Goal: Task Accomplishment & Management: Manage account settings

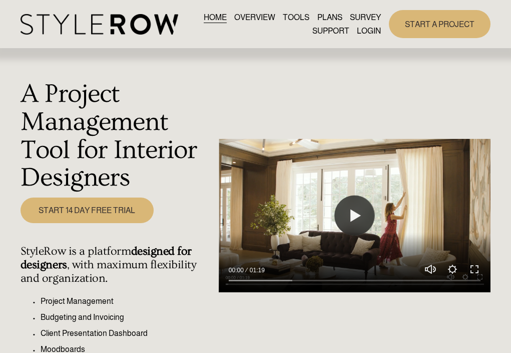
click at [366, 29] on link "LOGIN" at bounding box center [369, 31] width 24 height 14
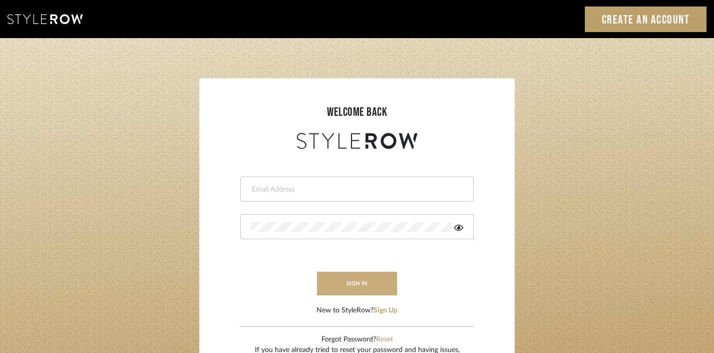
type input "divya.aok@gmail.com"
click at [377, 286] on button "sign in" at bounding box center [357, 283] width 80 height 24
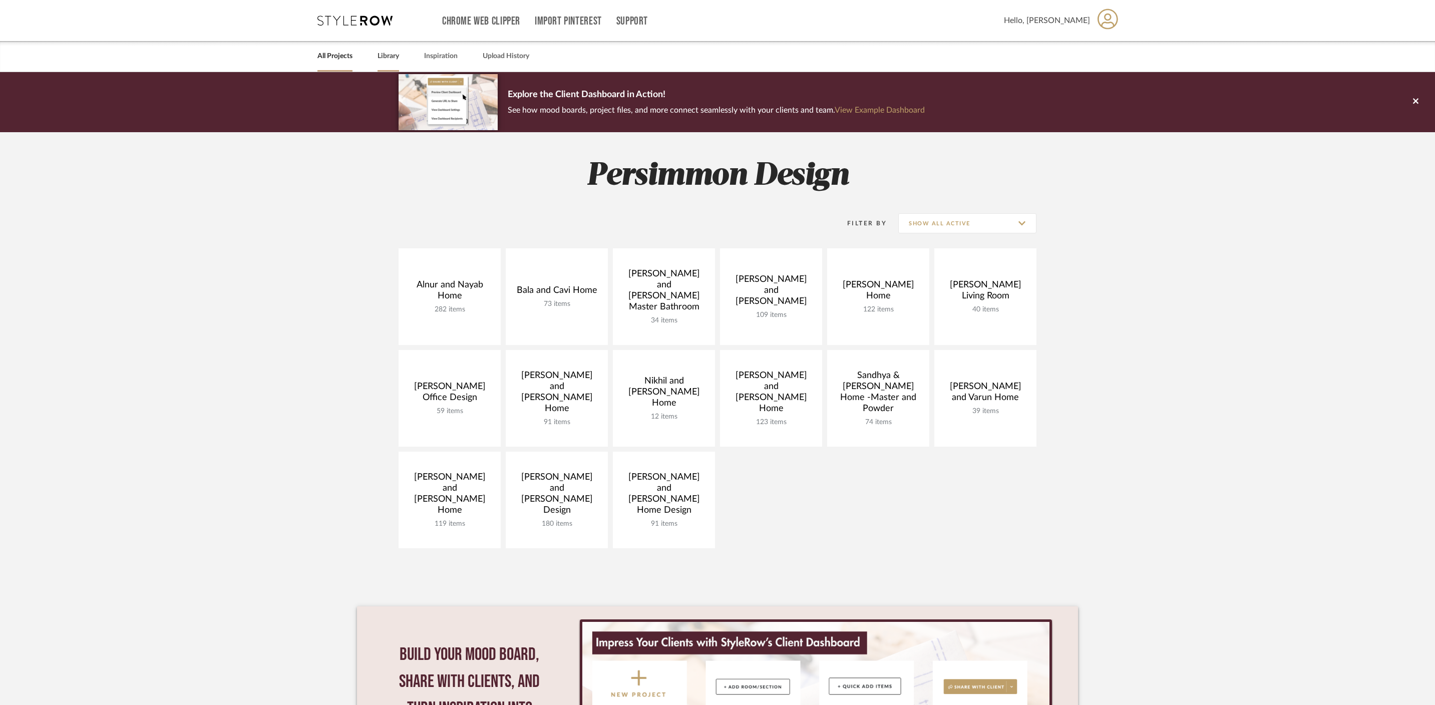
click at [390, 61] on link "Library" at bounding box center [389, 57] width 22 height 14
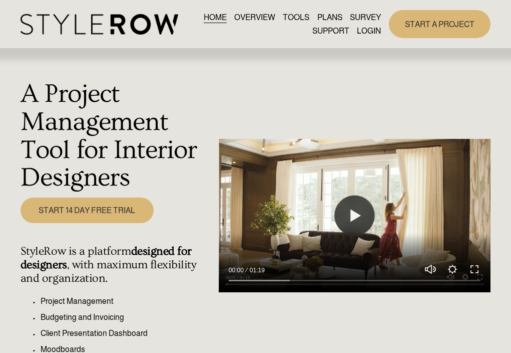
click at [372, 25] on link "LOGIN" at bounding box center [369, 31] width 24 height 14
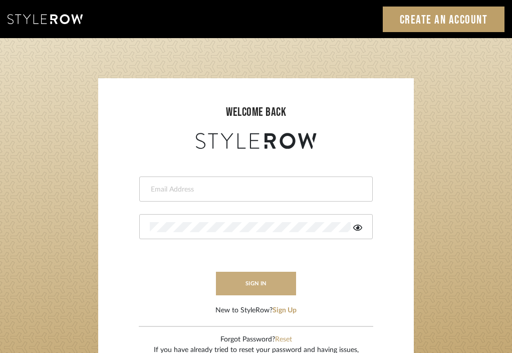
type input "[EMAIL_ADDRESS][DOMAIN_NAME]"
click at [224, 290] on button "sign in" at bounding box center [256, 283] width 80 height 24
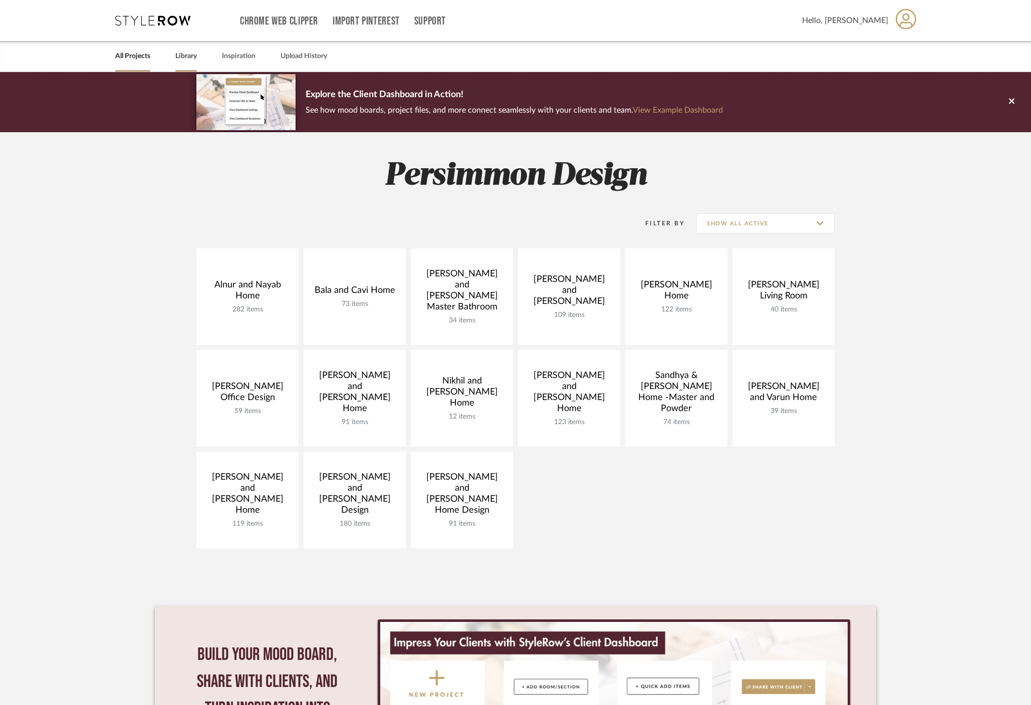
click at [192, 55] on link "Library" at bounding box center [186, 57] width 22 height 14
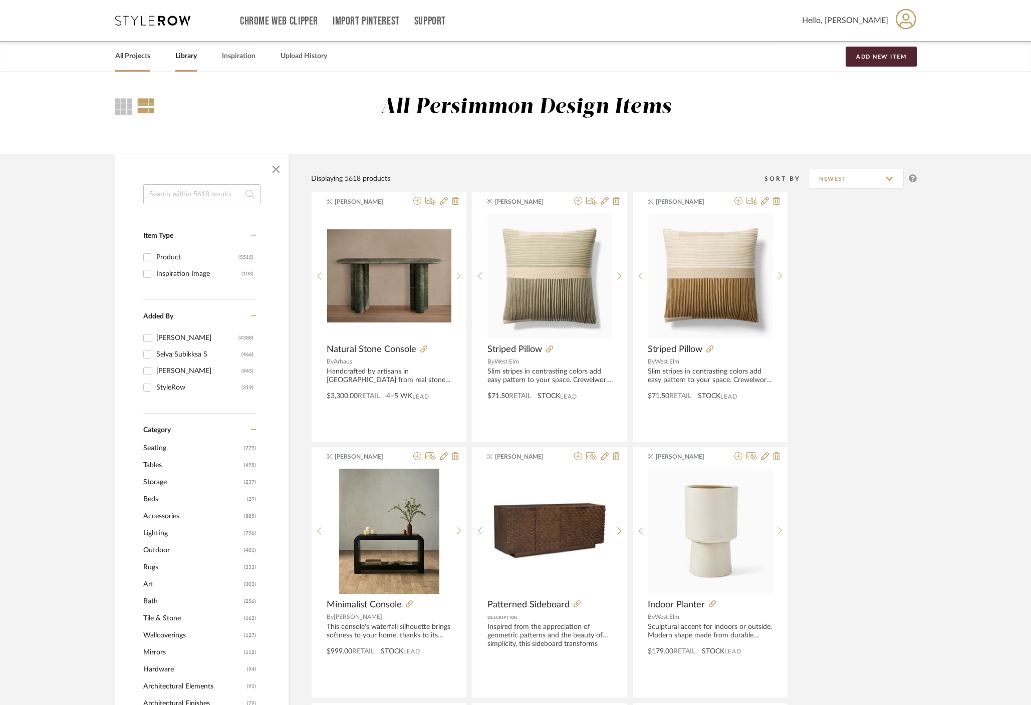
click at [135, 58] on link "All Projects" at bounding box center [132, 57] width 35 height 14
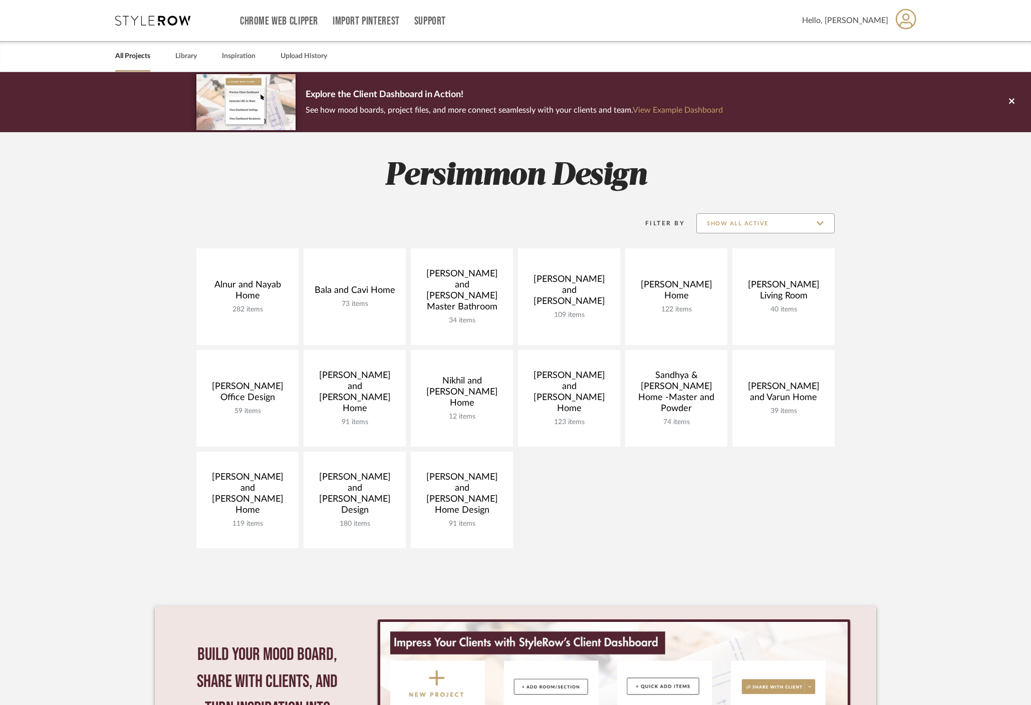
click at [745, 223] on input "Show All Active" at bounding box center [765, 223] width 138 height 20
click at [756, 287] on span "Archived" at bounding box center [765, 296] width 137 height 24
type input "Archived"
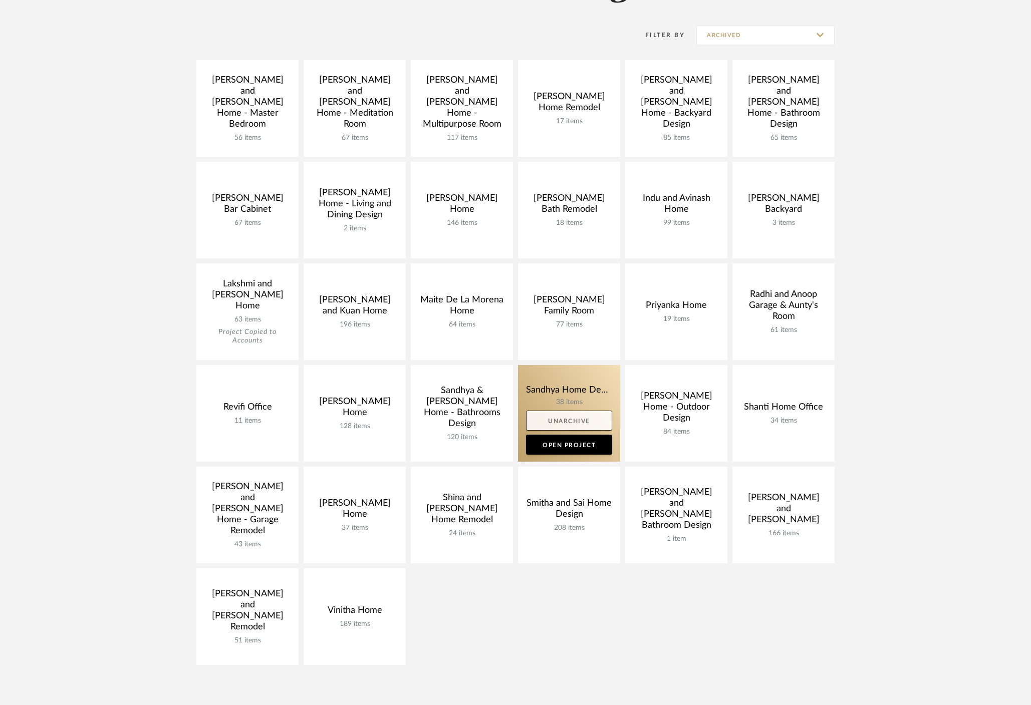
scroll to position [190, 0]
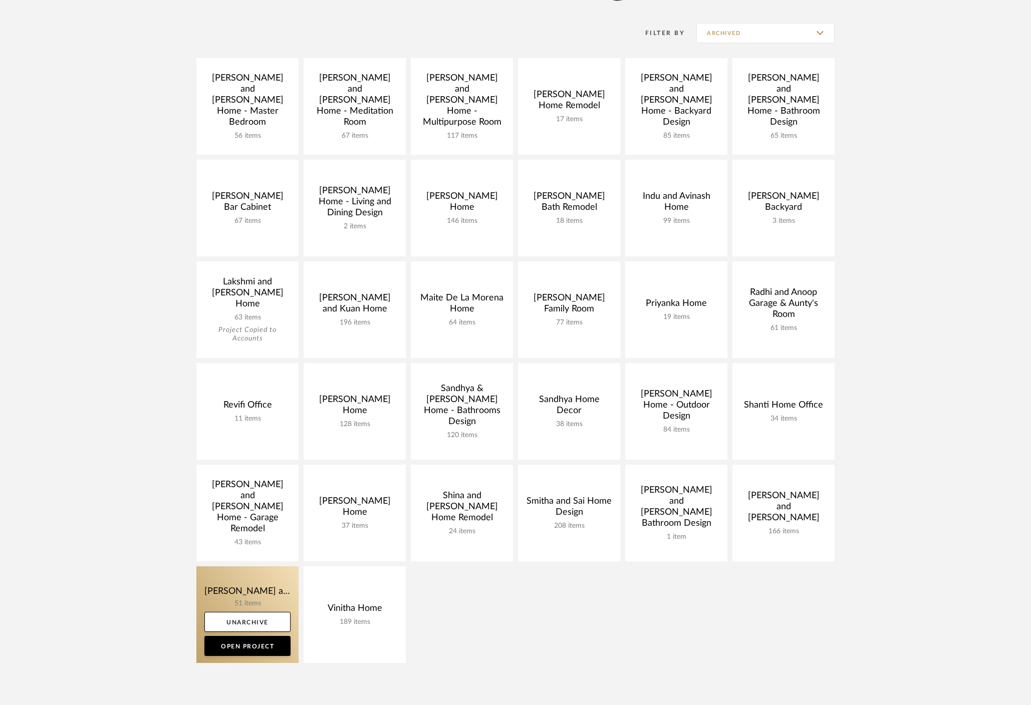
click at [237, 588] on link at bounding box center [247, 614] width 102 height 97
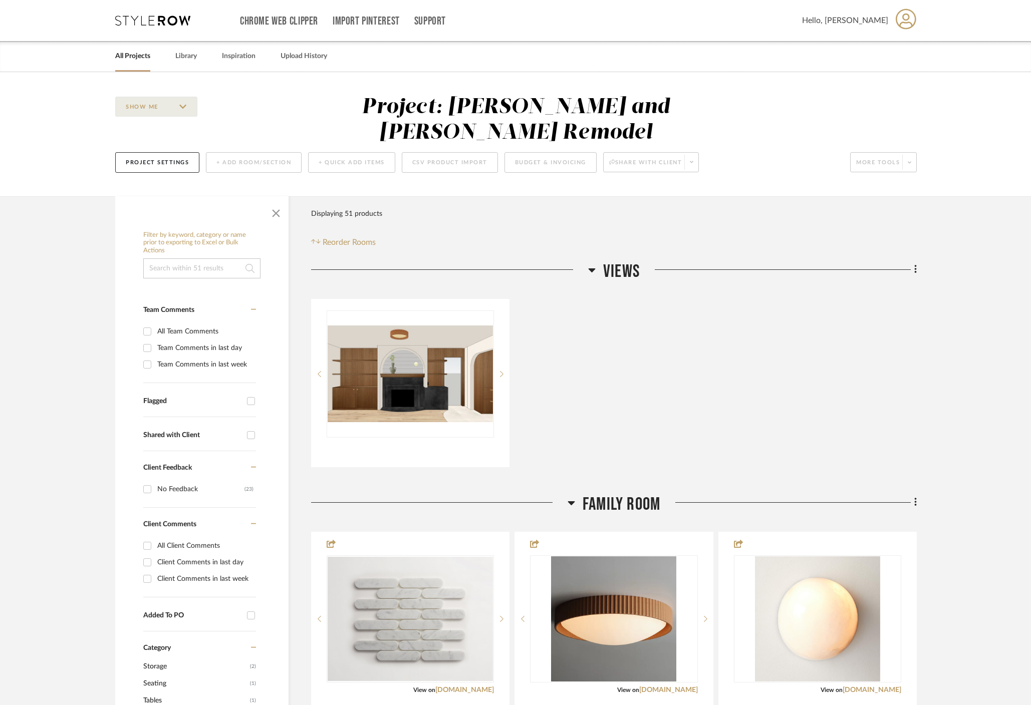
scroll to position [130, 0]
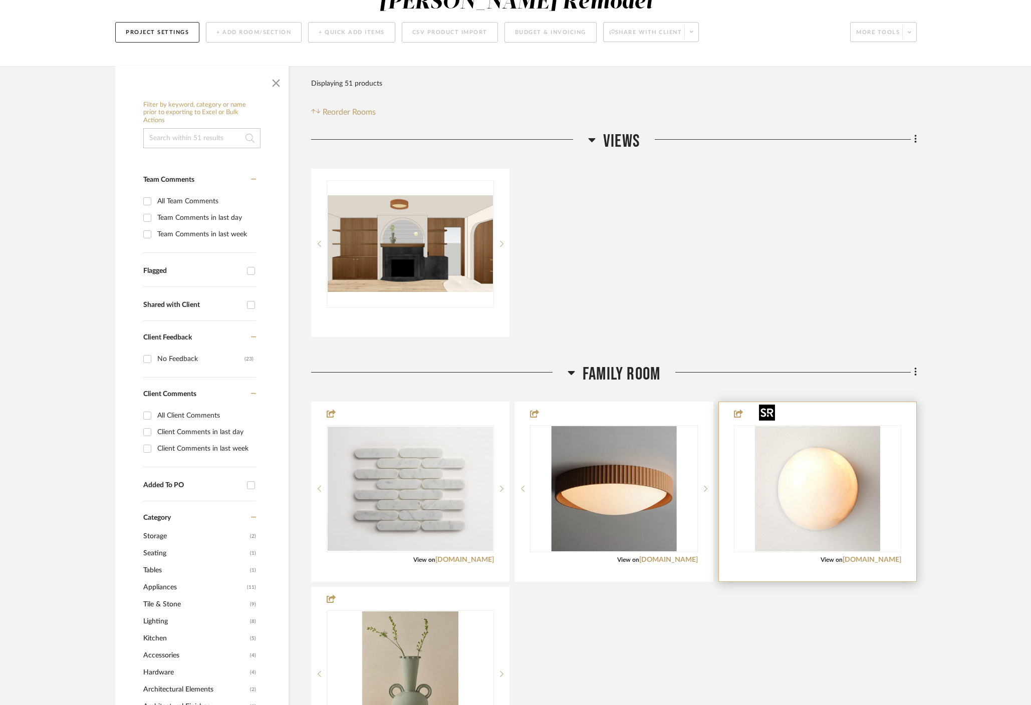
click at [827, 466] on img "0" at bounding box center [817, 488] width 125 height 125
click at [891, 556] on link "[DOMAIN_NAME]" at bounding box center [871, 559] width 59 height 7
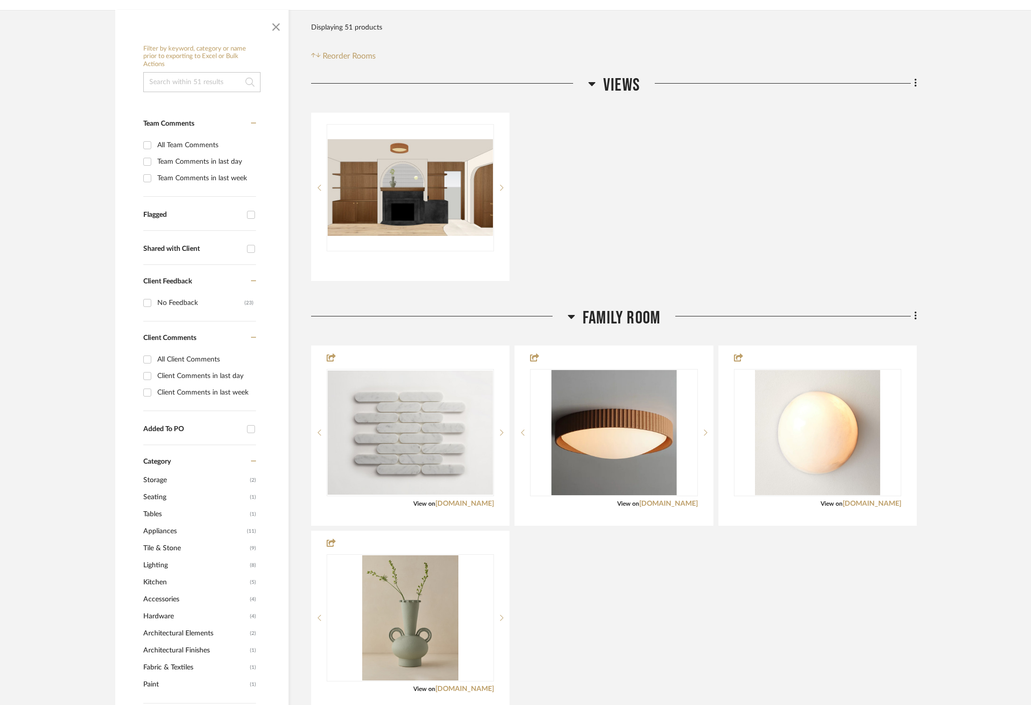
scroll to position [197, 0]
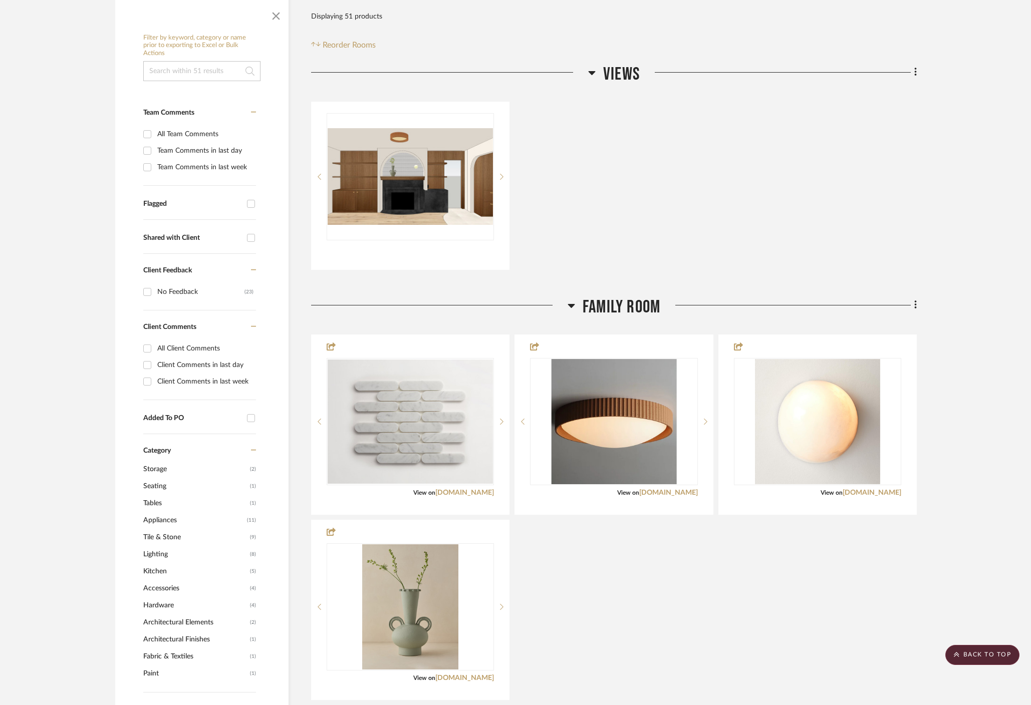
click at [157, 546] on span "Lighting" at bounding box center [195, 554] width 104 height 17
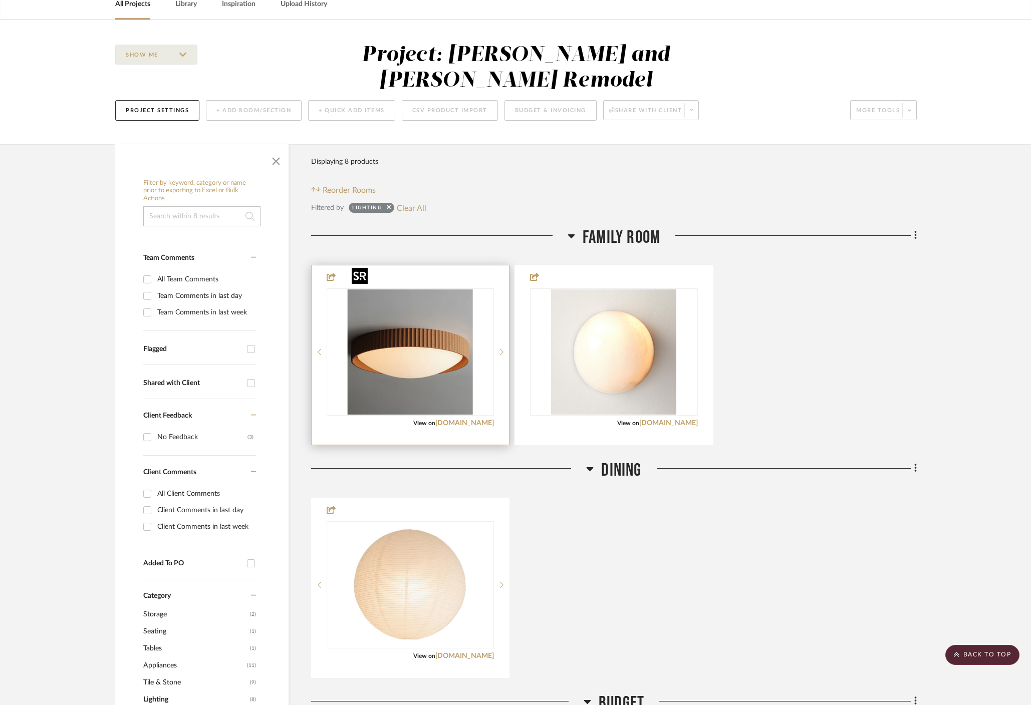
scroll to position [0, 0]
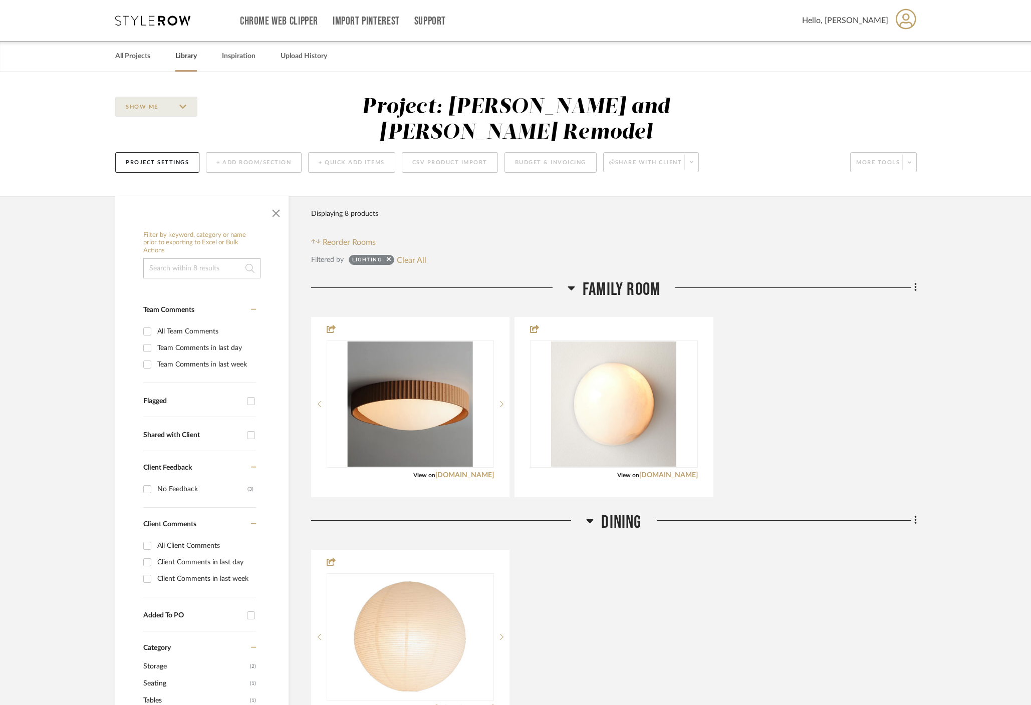
click at [193, 61] on link "Library" at bounding box center [186, 57] width 22 height 14
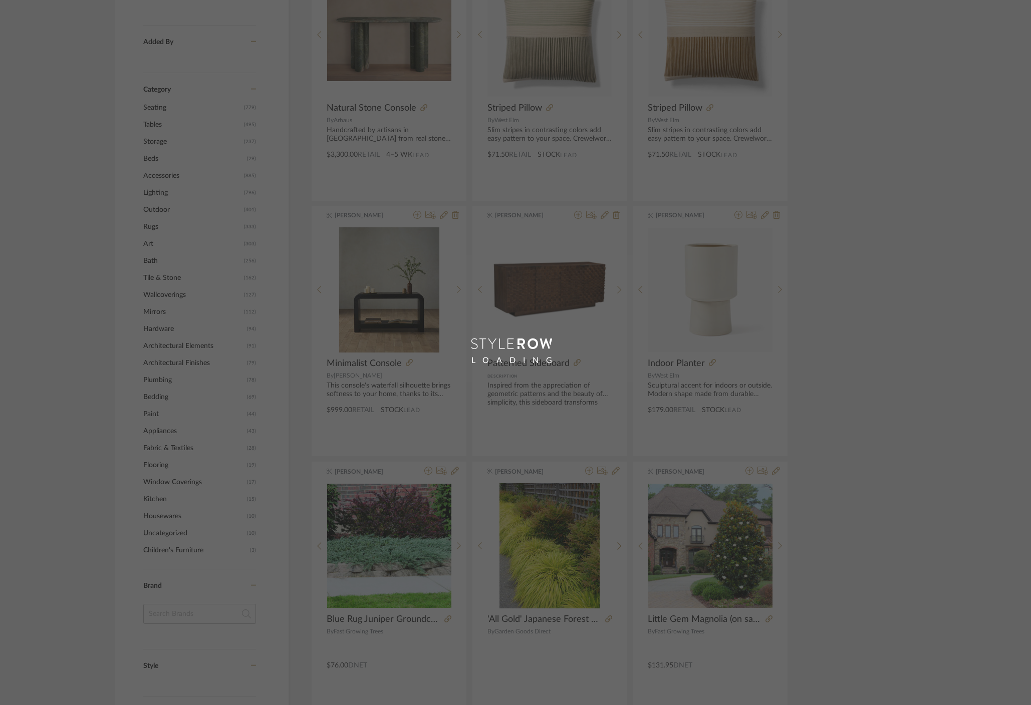
scroll to position [255, 0]
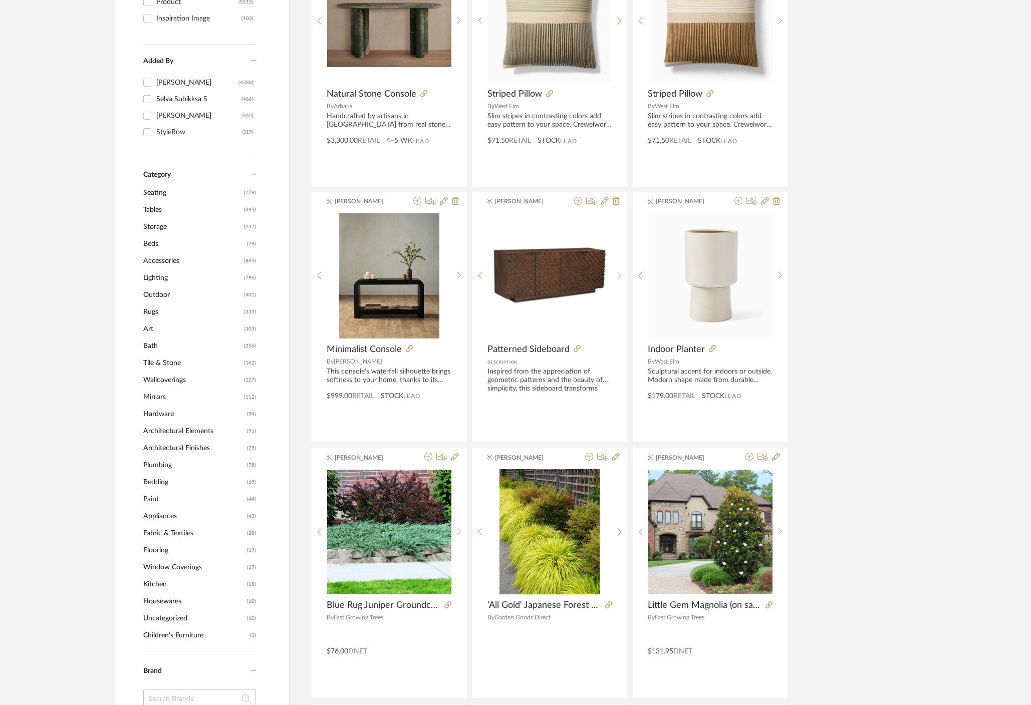
click at [159, 279] on span "Lighting" at bounding box center [192, 277] width 98 height 17
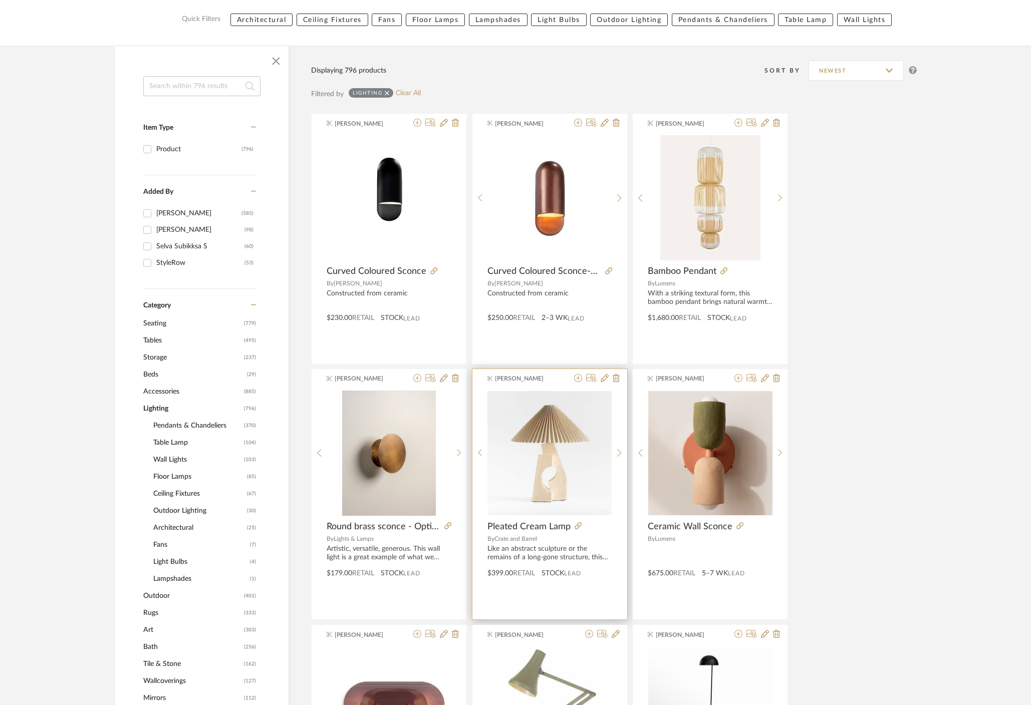
scroll to position [119, 0]
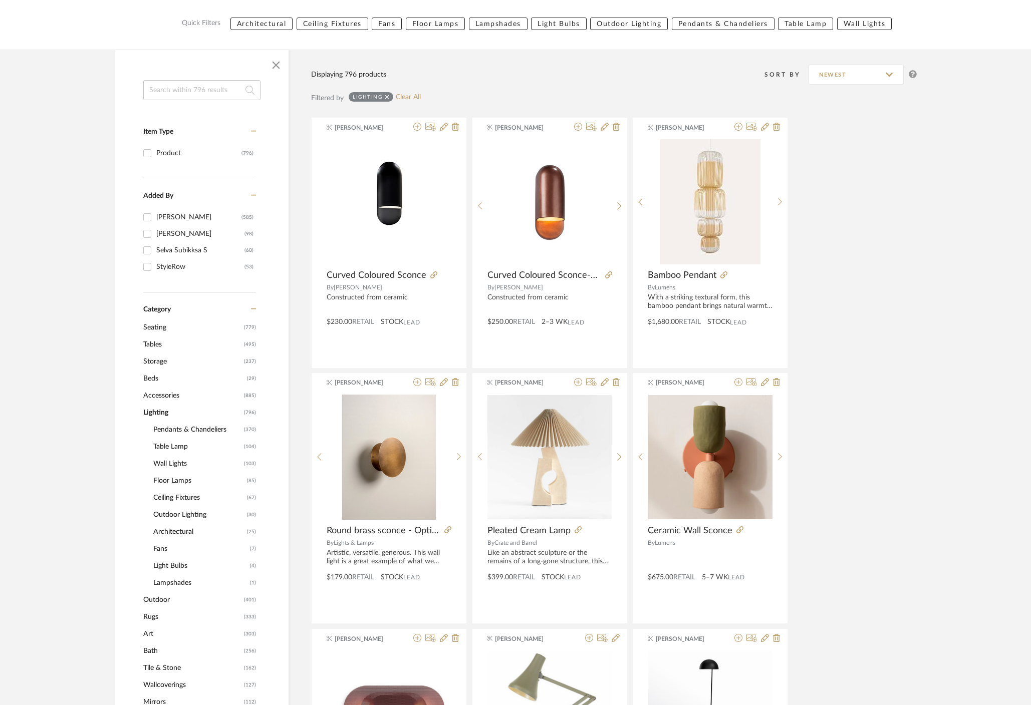
click at [178, 462] on span "Wall Lights" at bounding box center [197, 463] width 88 height 17
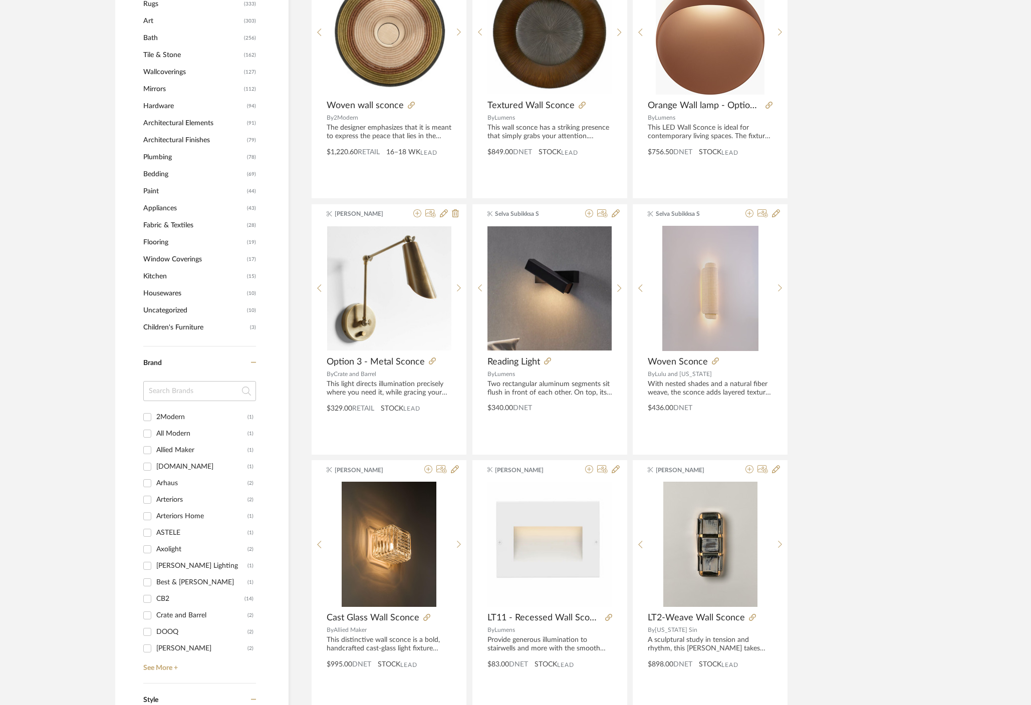
scroll to position [811, 0]
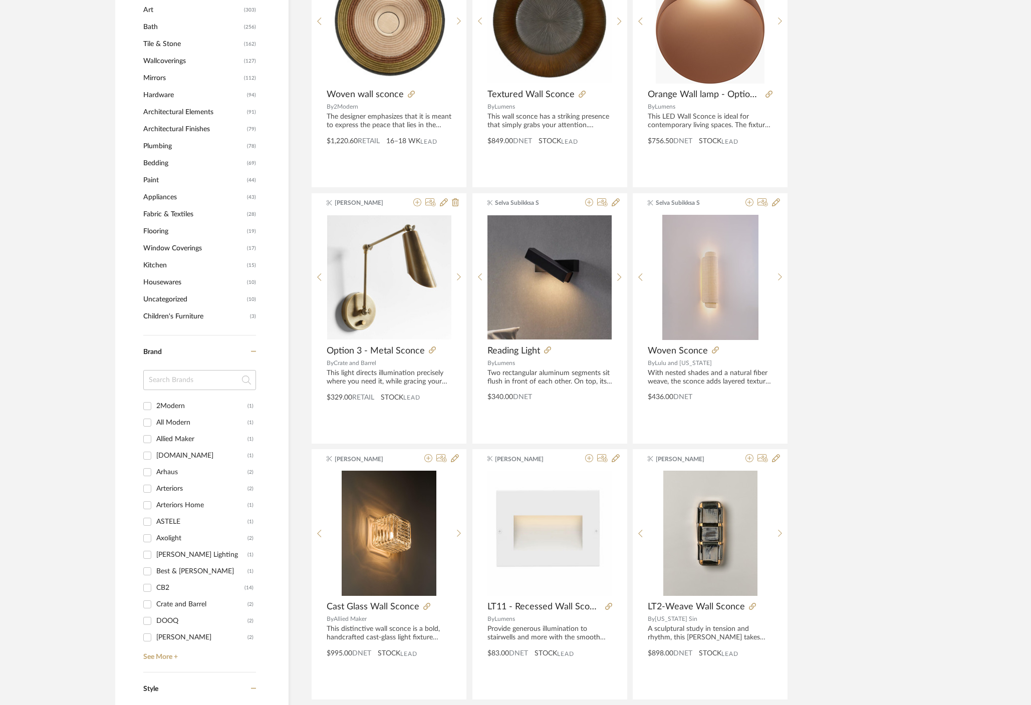
click at [158, 590] on div "CB2" at bounding box center [200, 588] width 88 height 16
click at [155, 590] on input "CB2 (14)" at bounding box center [147, 588] width 16 height 16
checkbox input "true"
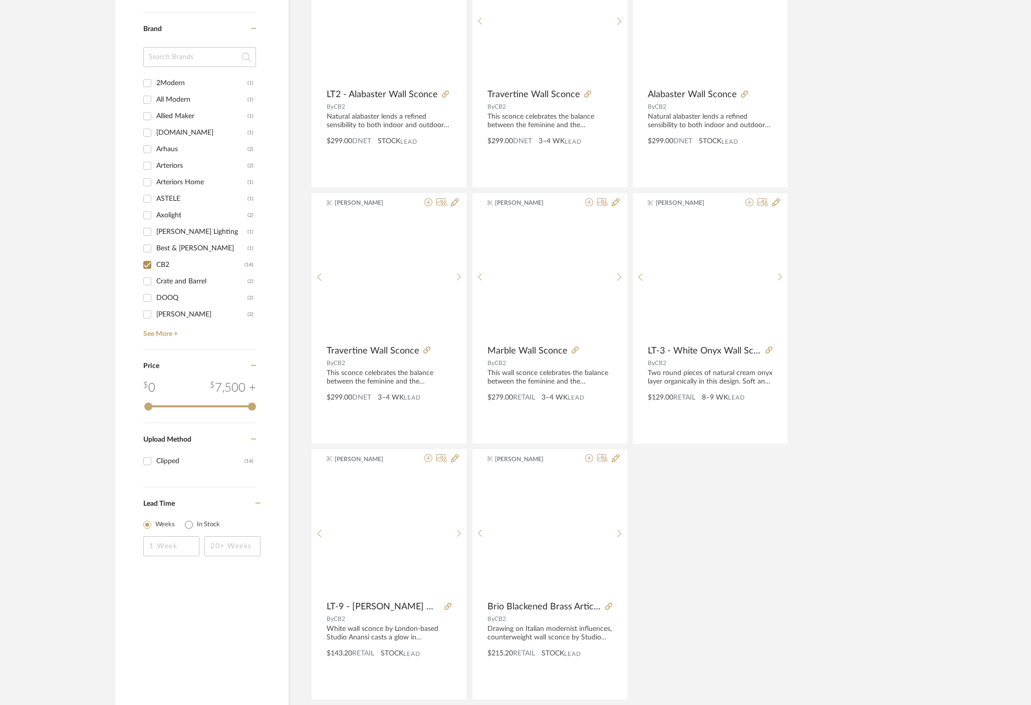
scroll to position [693, 0]
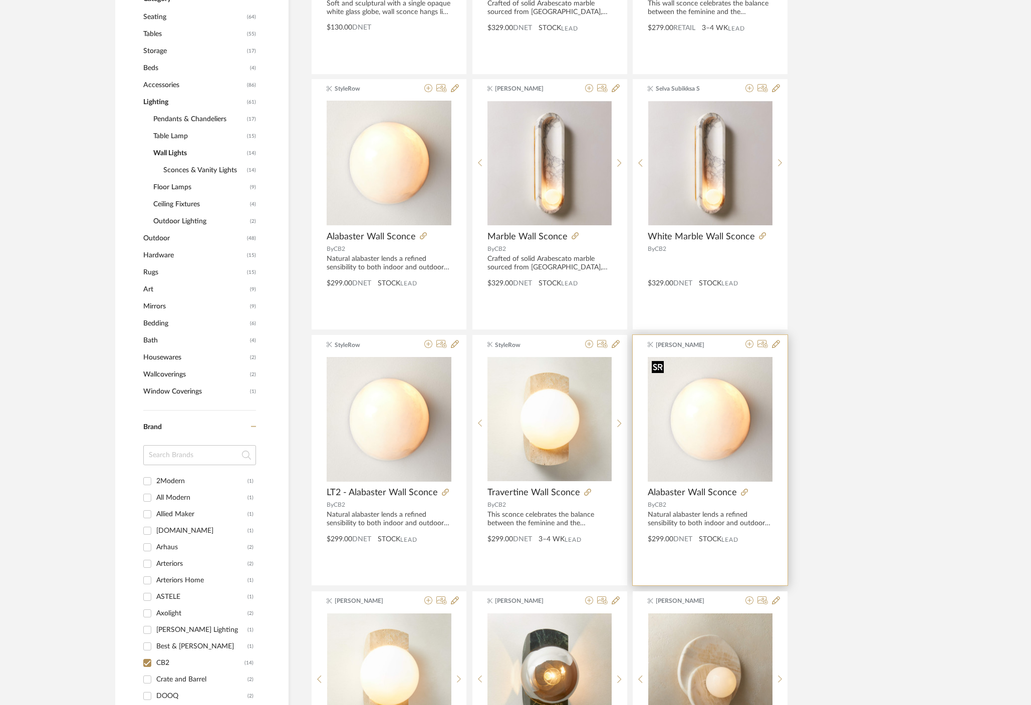
scroll to position [412, 0]
click at [749, 346] on icon at bounding box center [749, 345] width 8 height 8
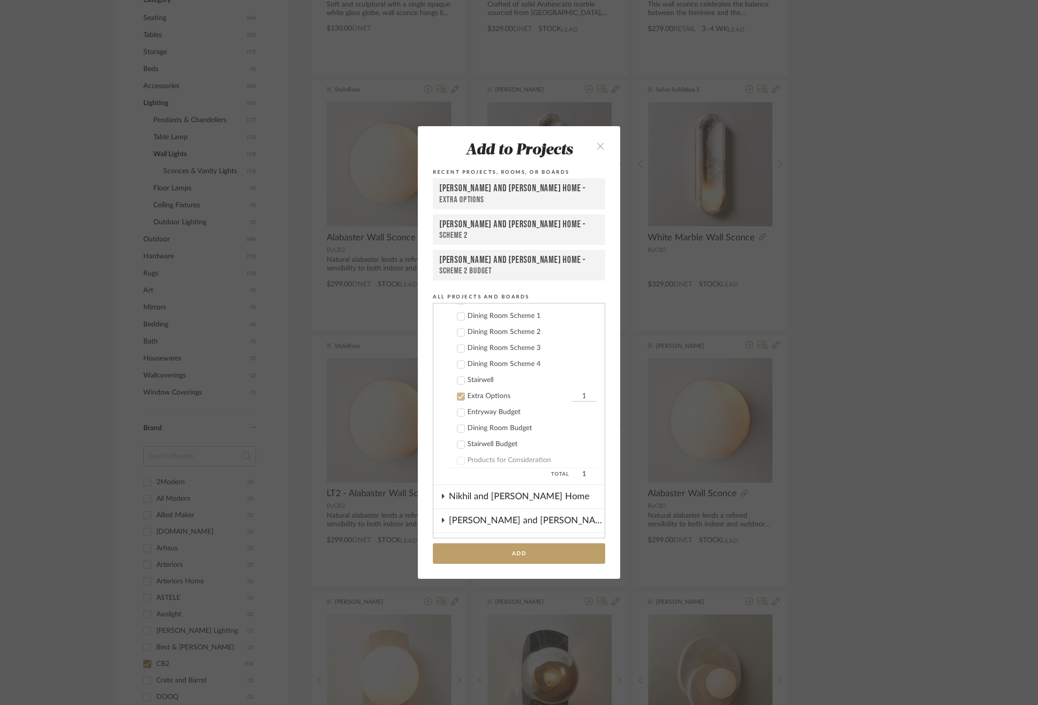
scroll to position [232, 0]
click at [458, 402] on icon at bounding box center [460, 401] width 7 height 7
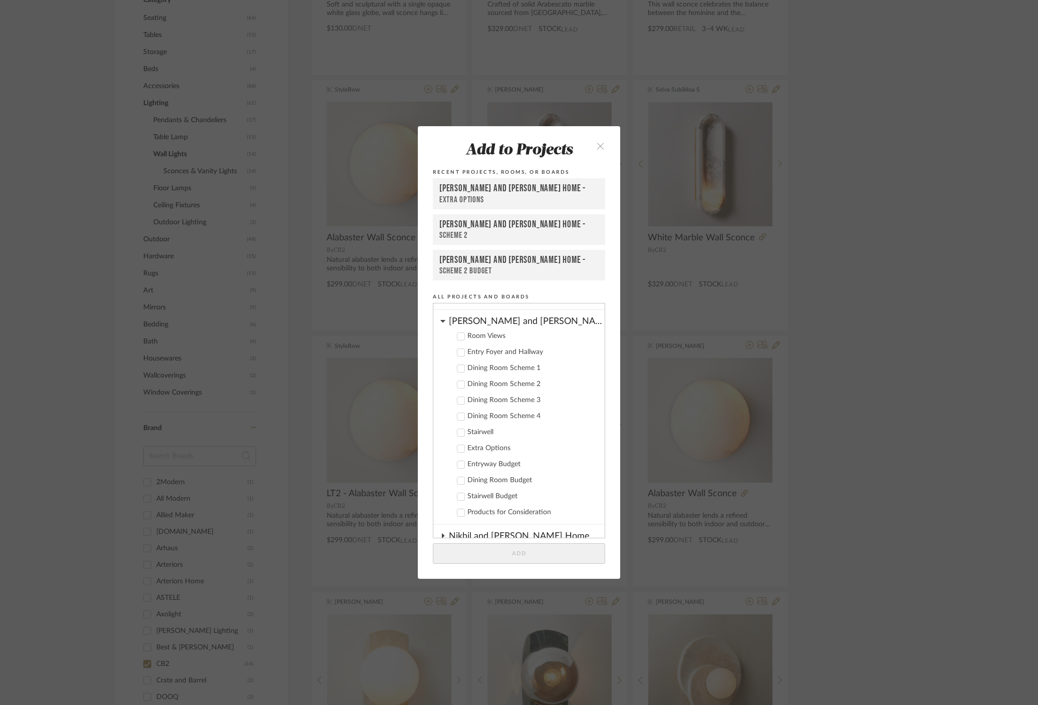
scroll to position [182, 0]
click at [458, 356] on icon at bounding box center [461, 355] width 7 height 5
click at [524, 550] on button "Add" at bounding box center [519, 553] width 172 height 21
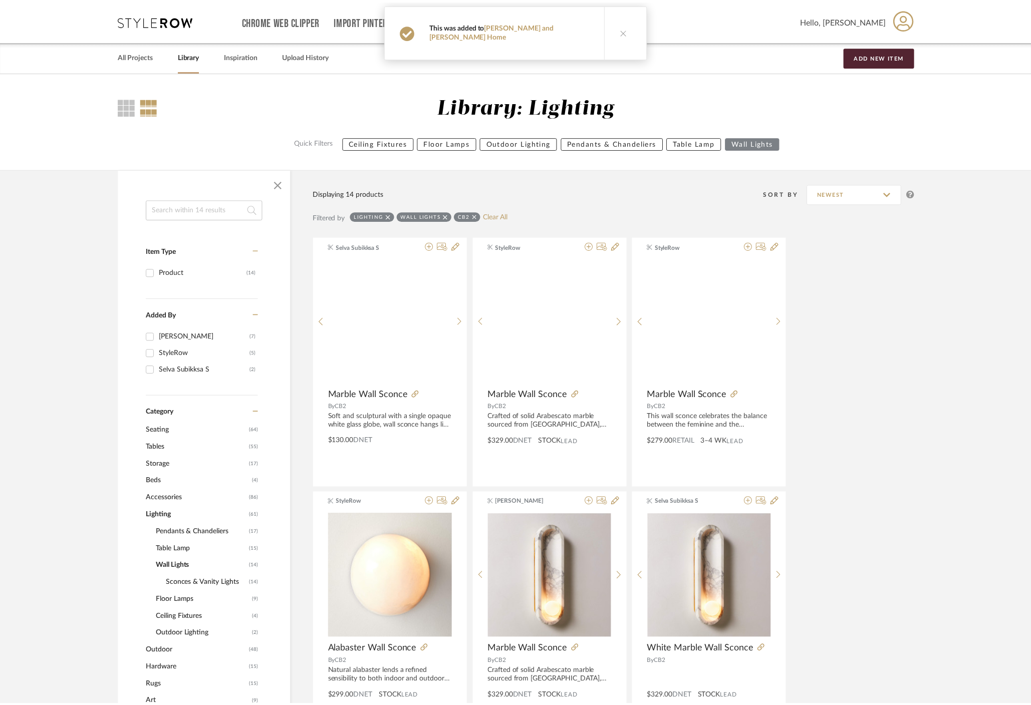
scroll to position [412, 0]
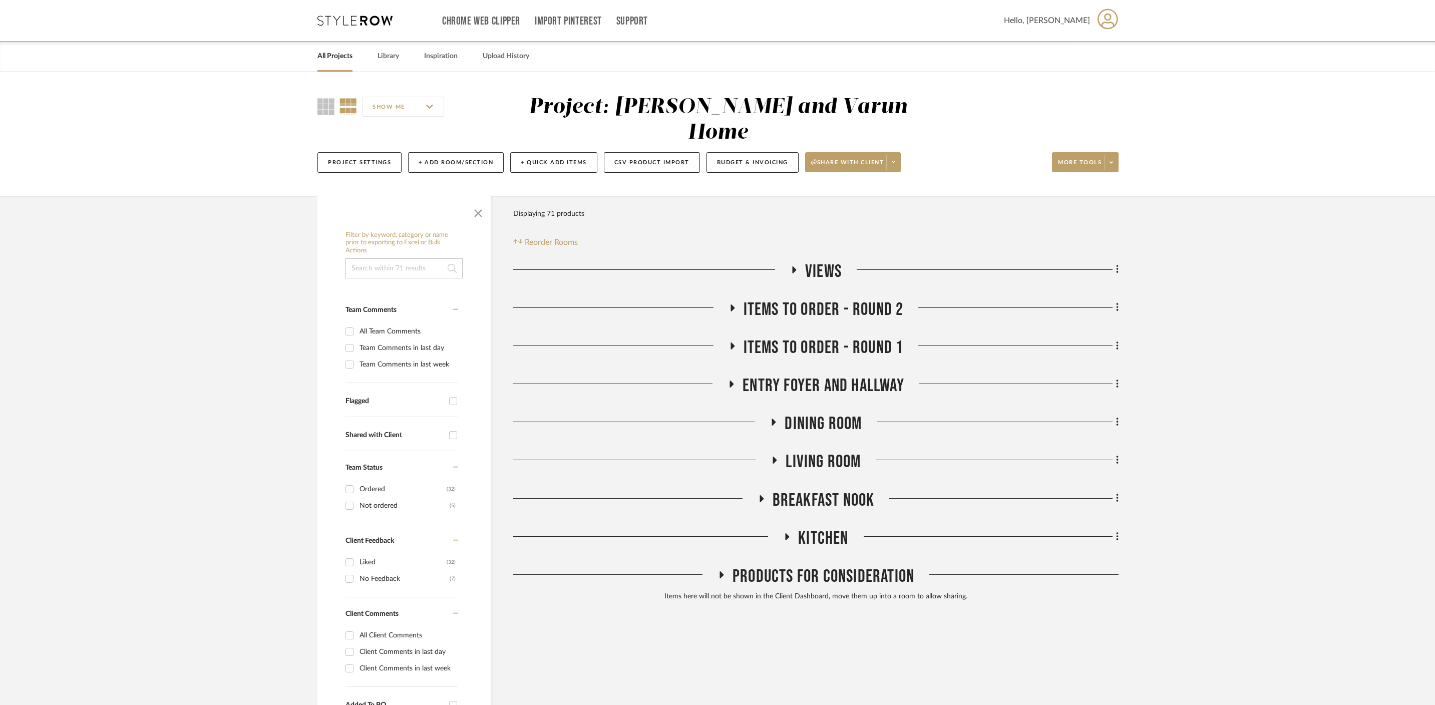
click at [723, 571] on icon at bounding box center [721, 575] width 12 height 8
click at [723, 569] on icon at bounding box center [722, 575] width 8 height 12
click at [791, 533] on icon at bounding box center [787, 537] width 12 height 8
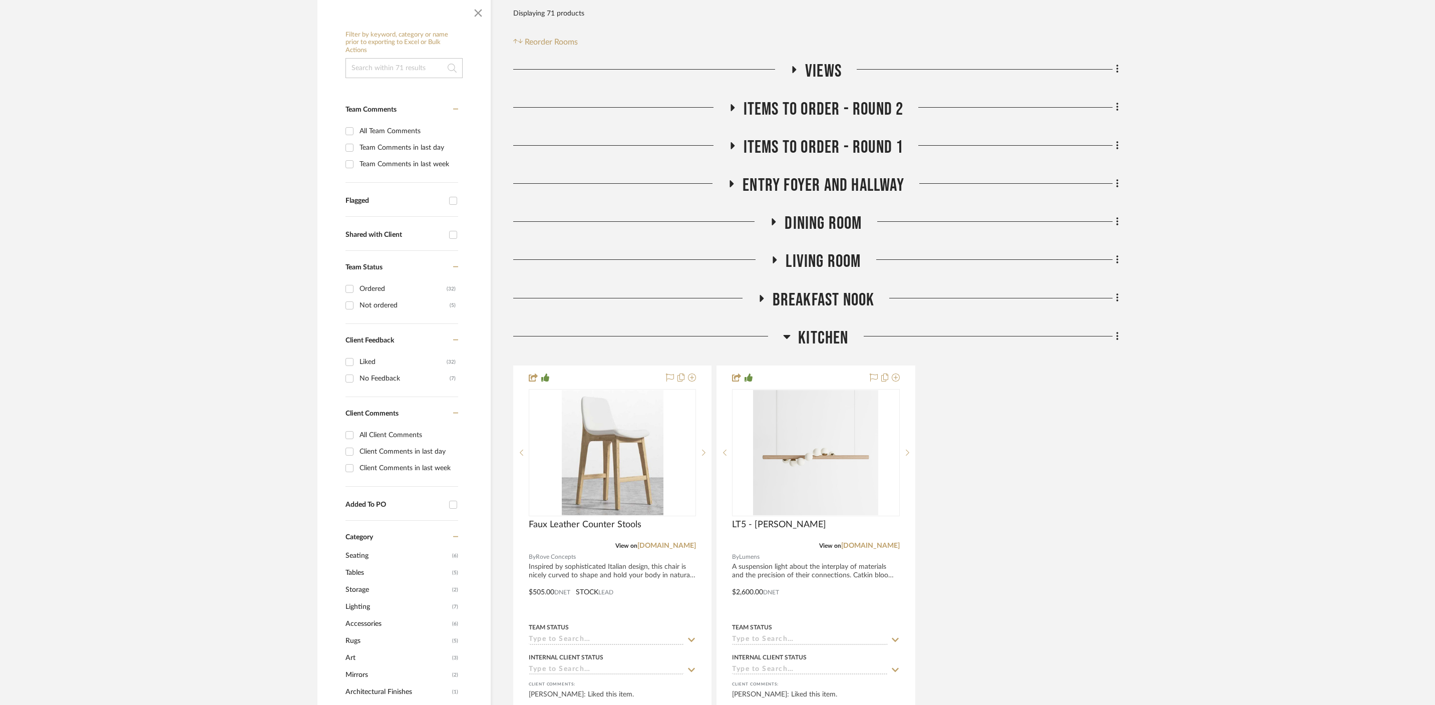
scroll to position [205, 0]
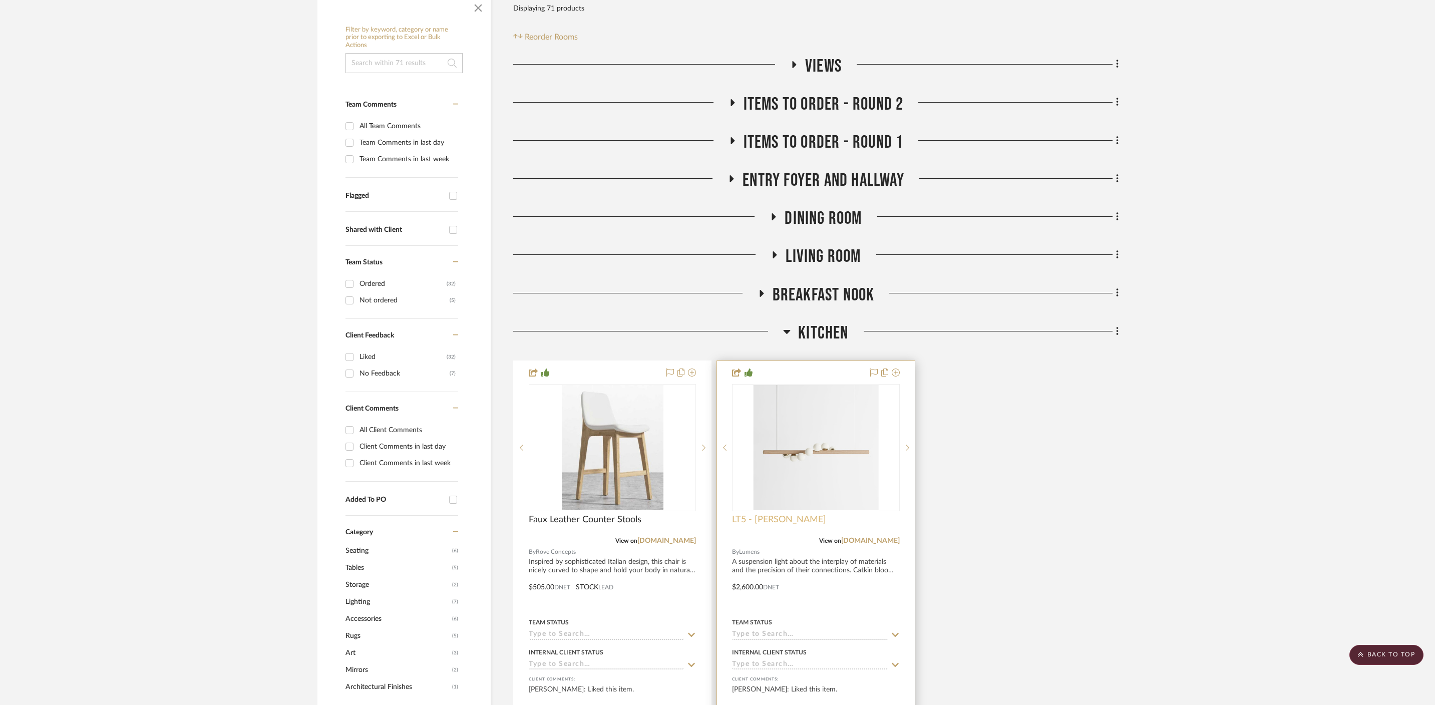
click at [794, 514] on span "LT5 - Willow Chandelier" at bounding box center [779, 519] width 94 height 11
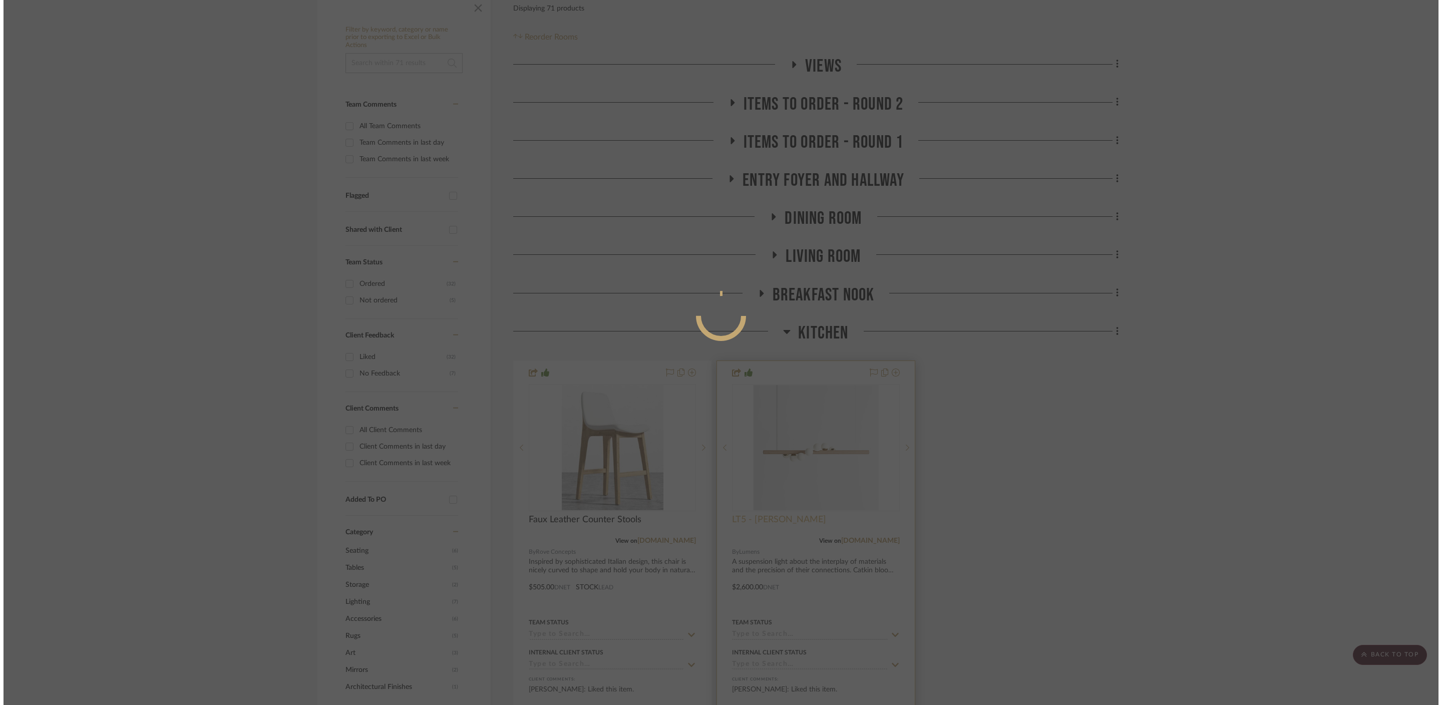
scroll to position [0, 0]
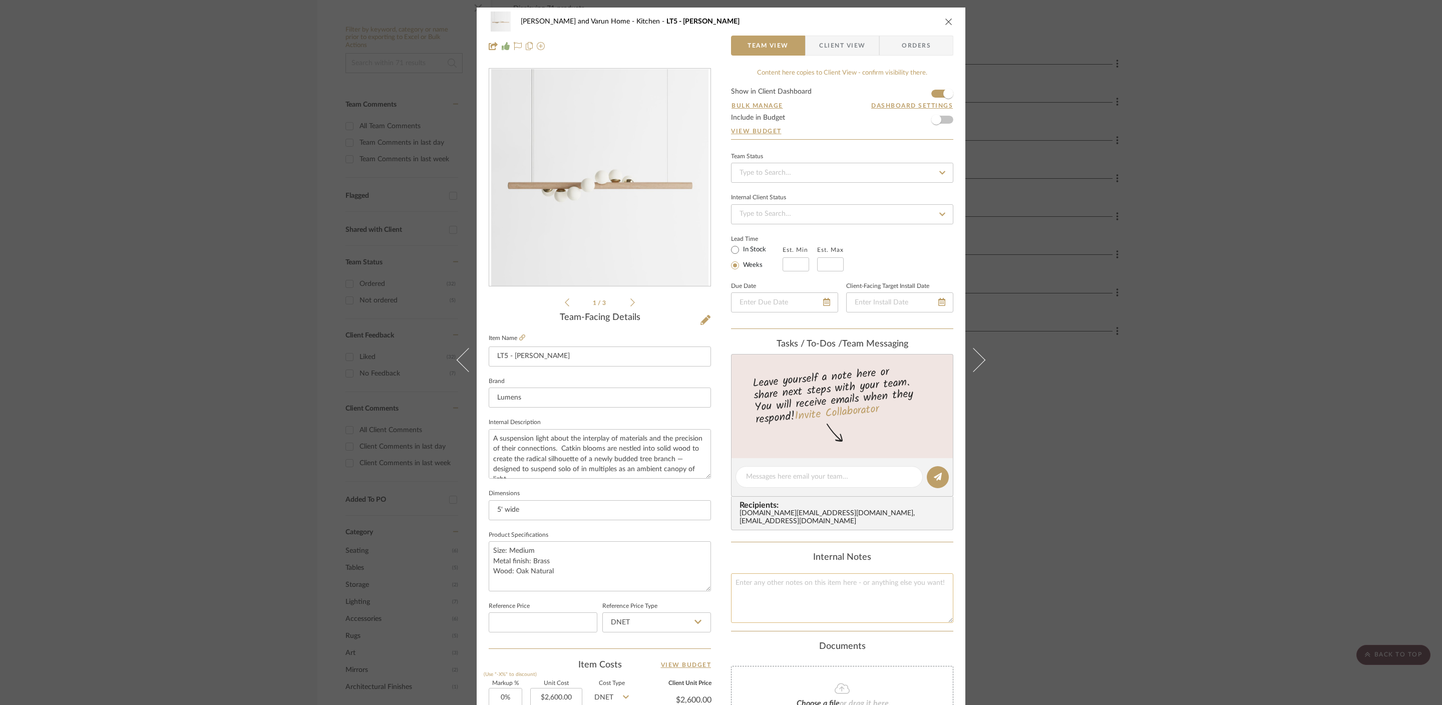
click at [842, 579] on textarea at bounding box center [842, 598] width 222 height 50
type textarea "Bulb included"
click at [1069, 538] on div "Shalini and Varun Home Kitchen LT5 - Willow Chandelier Team View Client View Or…" at bounding box center [721, 352] width 1442 height 705
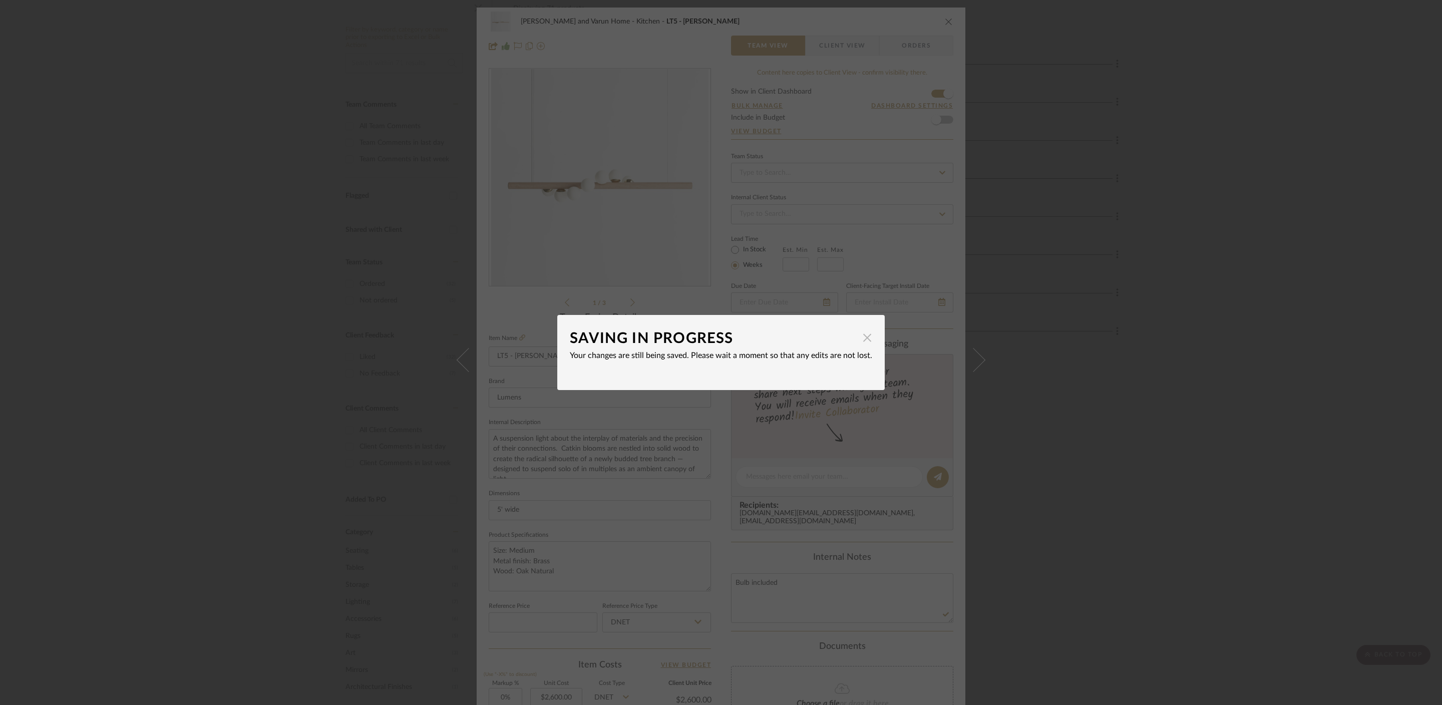
click at [866, 340] on span "button" at bounding box center [867, 338] width 20 height 20
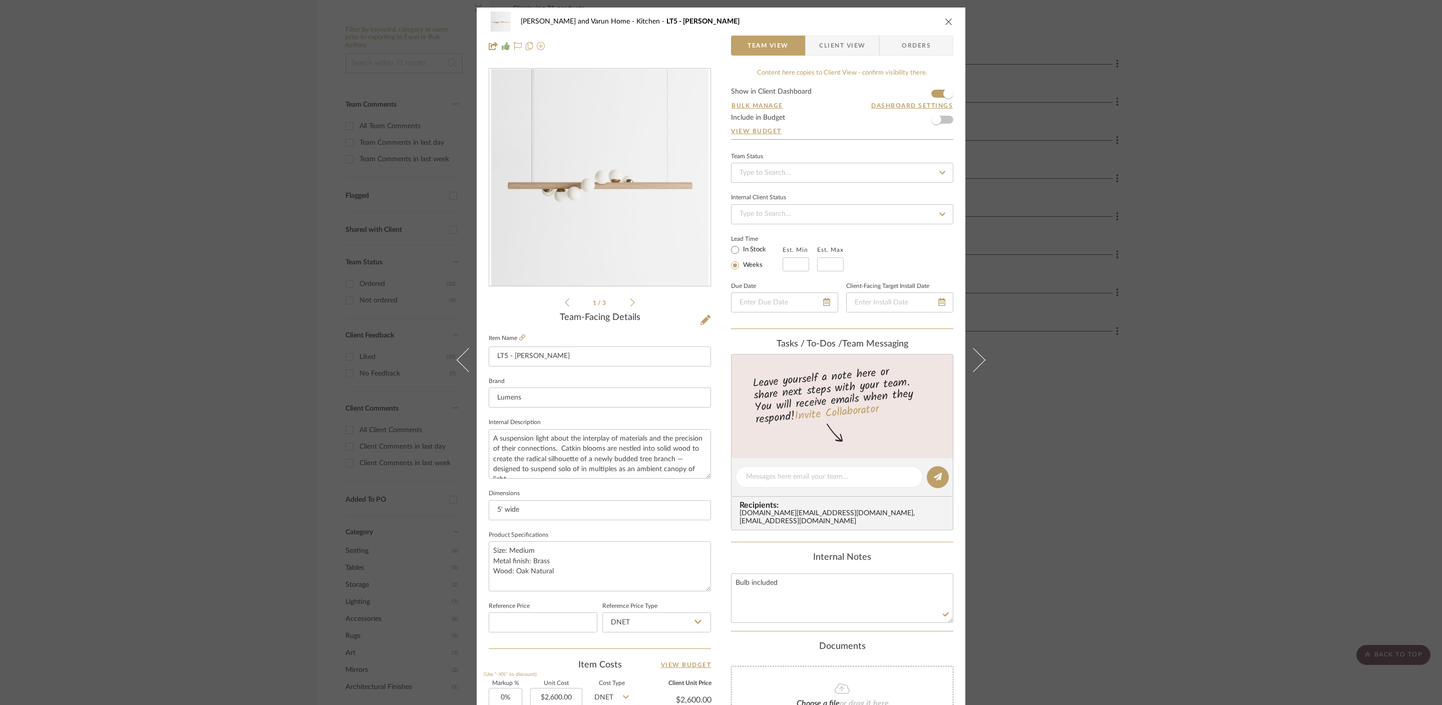
click at [1221, 413] on div "Shalini and Varun Home Kitchen LT5 - Willow Chandelier Team View Client View Or…" at bounding box center [721, 352] width 1442 height 705
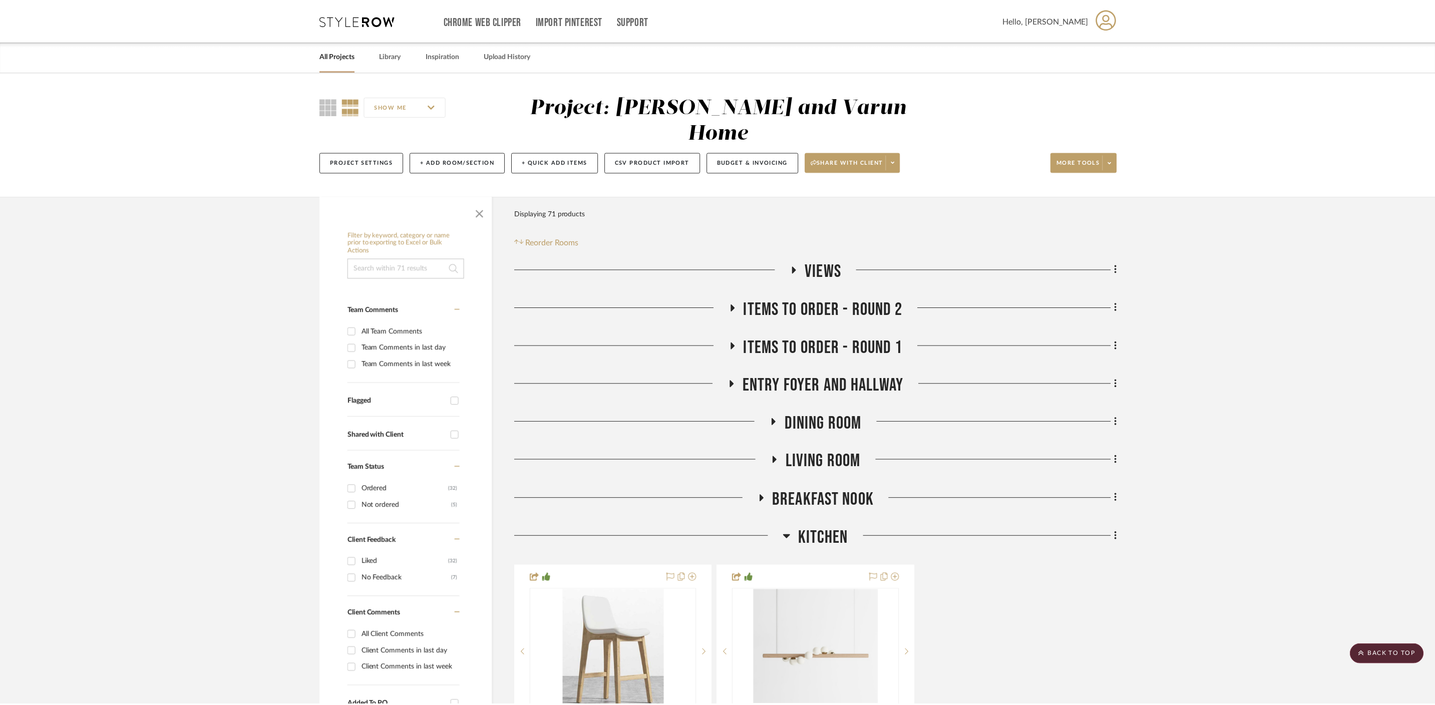
scroll to position [205, 0]
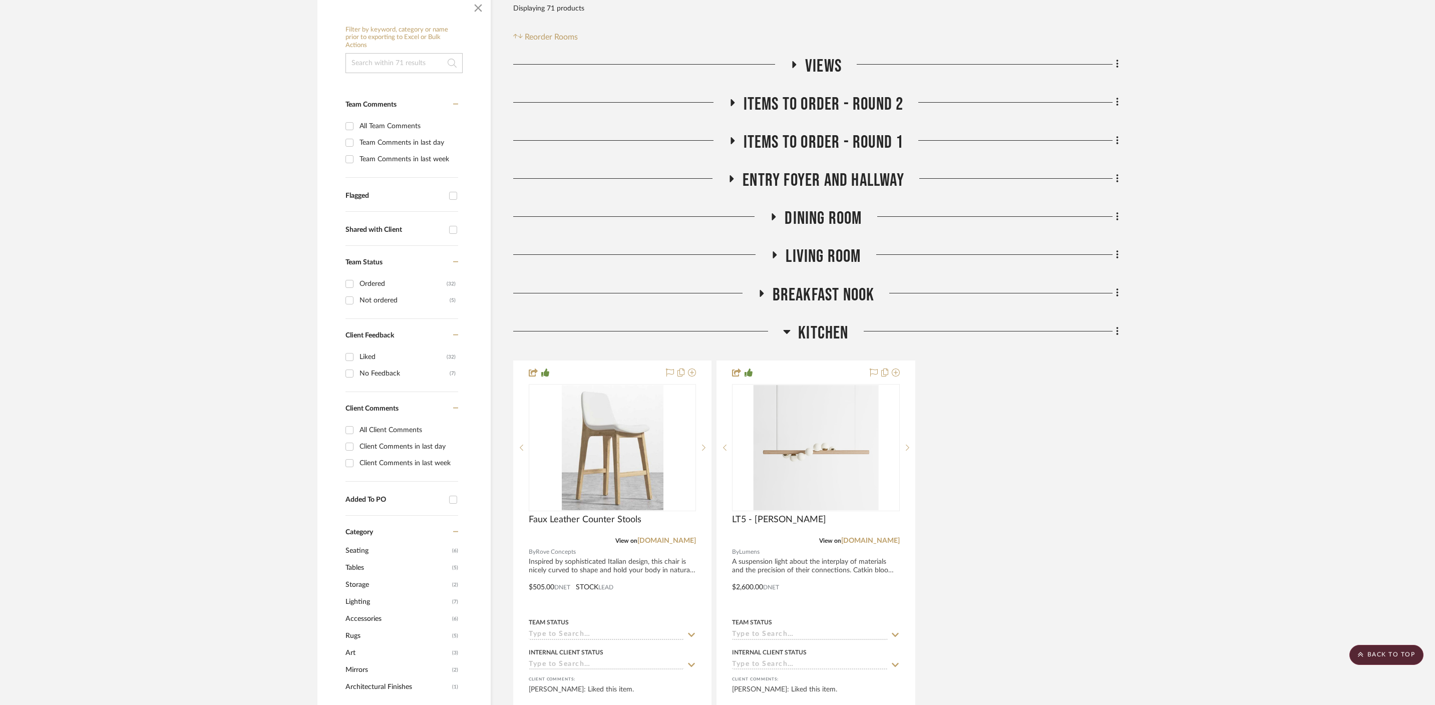
click at [792, 322] on h3 "Kitchen" at bounding box center [815, 333] width 65 height 22
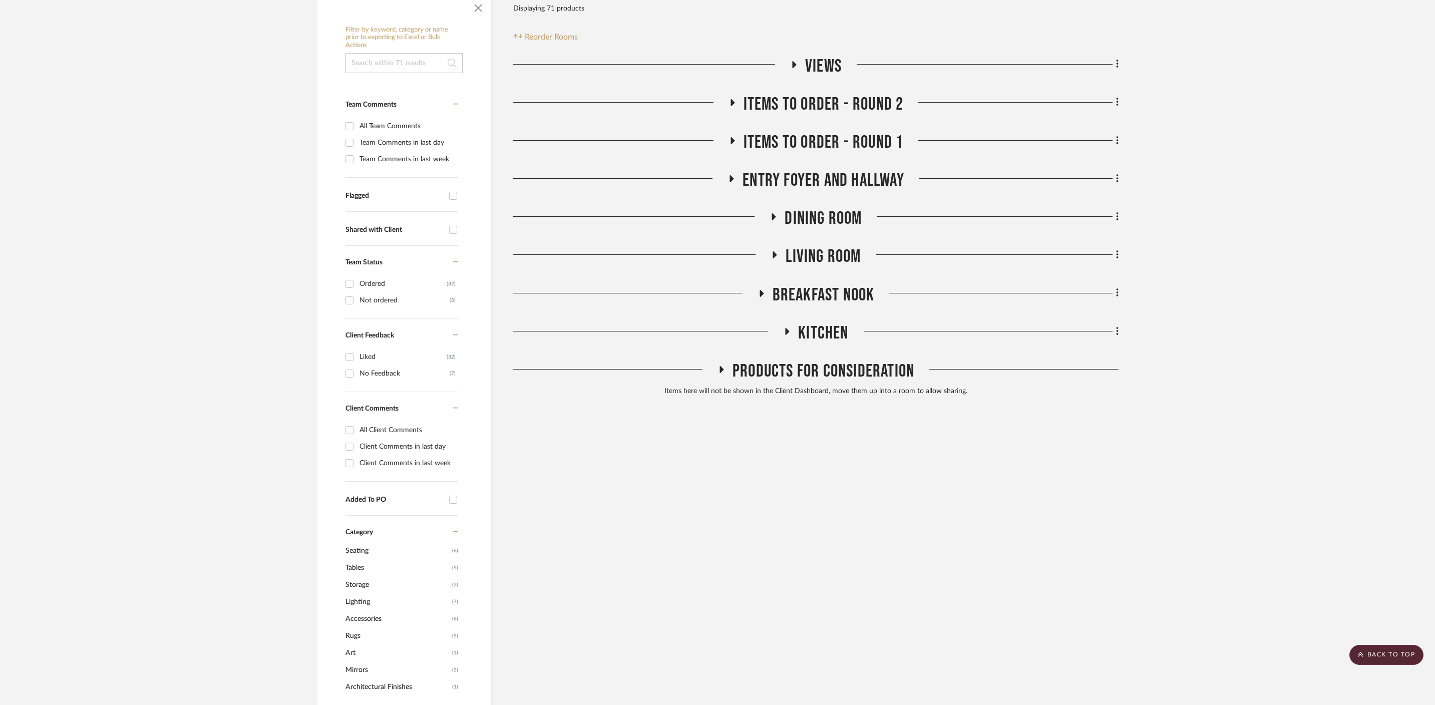
click at [761, 290] on icon at bounding box center [762, 293] width 4 height 7
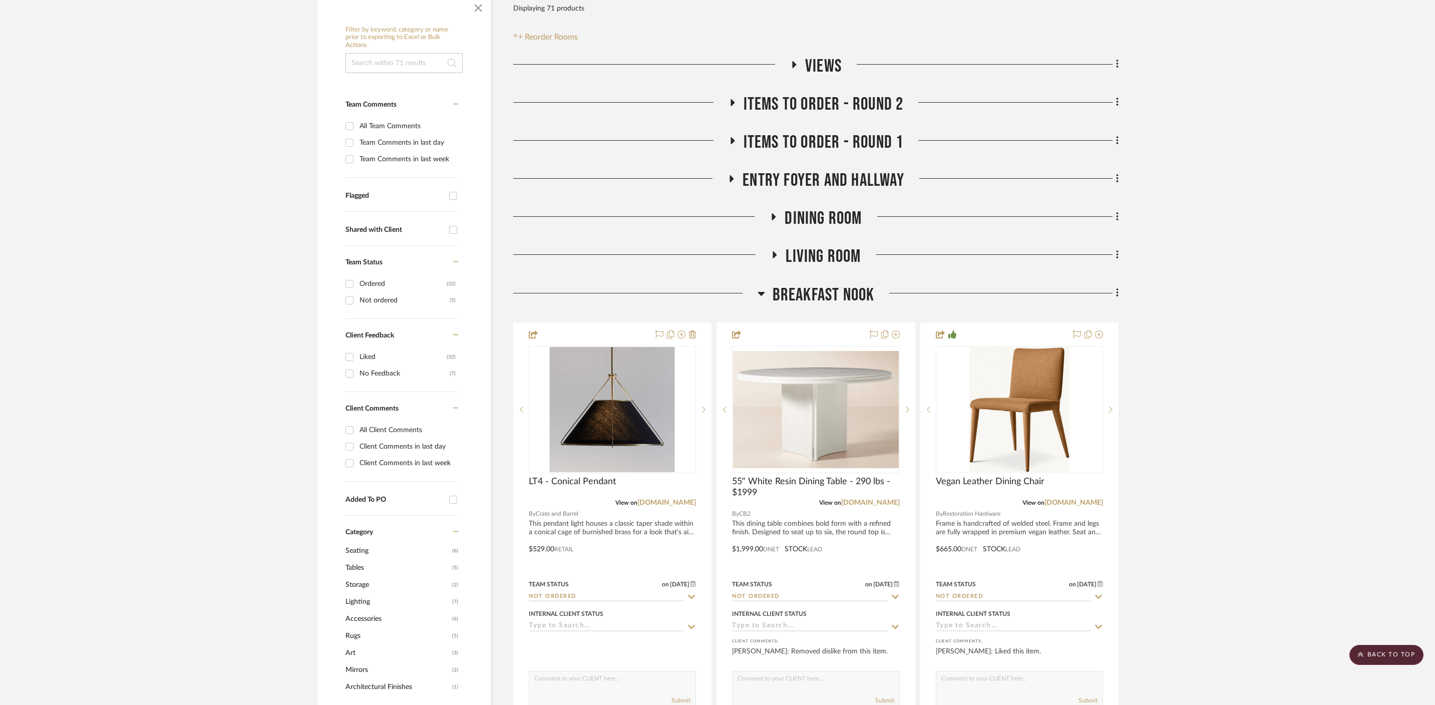
click at [763, 287] on icon at bounding box center [762, 293] width 8 height 12
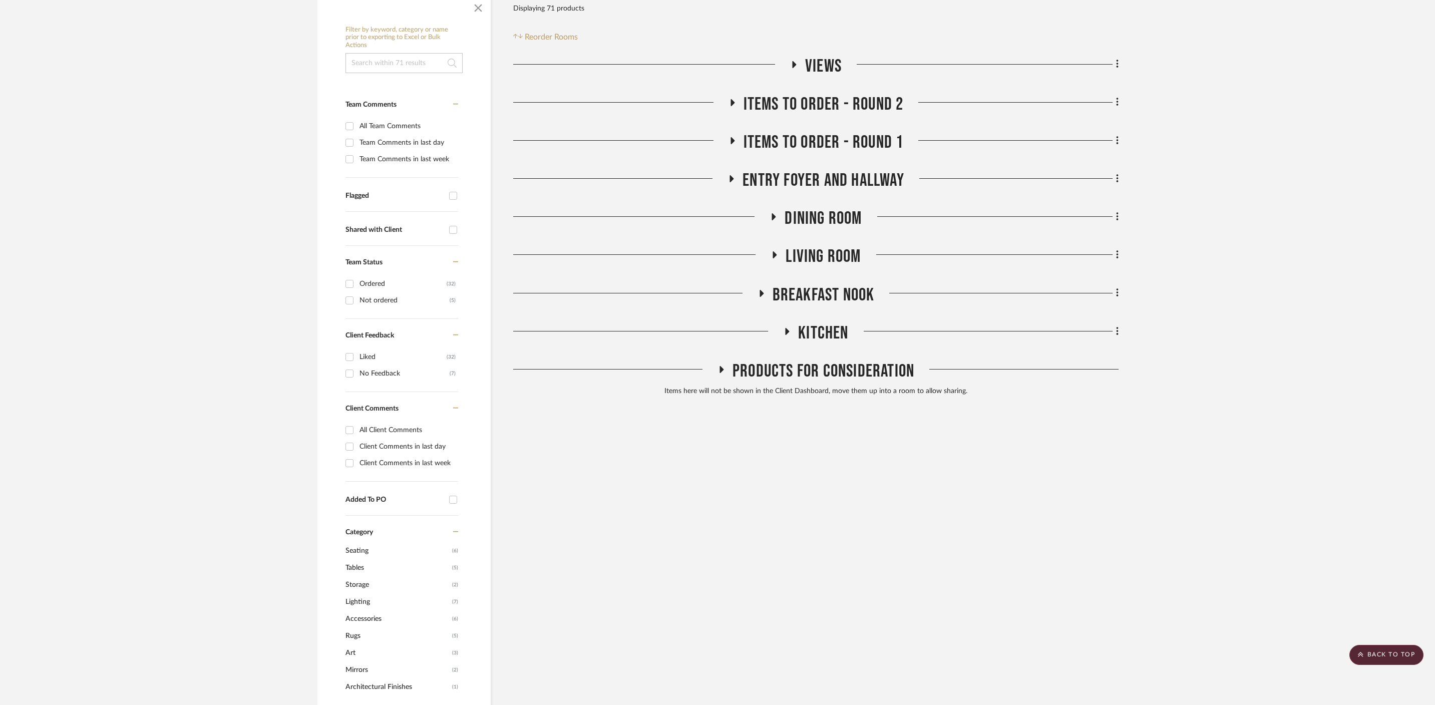
click at [730, 175] on icon at bounding box center [732, 178] width 4 height 7
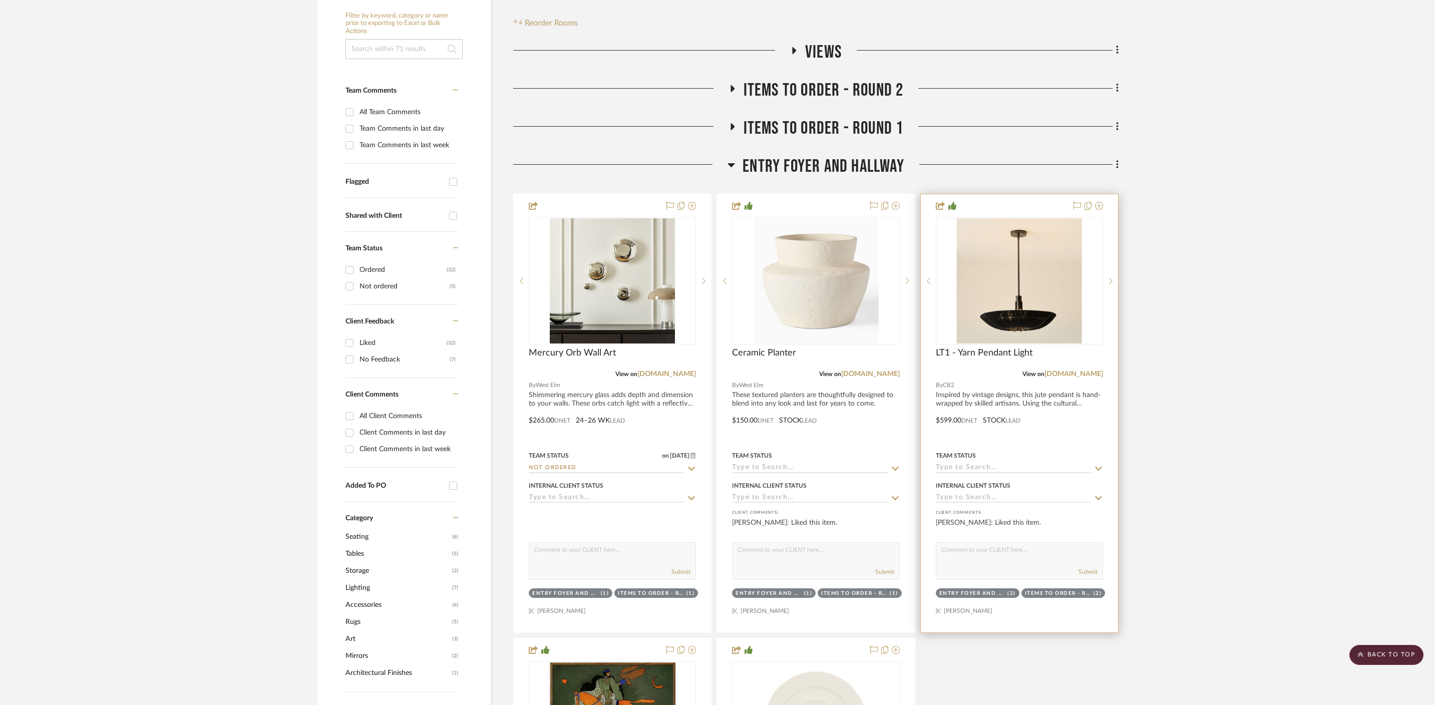
scroll to position [192, 0]
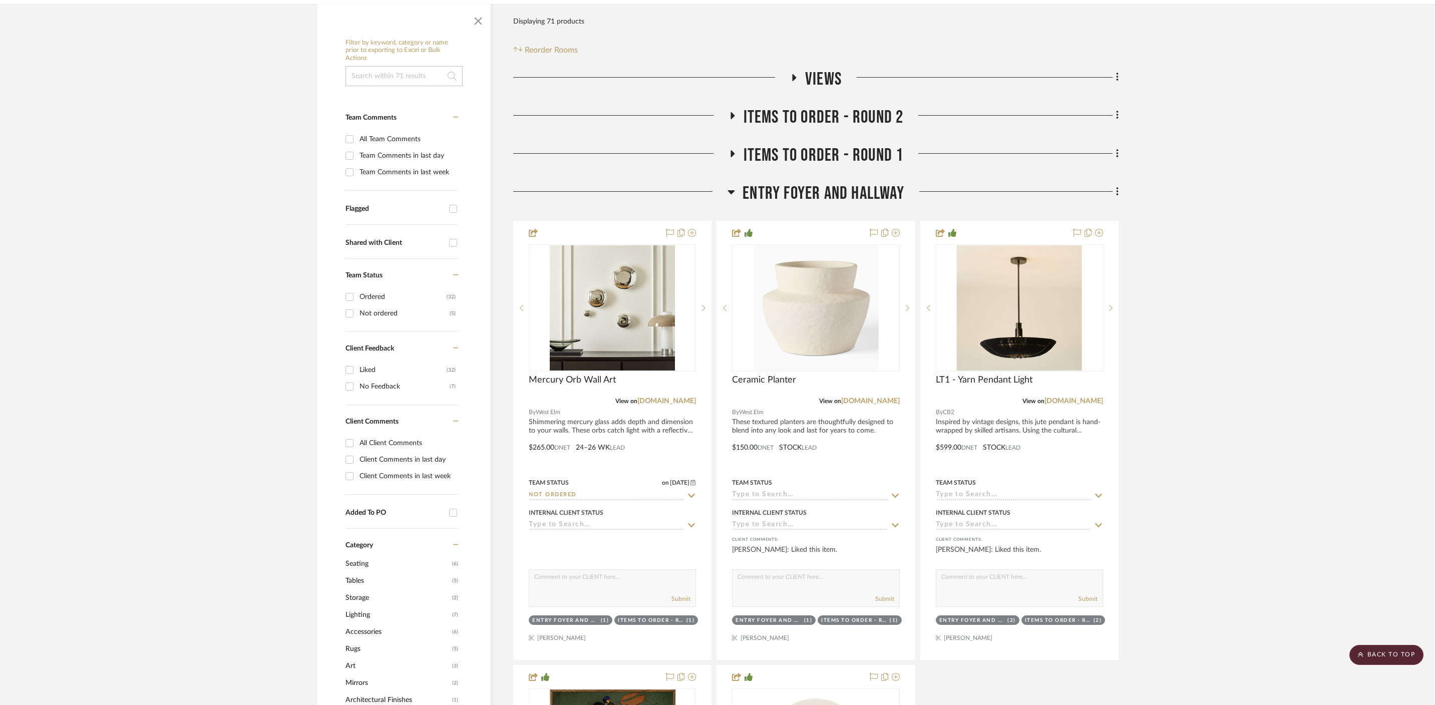
click at [731, 190] on icon at bounding box center [731, 192] width 7 height 4
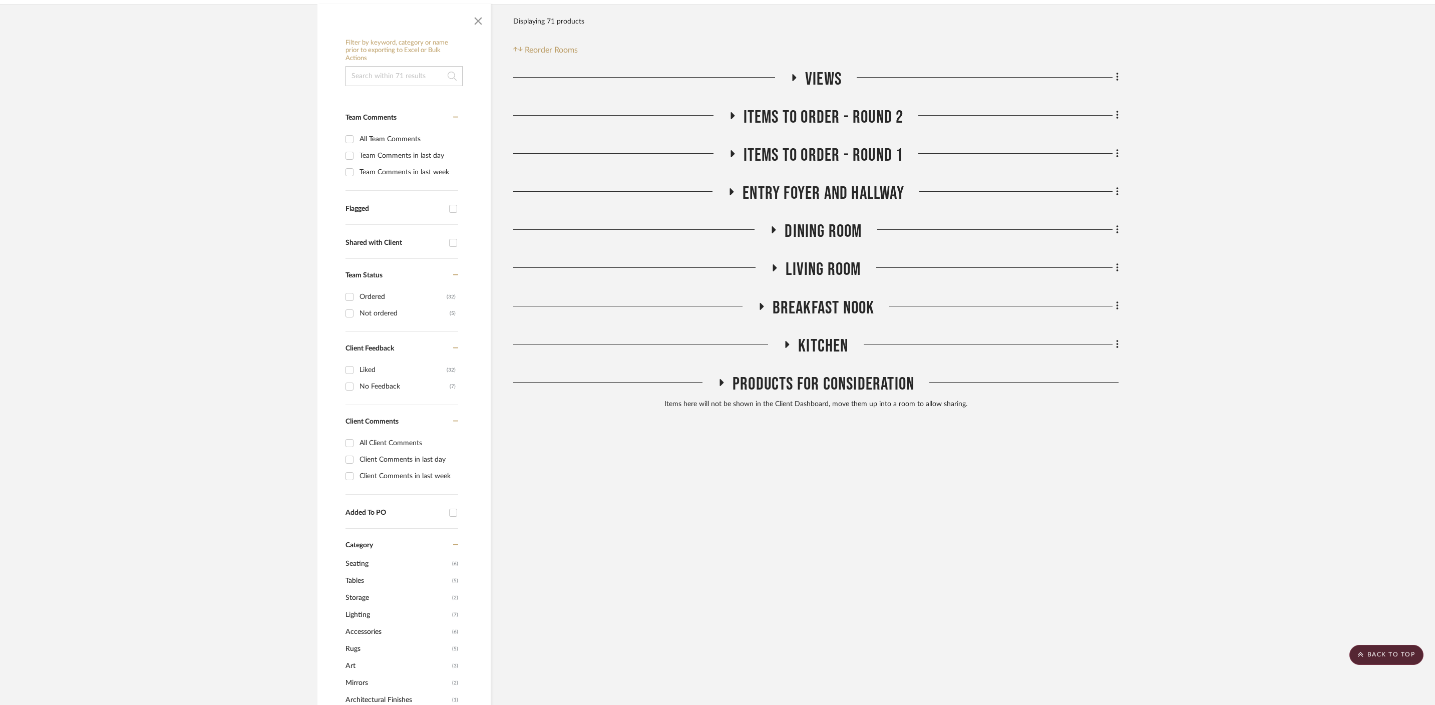
click at [776, 226] on icon at bounding box center [774, 230] width 12 height 8
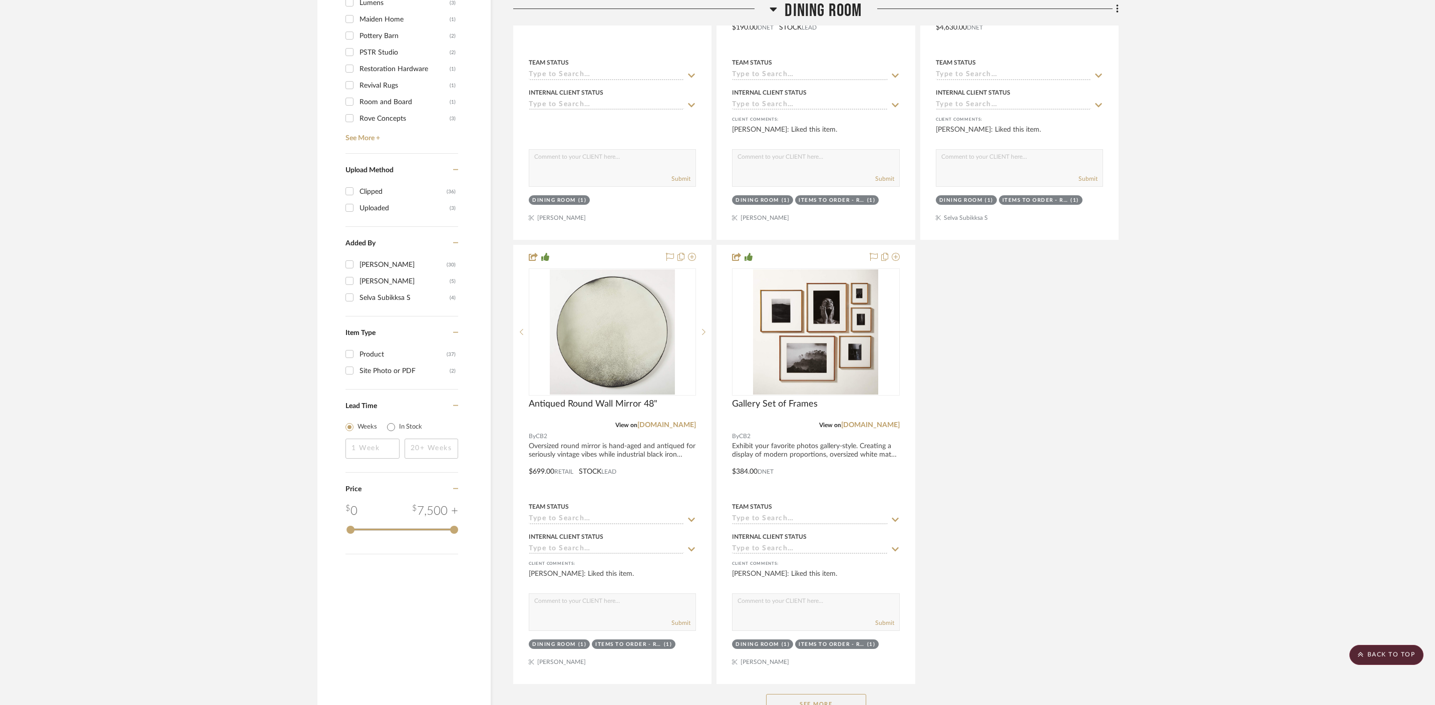
scroll to position [1097, 0]
click at [812, 692] on button "See More" at bounding box center [816, 702] width 100 height 20
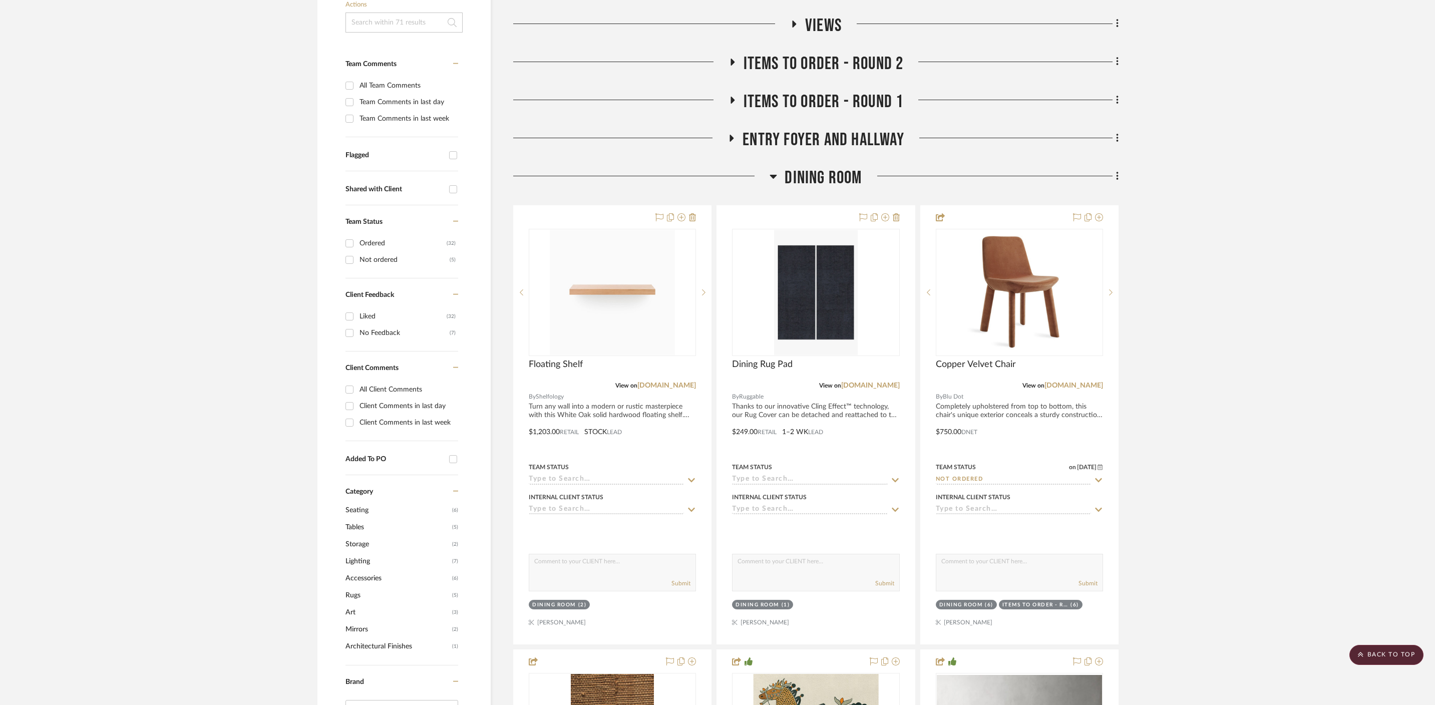
scroll to position [242, 0]
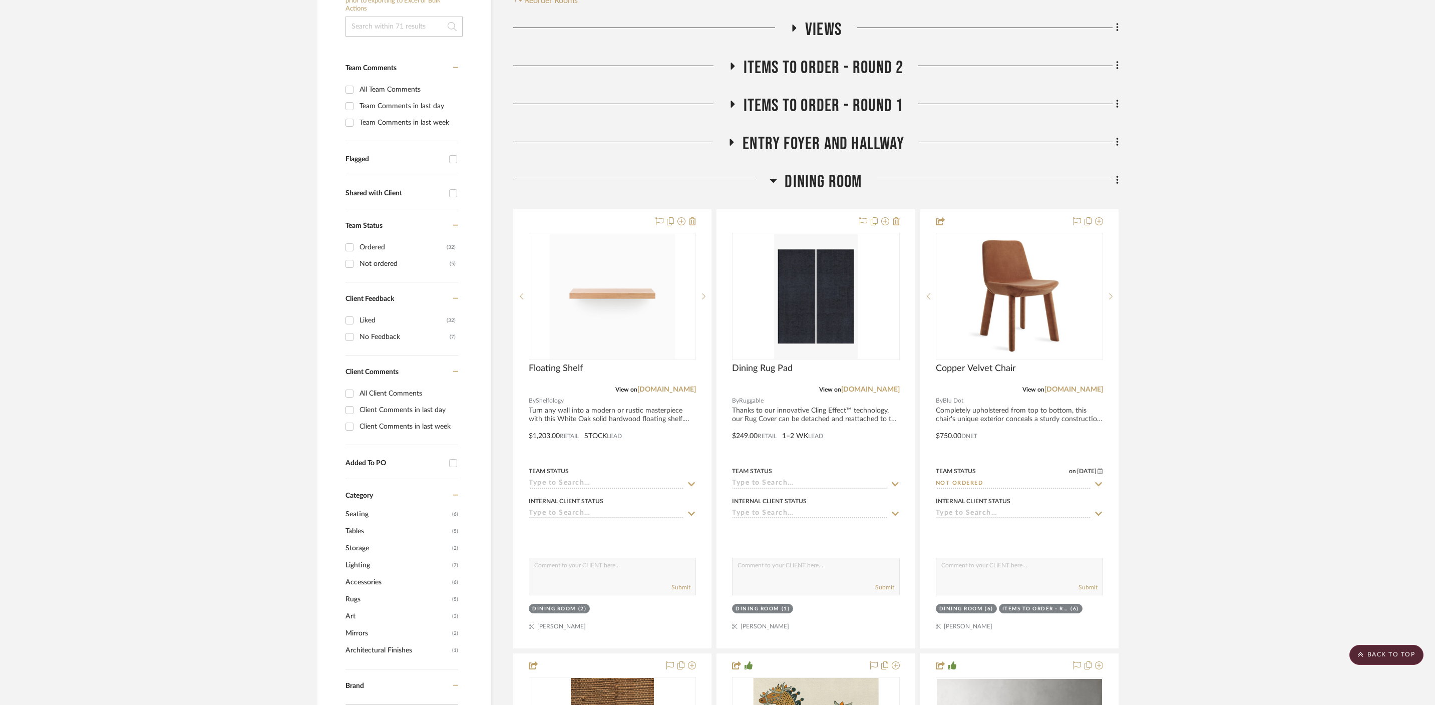
click at [775, 174] on icon at bounding box center [774, 180] width 8 height 12
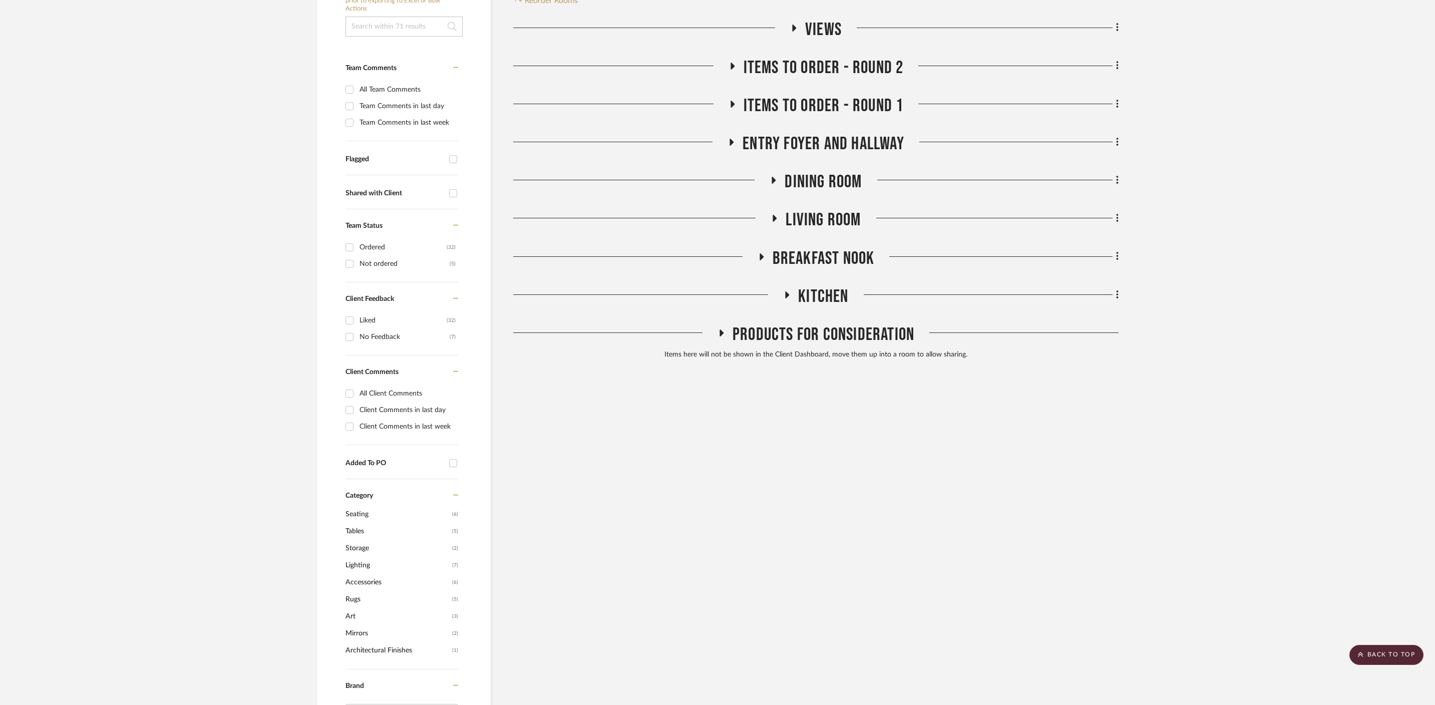
click at [775, 215] on icon at bounding box center [775, 219] width 12 height 8
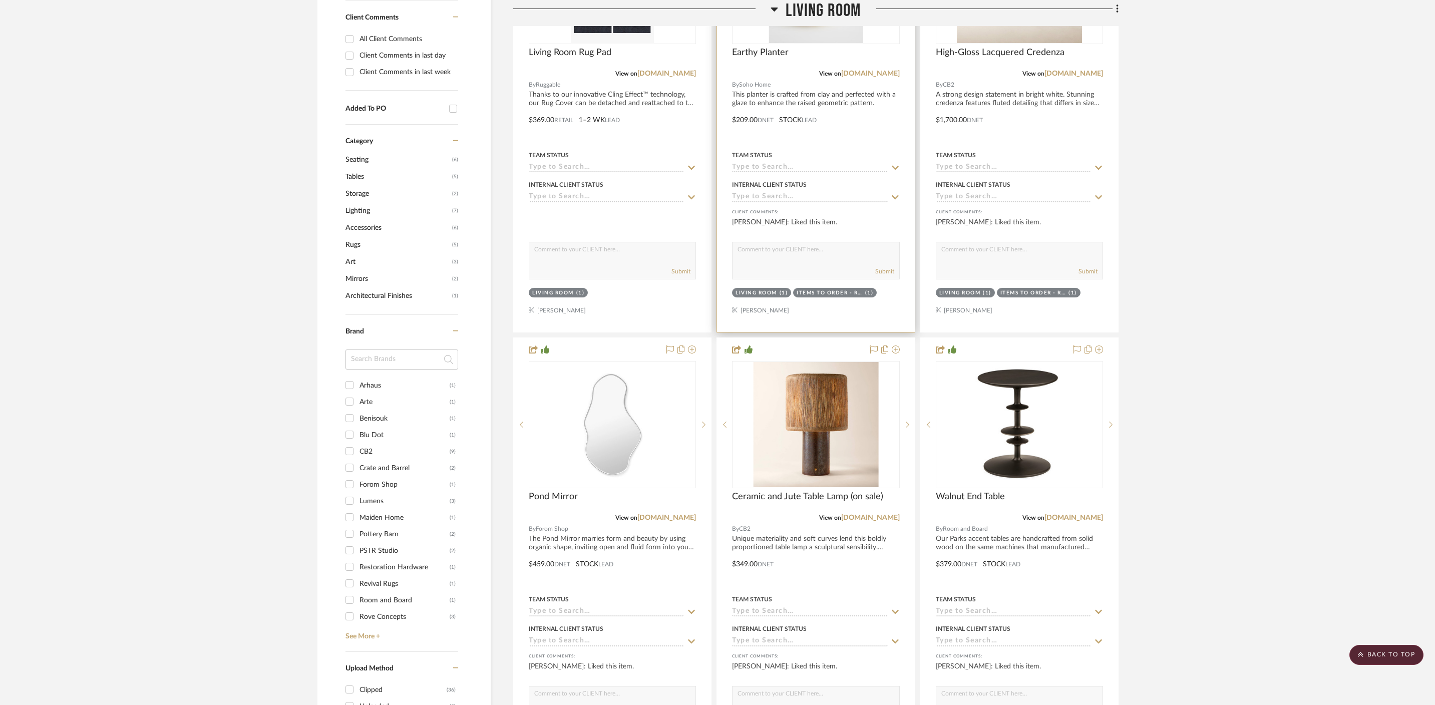
scroll to position [612, 0]
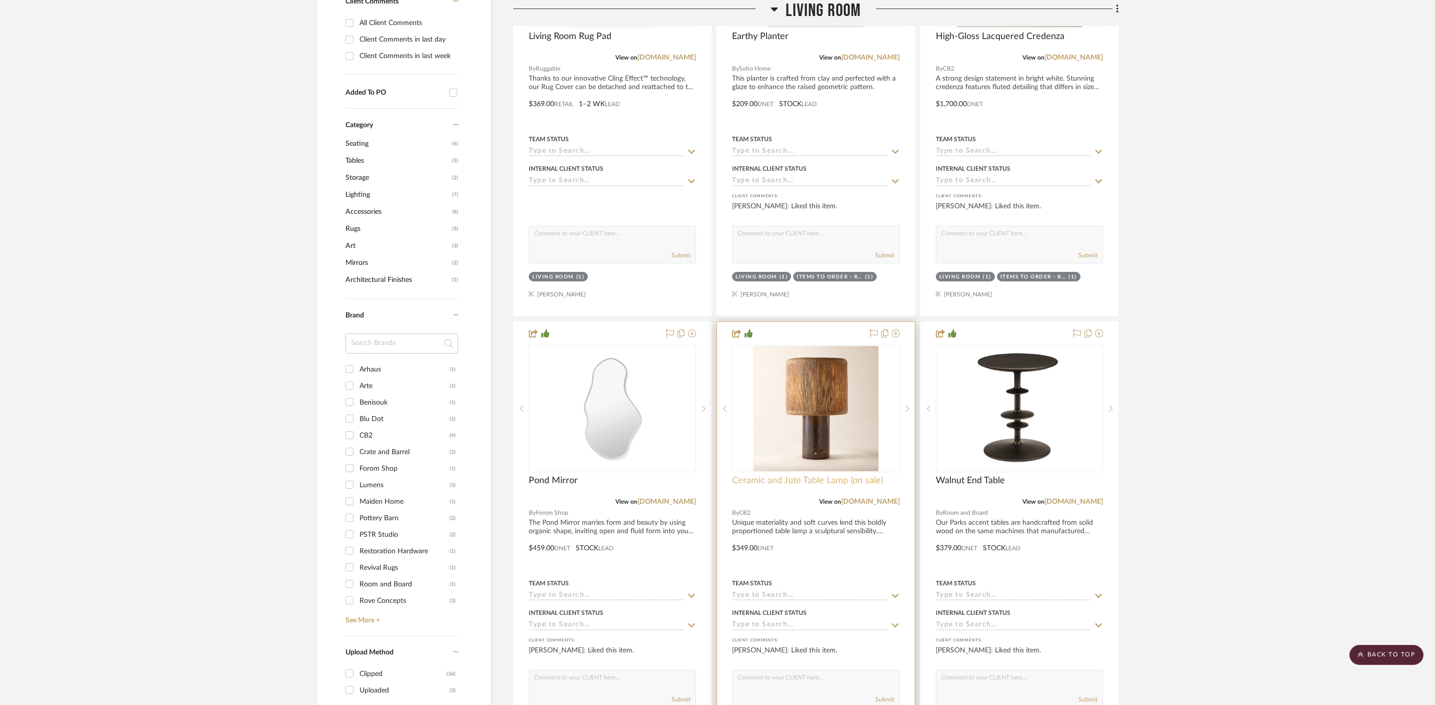
click at [777, 475] on span "Ceramic and Jute Table Lamp (on sale)" at bounding box center [807, 480] width 151 height 11
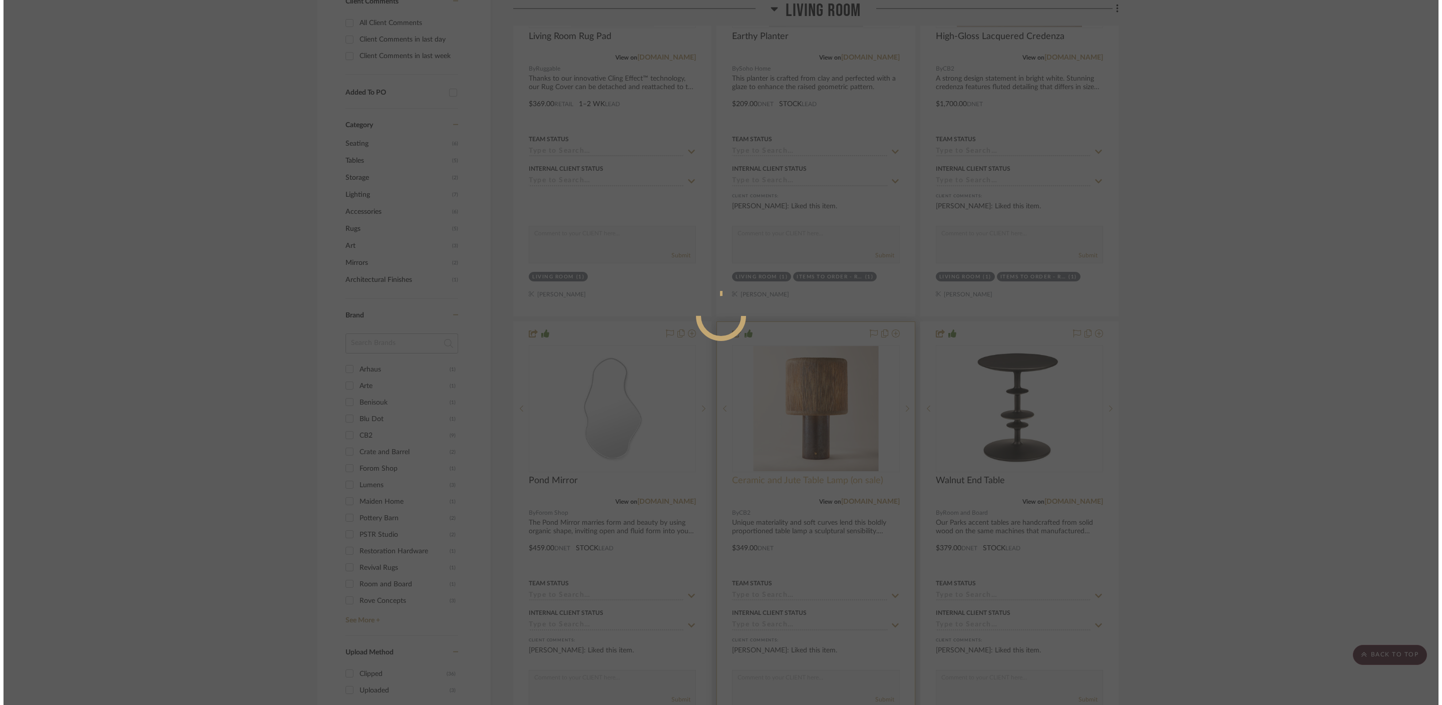
scroll to position [0, 0]
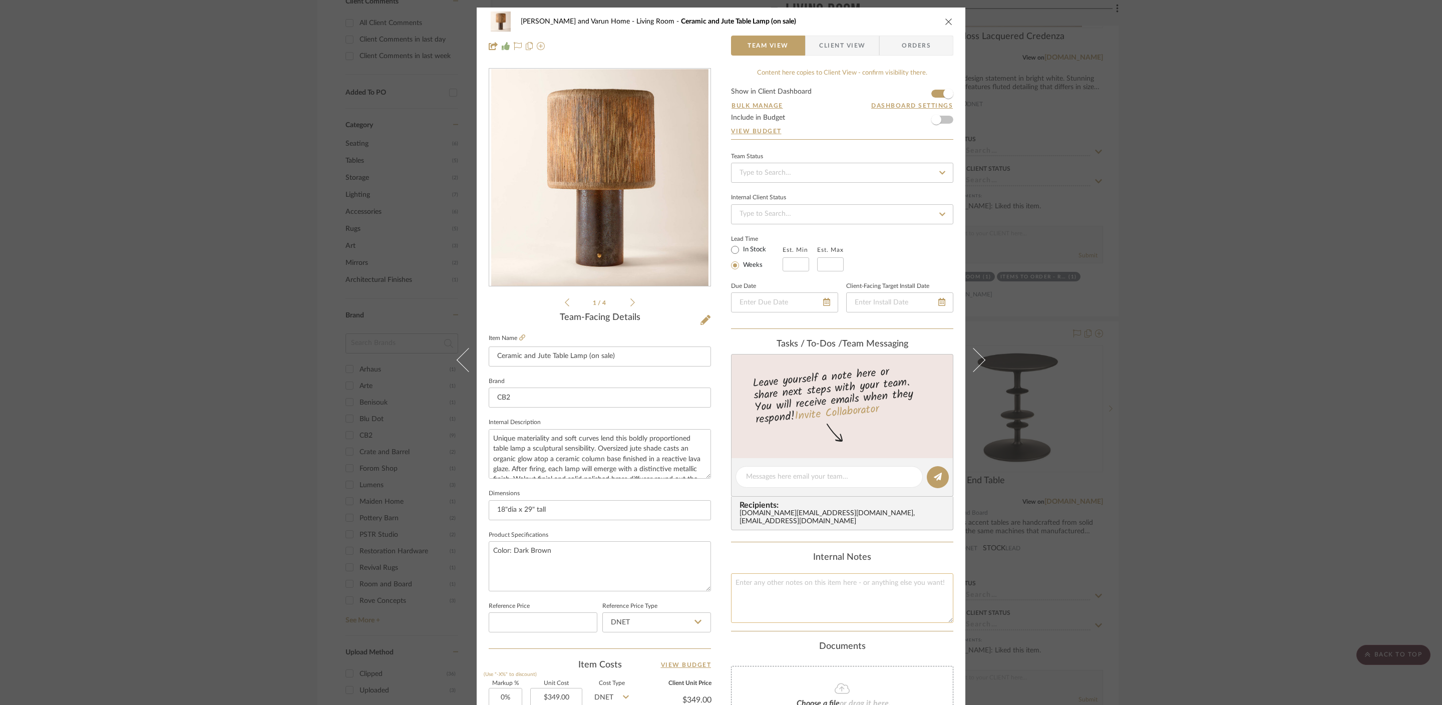
click at [831, 584] on textarea at bounding box center [842, 598] width 222 height 50
click at [801, 573] on textarea "Client's existing bulb to be used" at bounding box center [842, 598] width 222 height 50
type textarea "Client's existing bulb will be used"
click at [1229, 467] on div "Shalini and Varun Home Living Room Ceramic and Jute Table Lamp (on sale) Team V…" at bounding box center [721, 352] width 1442 height 705
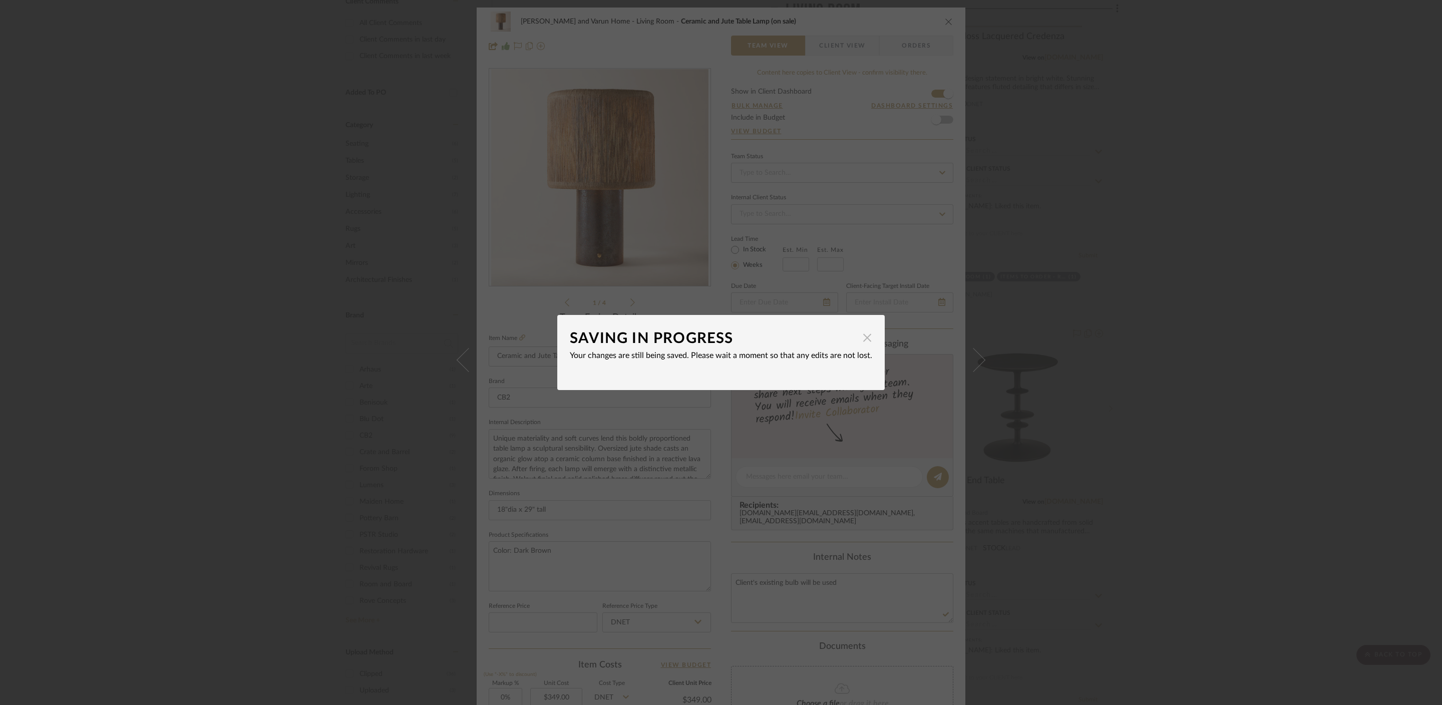
click at [863, 339] on span "button" at bounding box center [867, 338] width 20 height 20
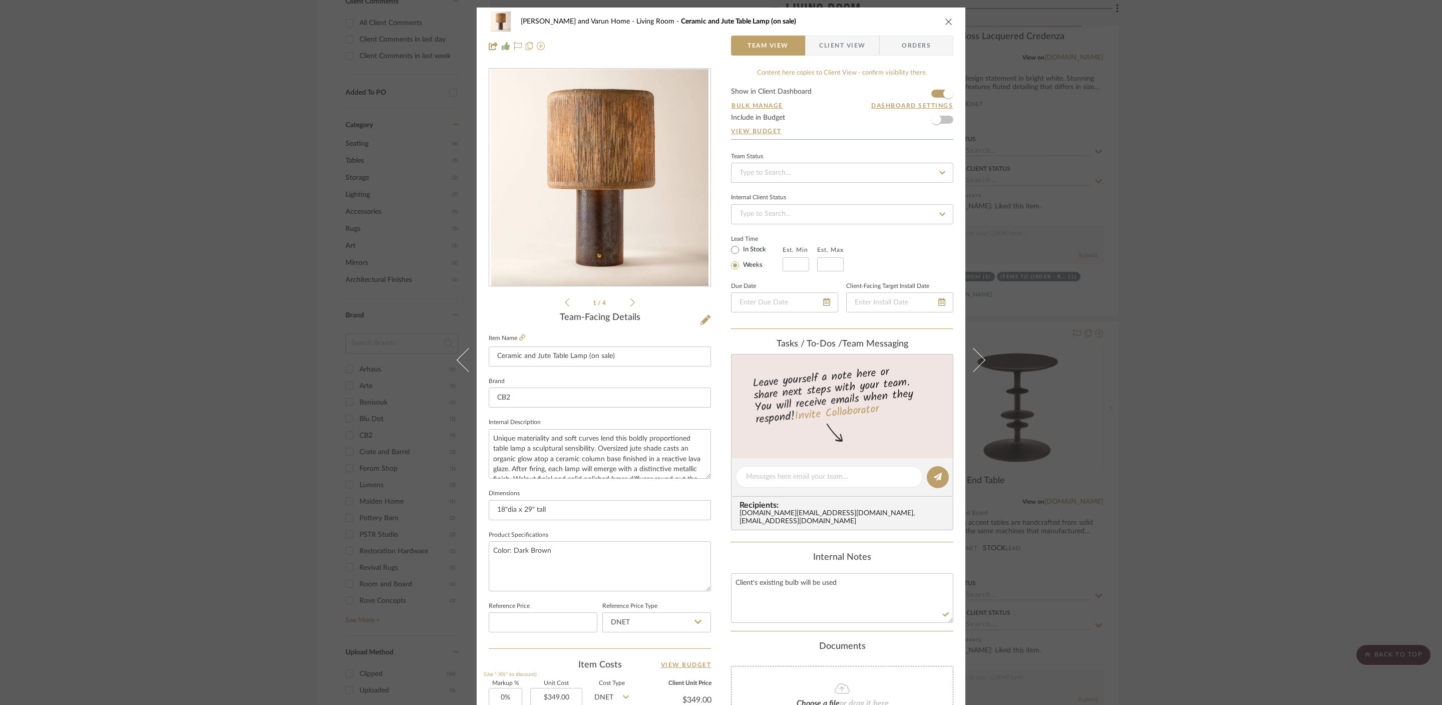
click at [1239, 225] on div "Shalini and Varun Home Living Room Ceramic and Jute Table Lamp (on sale) Team V…" at bounding box center [721, 352] width 1442 height 705
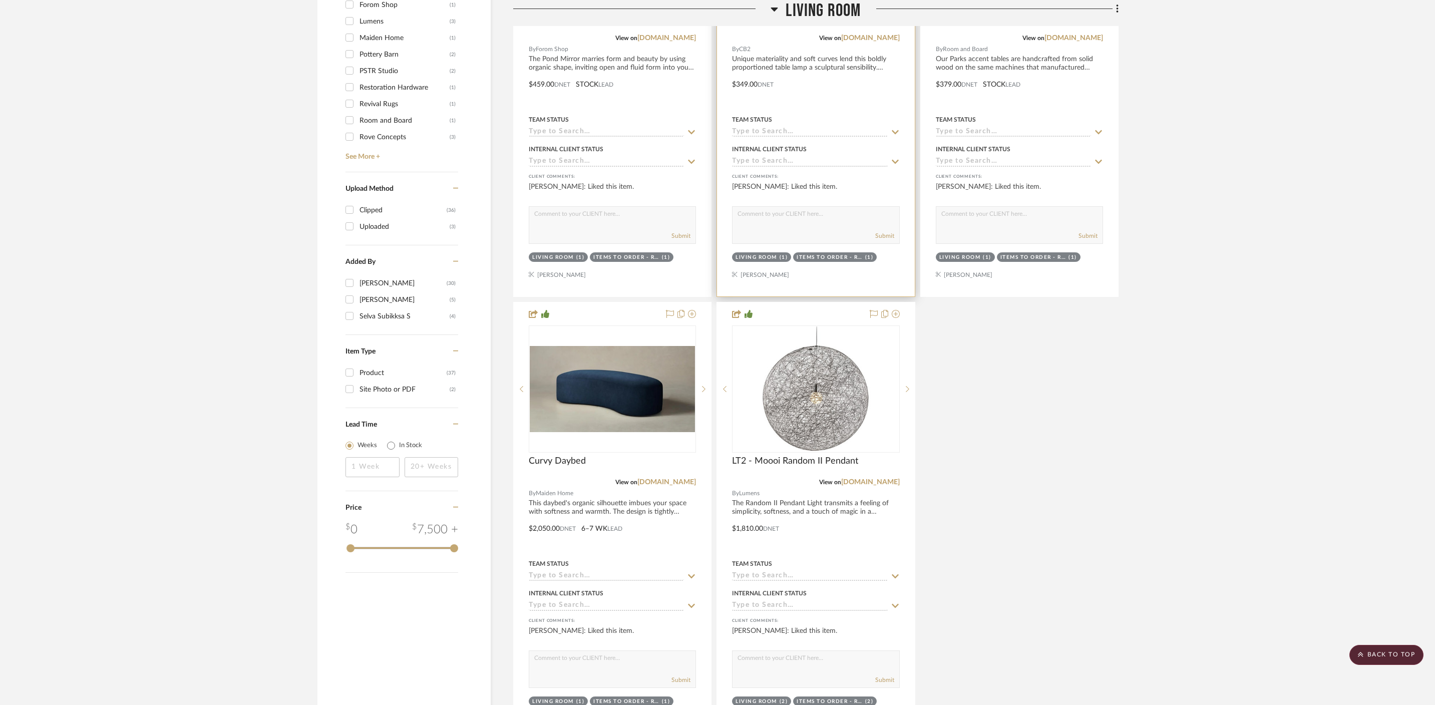
scroll to position [1078, 0]
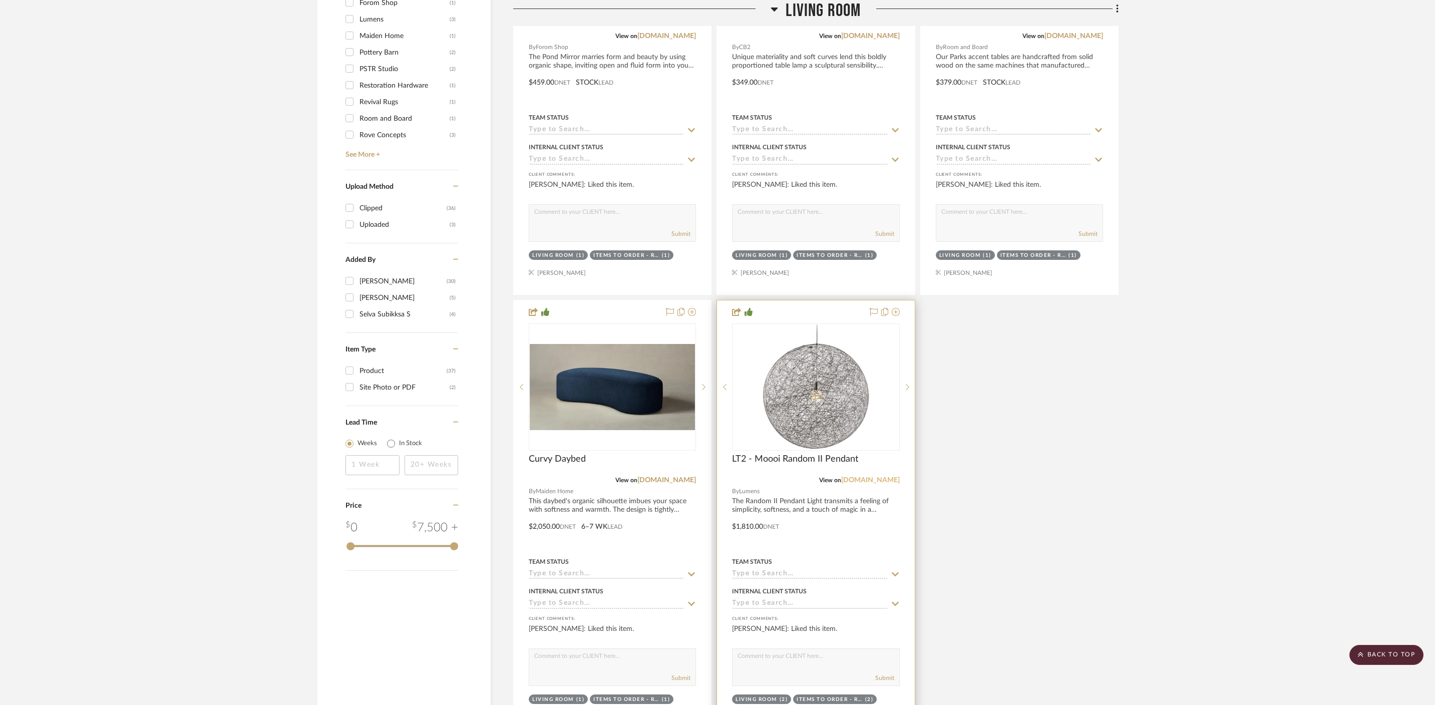
click at [885, 477] on link "[DOMAIN_NAME]" at bounding box center [870, 480] width 59 height 7
click at [803, 454] on span "LT2 - Moooi Random II Pendant" at bounding box center [795, 459] width 126 height 11
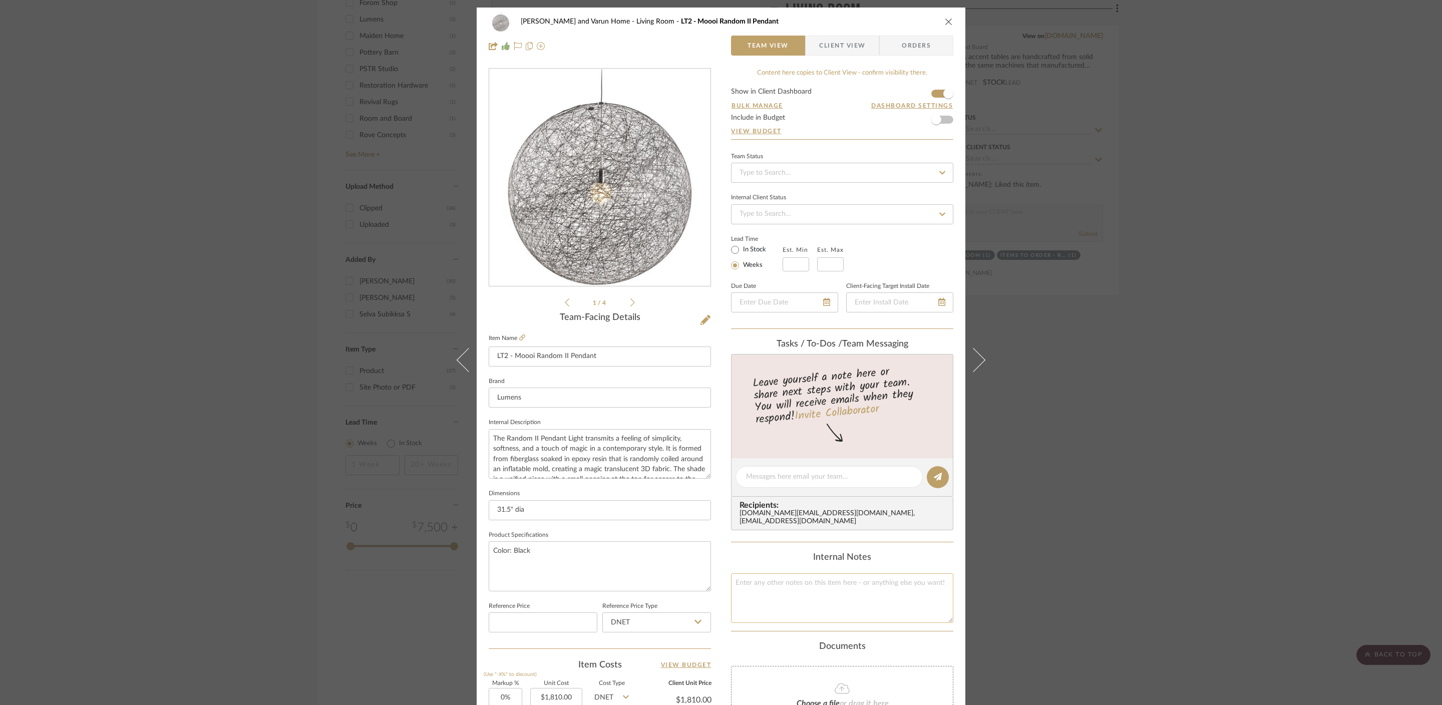
click at [794, 593] on textarea at bounding box center [842, 598] width 222 height 50
type textarea "Comes with a bulb"
click at [1143, 508] on div "Shalini and Varun Home Living Room LT2 - Moooi Random II Pendant Team View Clie…" at bounding box center [721, 352] width 1442 height 705
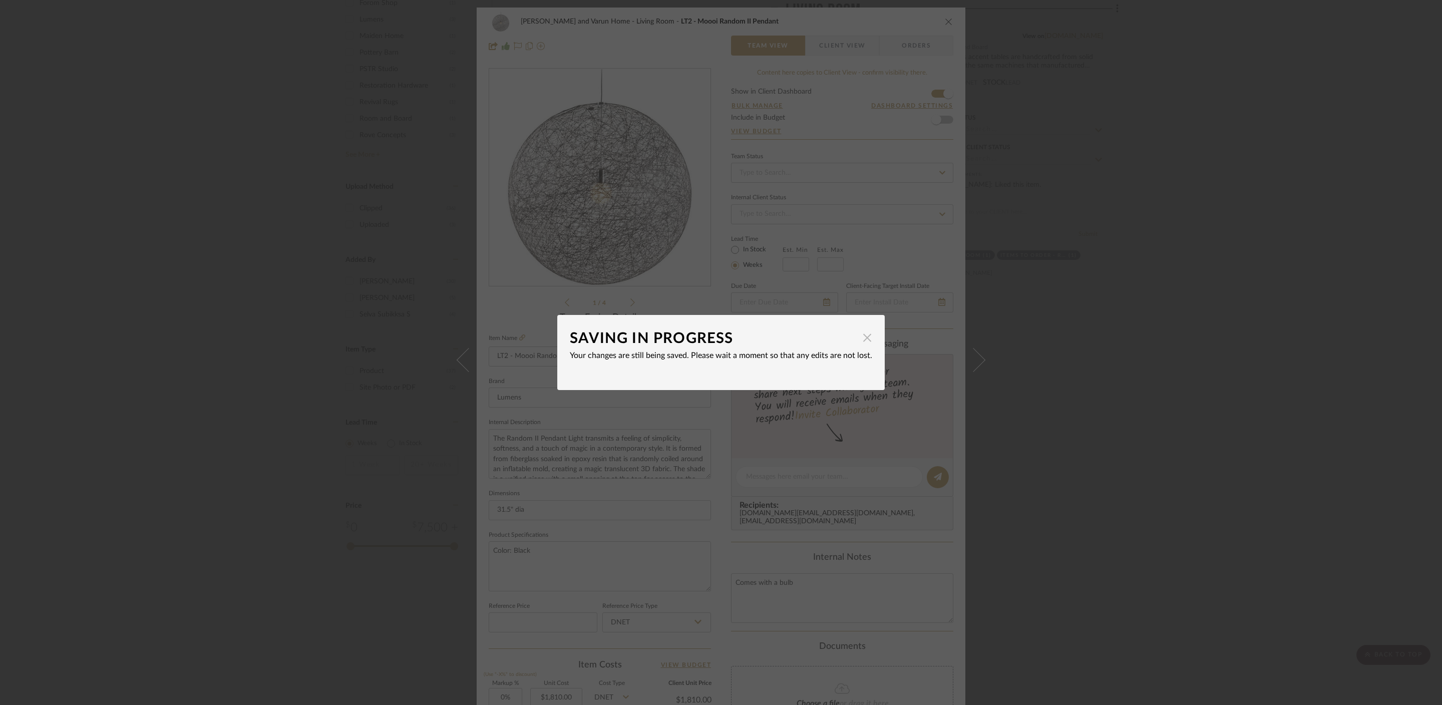
click at [866, 343] on span "button" at bounding box center [867, 338] width 20 height 20
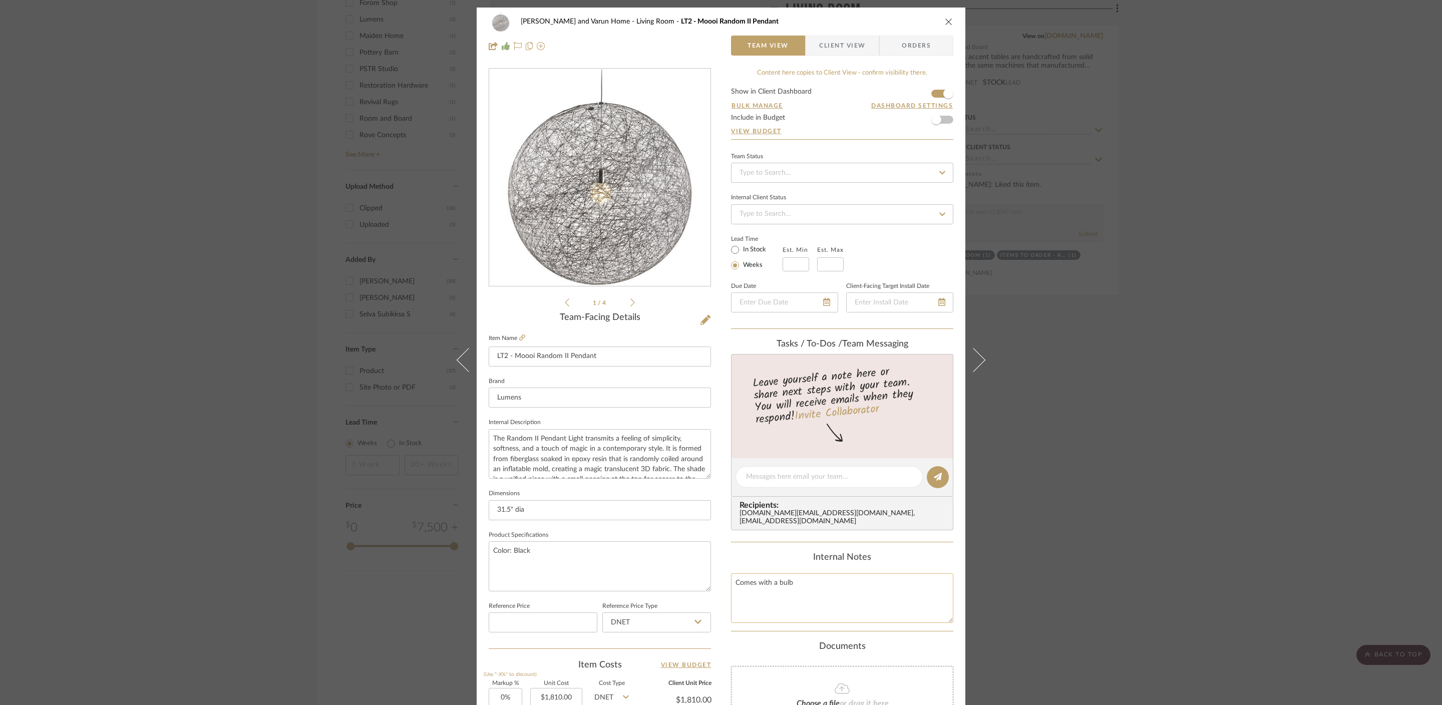
click at [773, 577] on textarea "Comes with a bulb" at bounding box center [842, 598] width 222 height 50
drag, startPoint x: 770, startPoint y: 579, endPoint x: 801, endPoint y: 579, distance: 30.6
click at [801, 579] on textarea "Comes with a bulb" at bounding box center [842, 598] width 222 height 50
type textarea "Comes with bulb(s)"
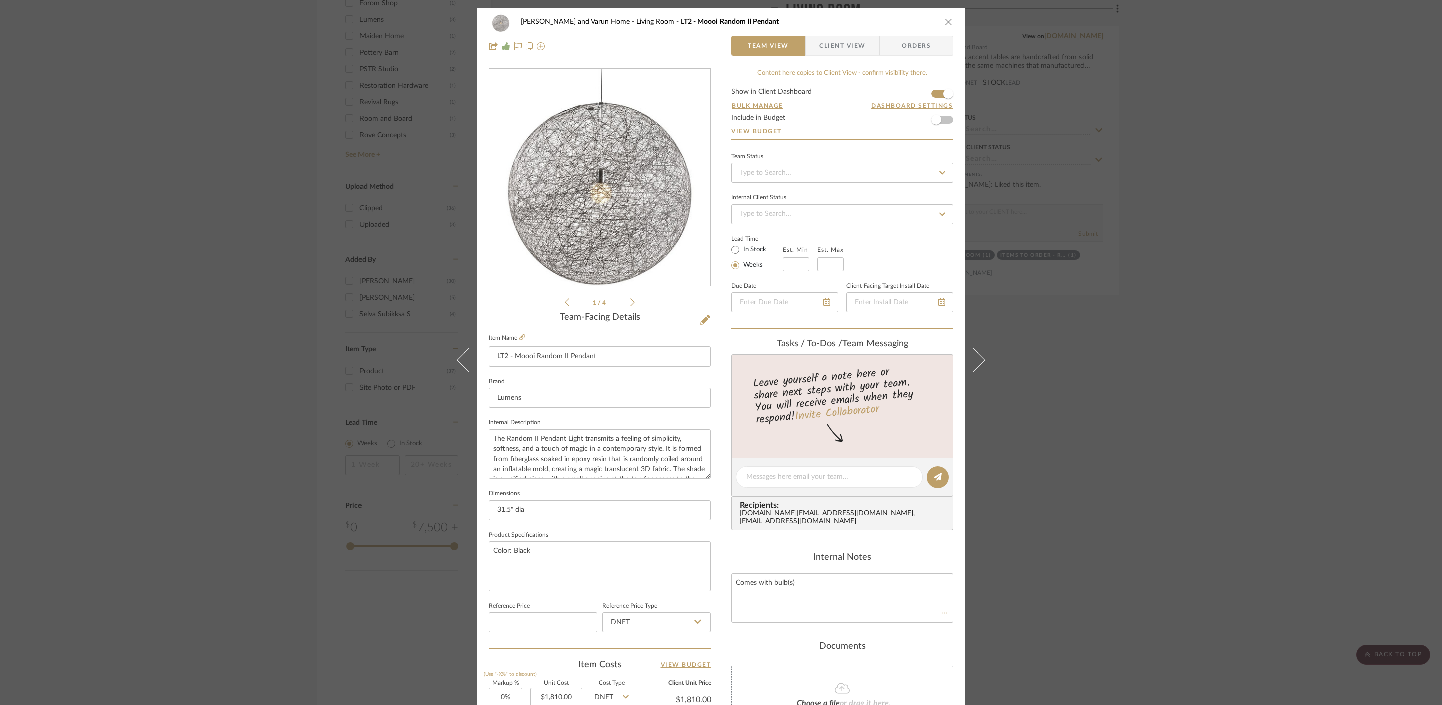
click at [1112, 522] on div "Shalini and Varun Home Living Room LT2 - Moooi Random II Pendant Team View Clie…" at bounding box center [721, 352] width 1442 height 705
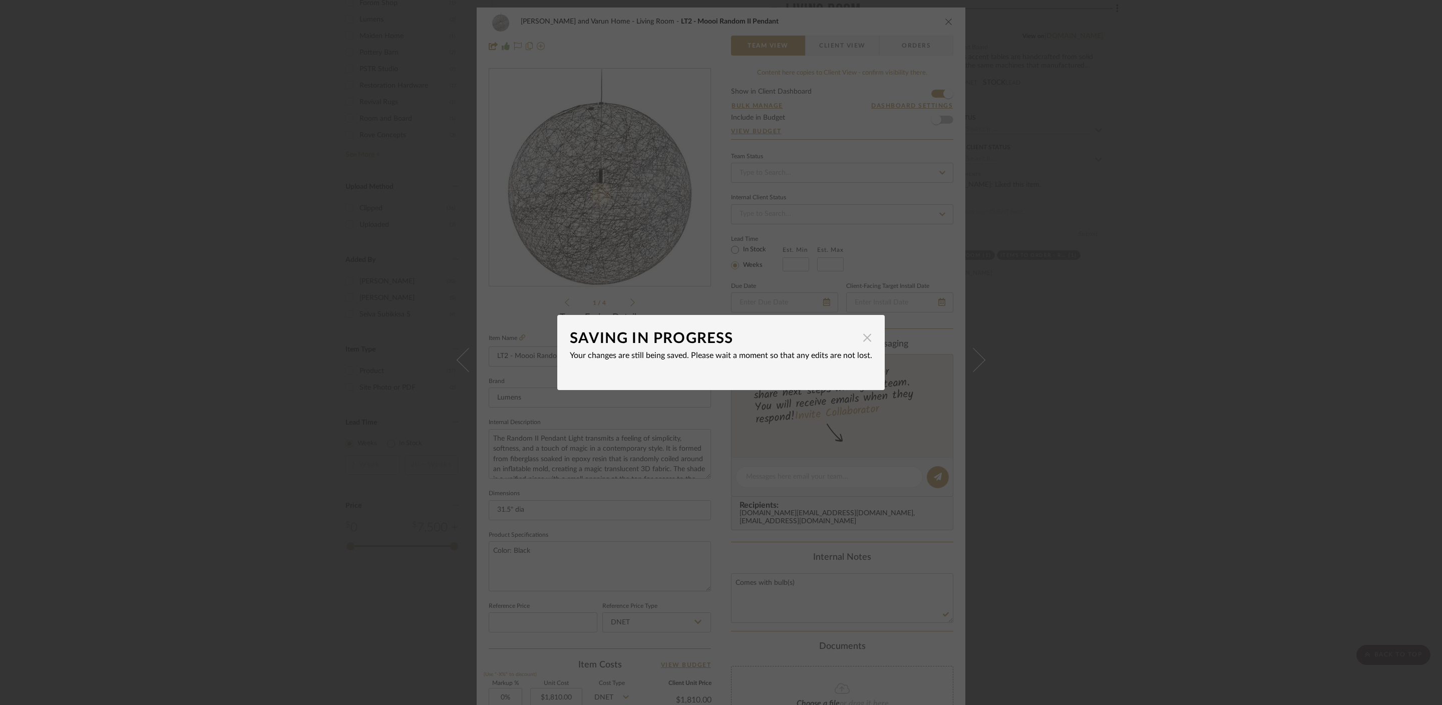
click at [865, 335] on span "button" at bounding box center [867, 338] width 20 height 20
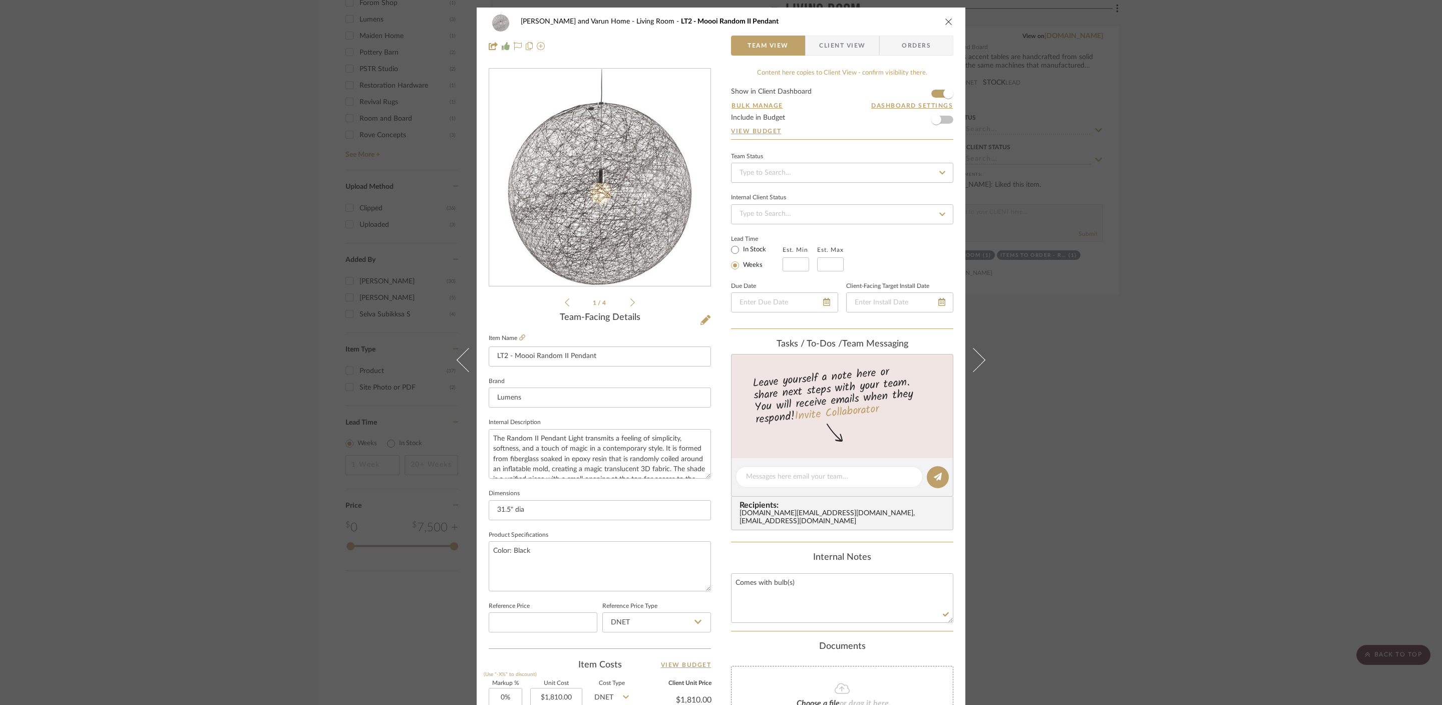
click at [1167, 337] on div "Shalini and Varun Home Living Room LT2 - Moooi Random II Pendant Team View Clie…" at bounding box center [721, 352] width 1442 height 705
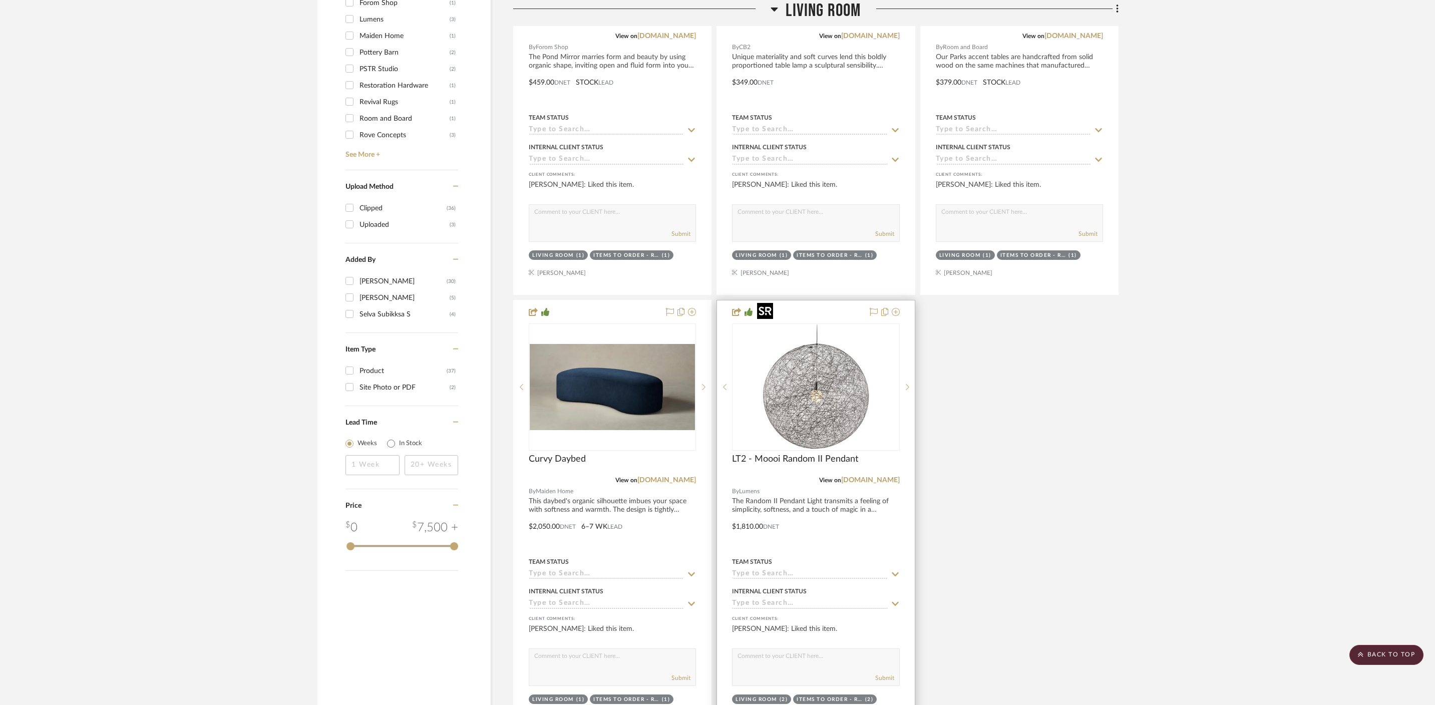
scroll to position [1334, 0]
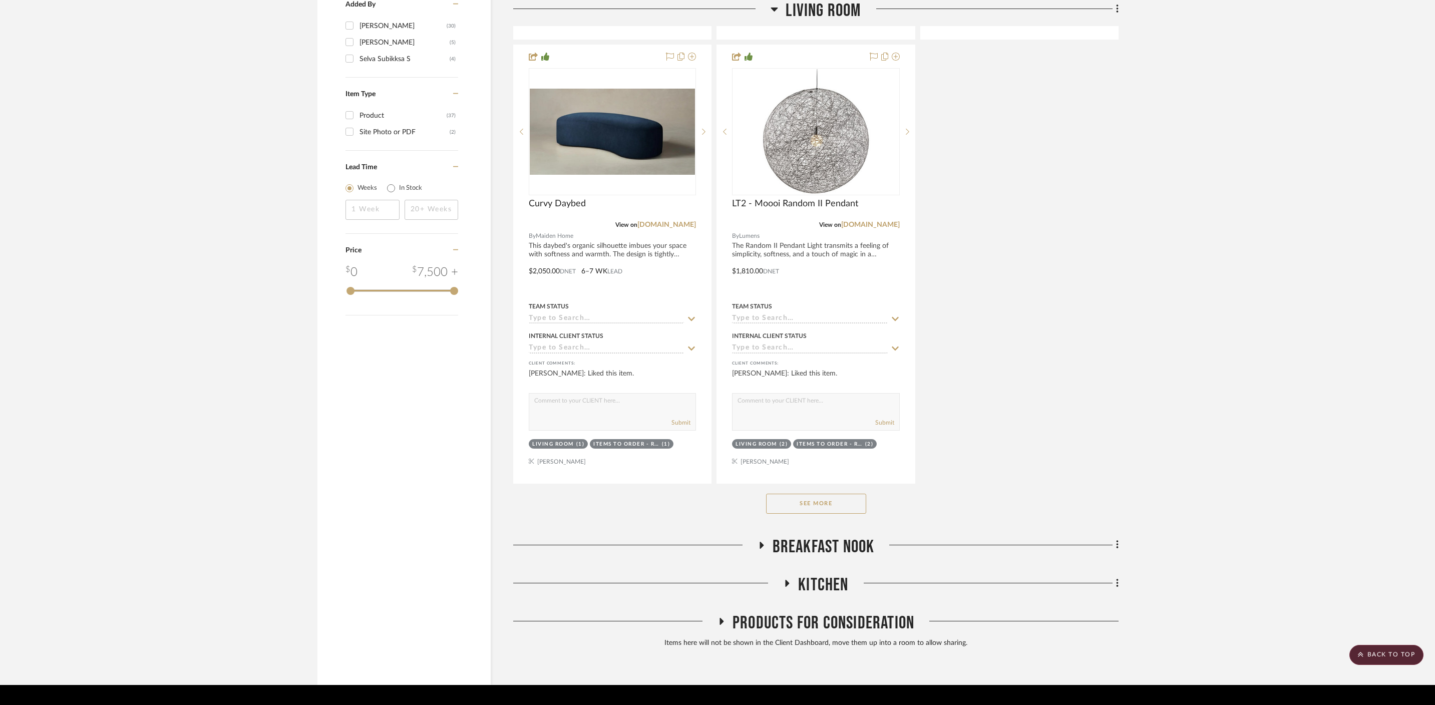
click at [834, 494] on button "See More" at bounding box center [816, 504] width 100 height 20
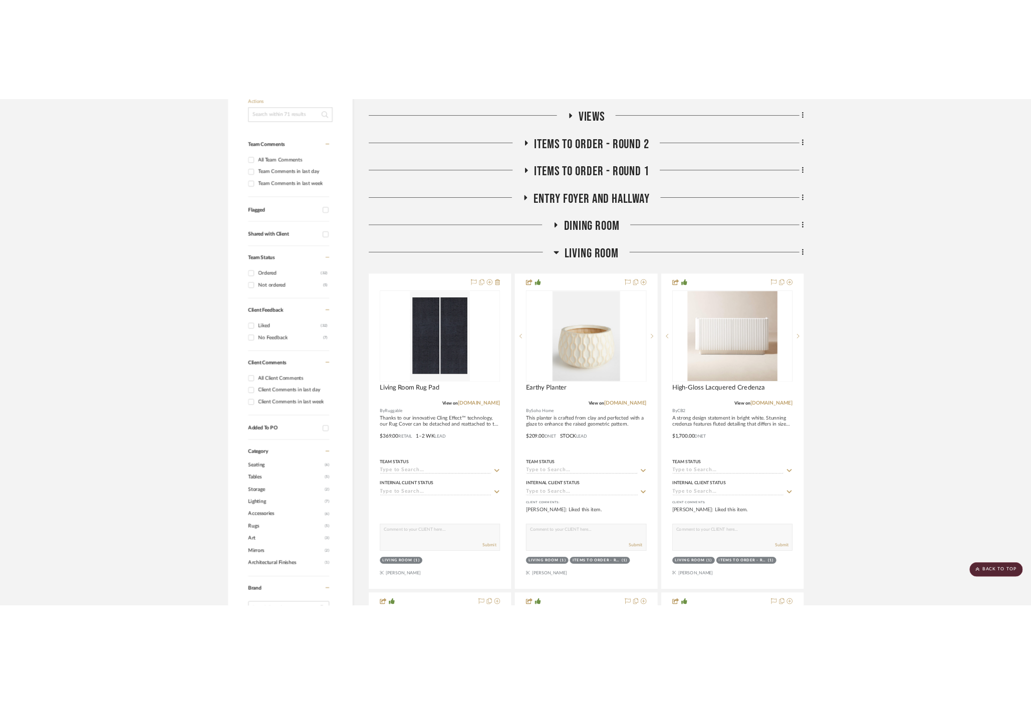
scroll to position [240, 0]
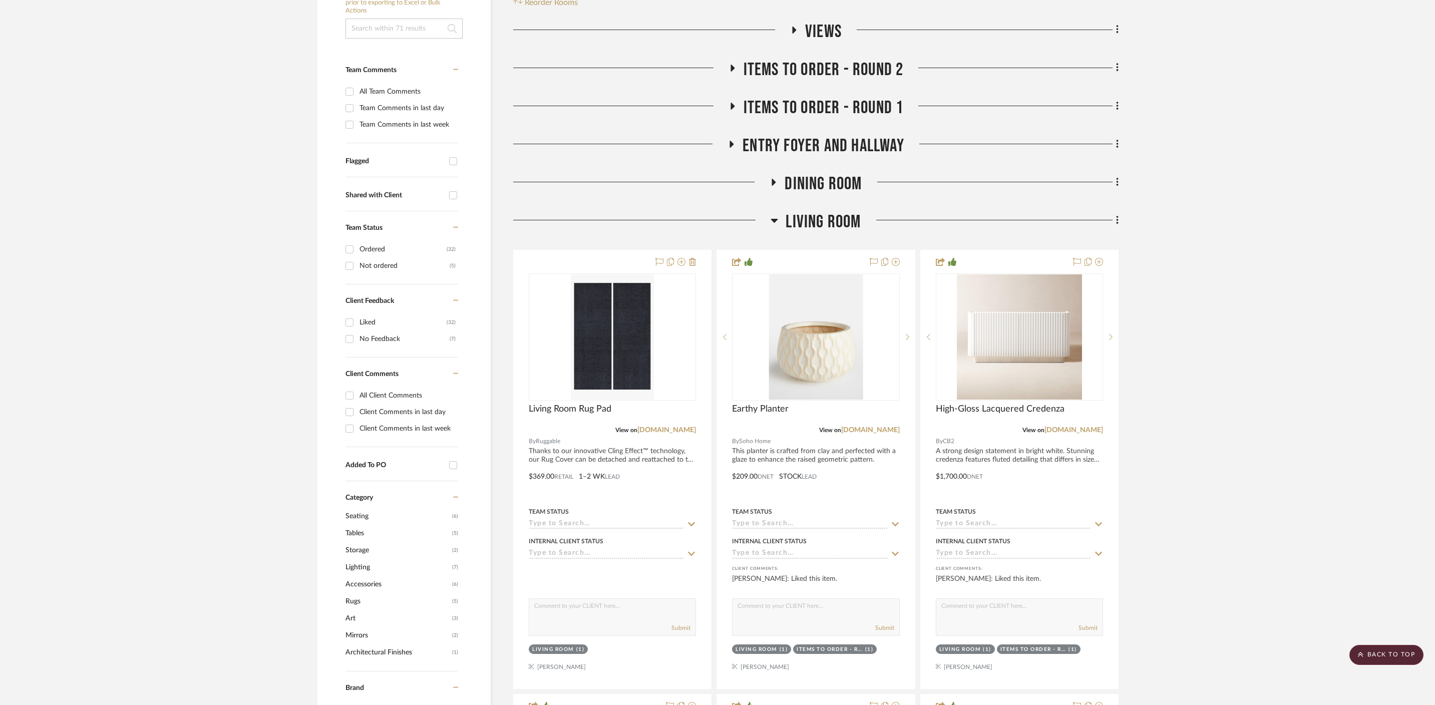
click at [773, 219] on icon at bounding box center [774, 221] width 7 height 4
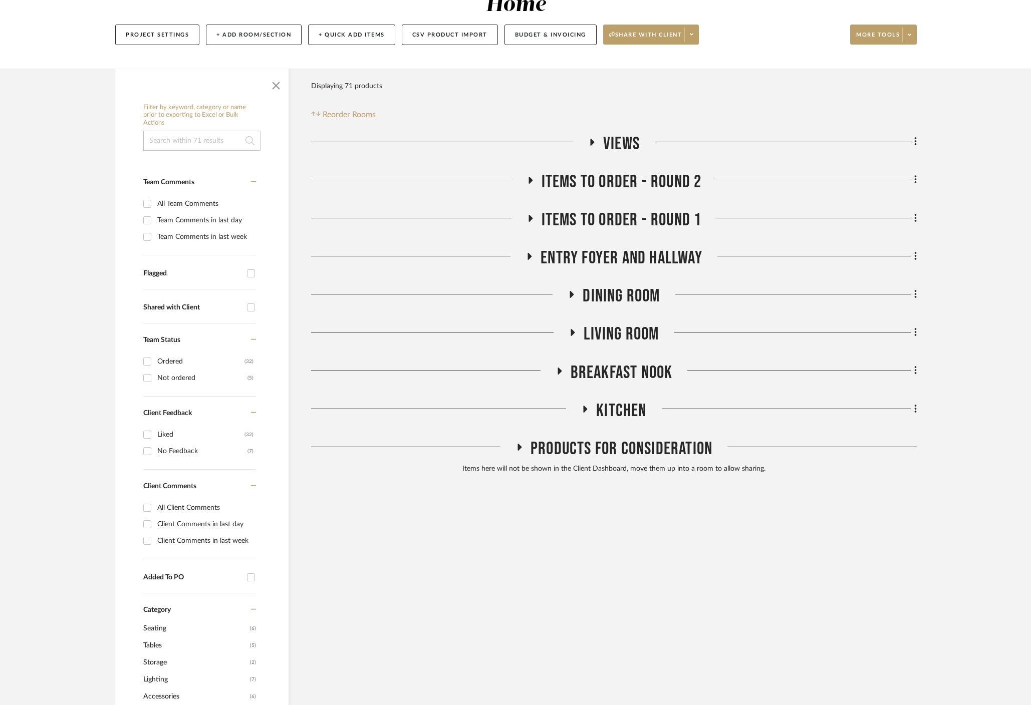
scroll to position [96, 0]
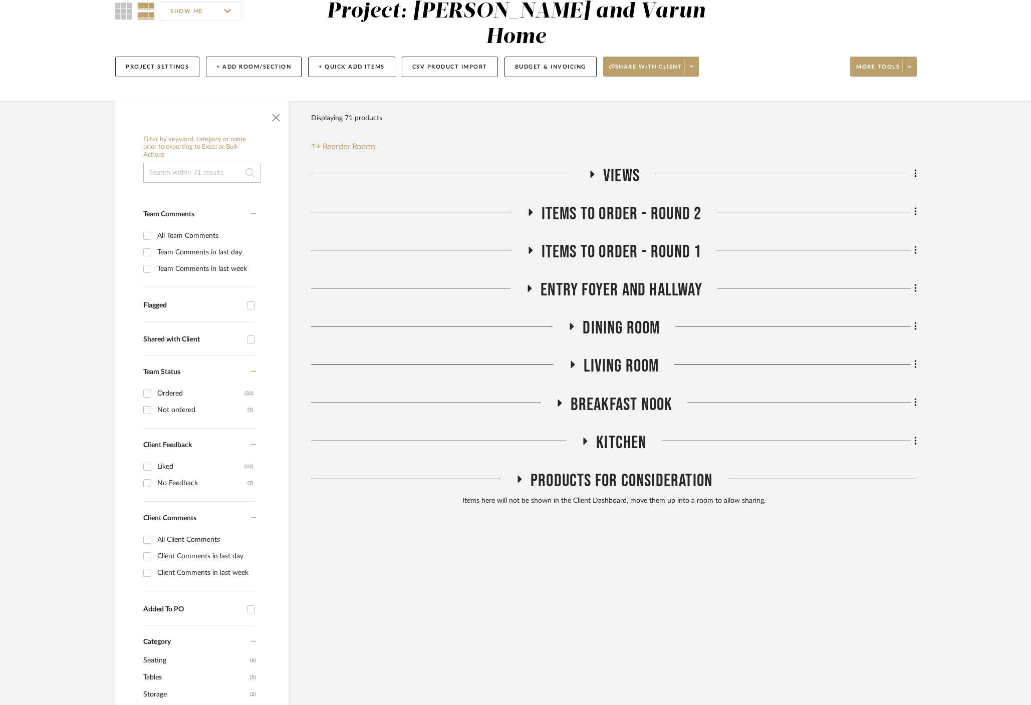
click at [575, 361] on fa-icon at bounding box center [572, 368] width 8 height 15
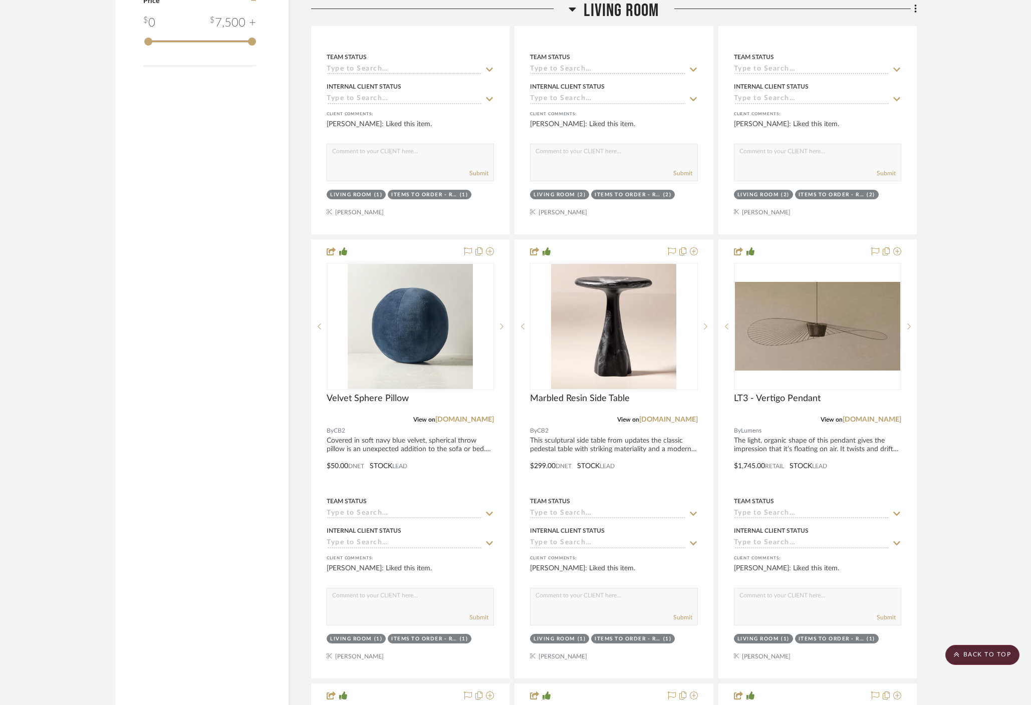
scroll to position [1581, 0]
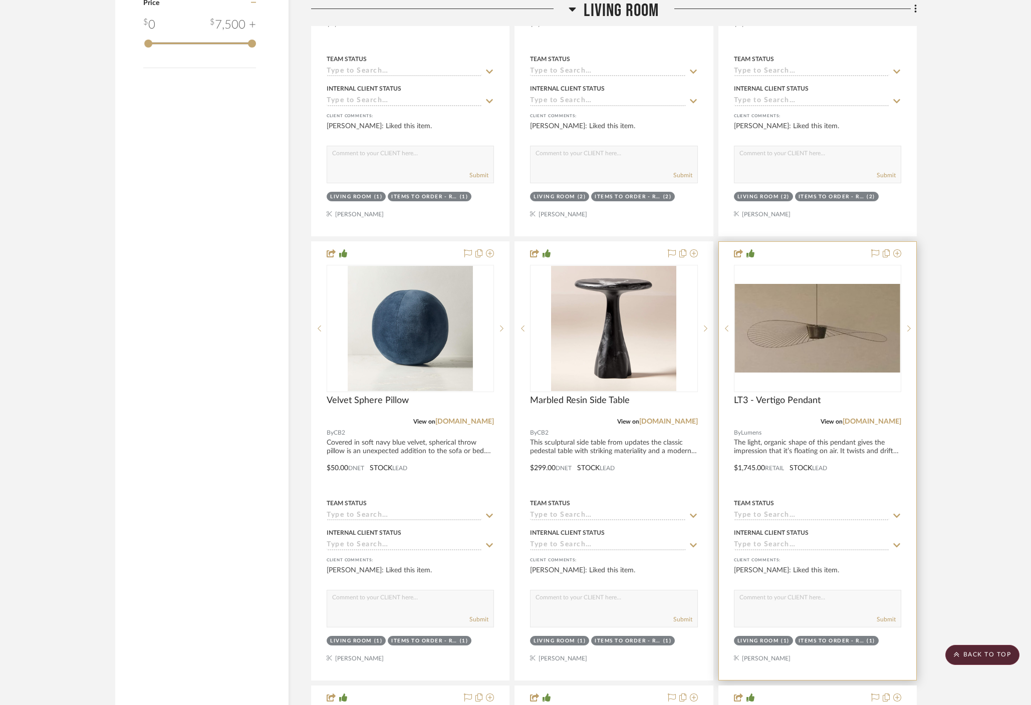
click at [801, 395] on div "LT3 - Vertigo Pendant" at bounding box center [817, 406] width 167 height 22
click at [793, 395] on span "LT3 - Vertigo Pendant" at bounding box center [777, 400] width 87 height 11
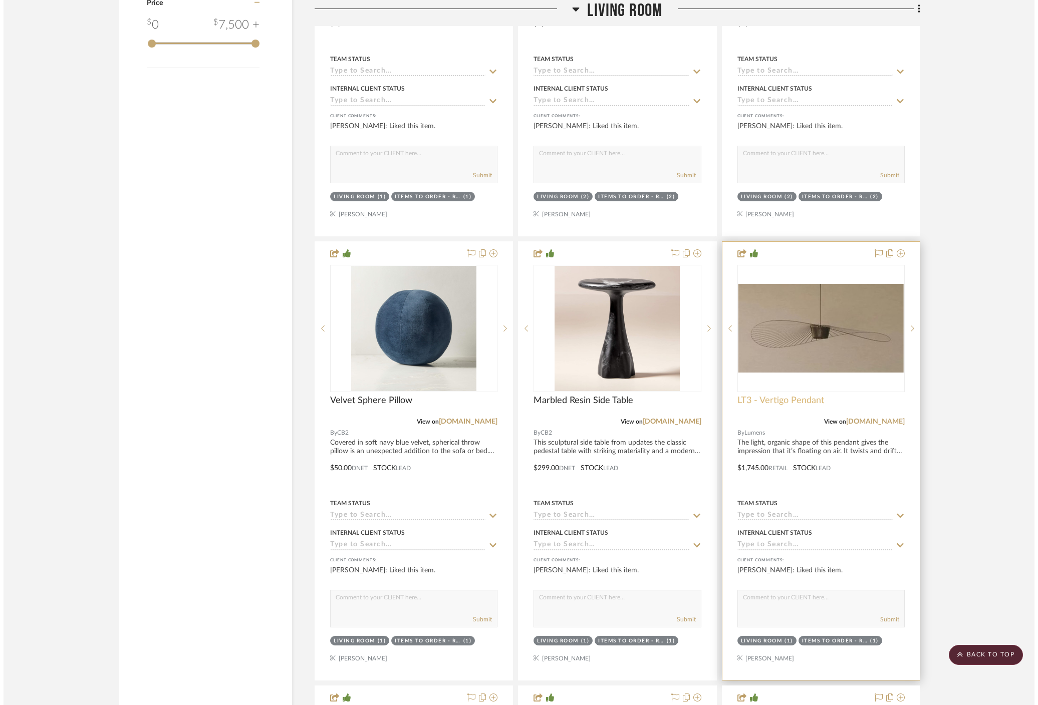
scroll to position [0, 0]
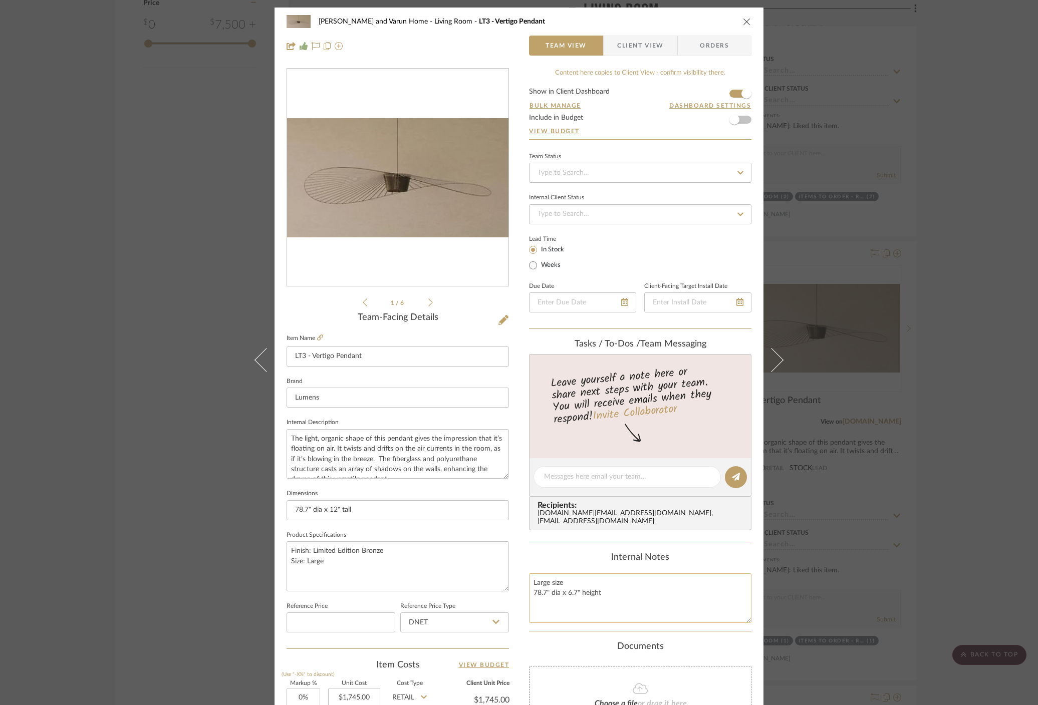
click at [574, 613] on textarea "Large size 78.7" dia x 6.7" height" at bounding box center [640, 598] width 222 height 50
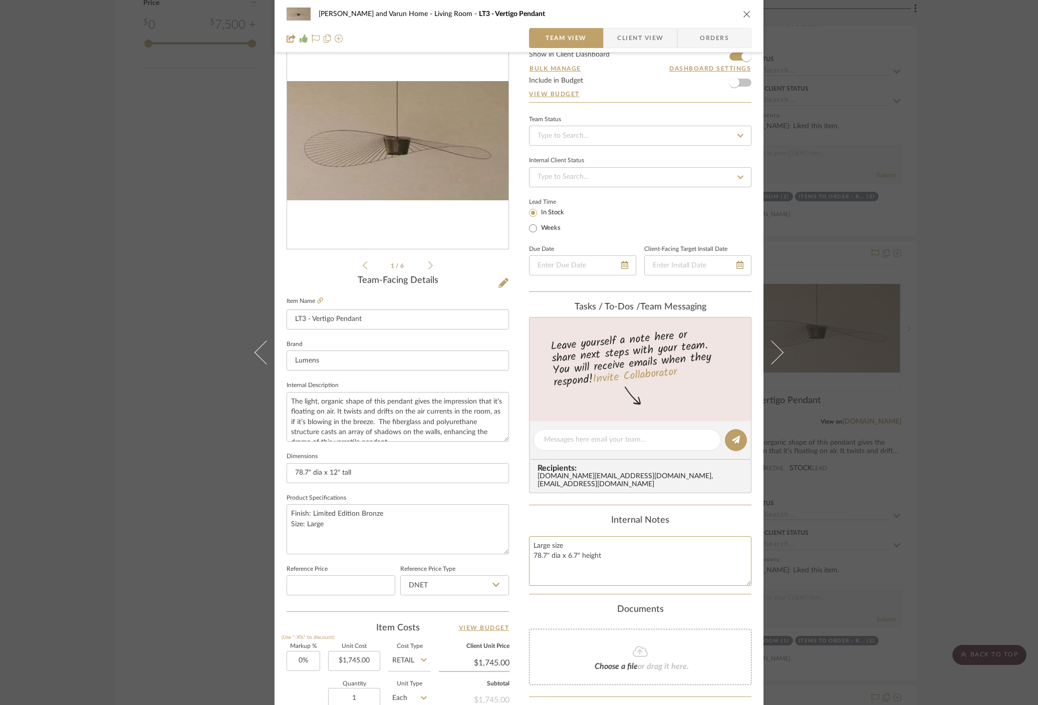
scroll to position [46, 0]
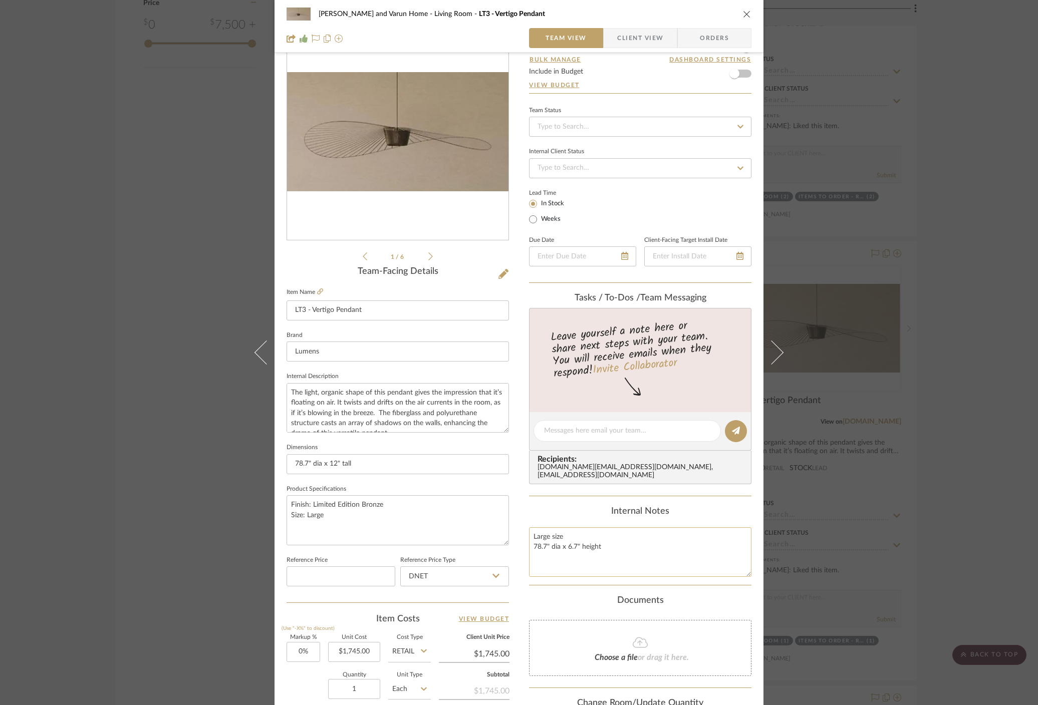
drag, startPoint x: 605, startPoint y: 539, endPoint x: 529, endPoint y: 529, distance: 77.2
click at [529, 529] on textarea "Large size 78.7" dia x 6.7" height" at bounding box center [640, 552] width 222 height 50
click at [571, 542] on textarea "Large size 78.7" dia x 6.7" height" at bounding box center [640, 552] width 222 height 50
drag, startPoint x: 624, startPoint y: 540, endPoint x: 526, endPoint y: 525, distance: 99.2
click at [529, 527] on textarea "Large size 78.7" dia x 6.7" height" at bounding box center [640, 552] width 222 height 50
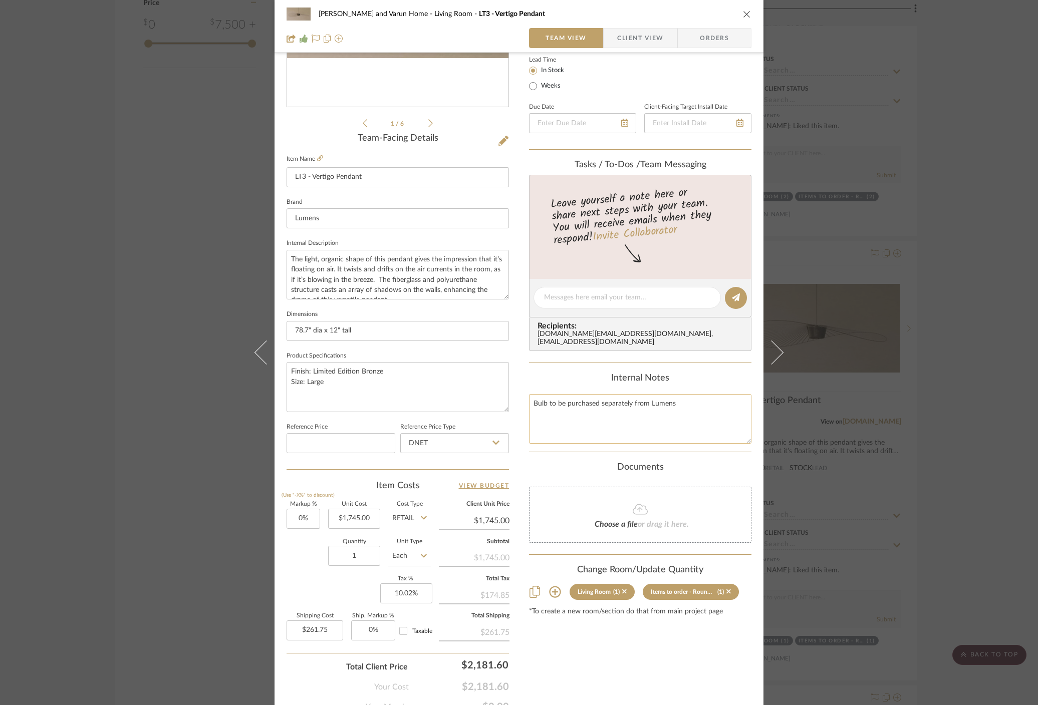
scroll to position [181, 0]
type textarea "Bulb to be purchased separately from Lumens"
click at [917, 347] on div "Shalini and Varun Home Living Room LT3 - Vertigo Pendant Team View Client View …" at bounding box center [519, 352] width 1038 height 705
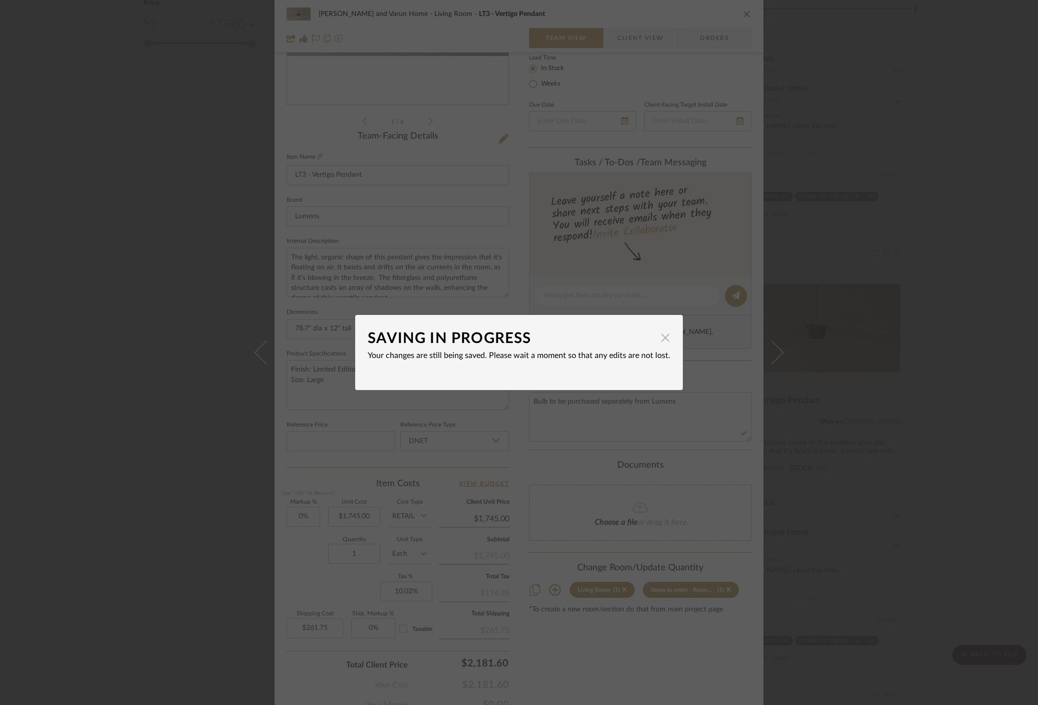
click at [659, 342] on span "button" at bounding box center [665, 338] width 20 height 20
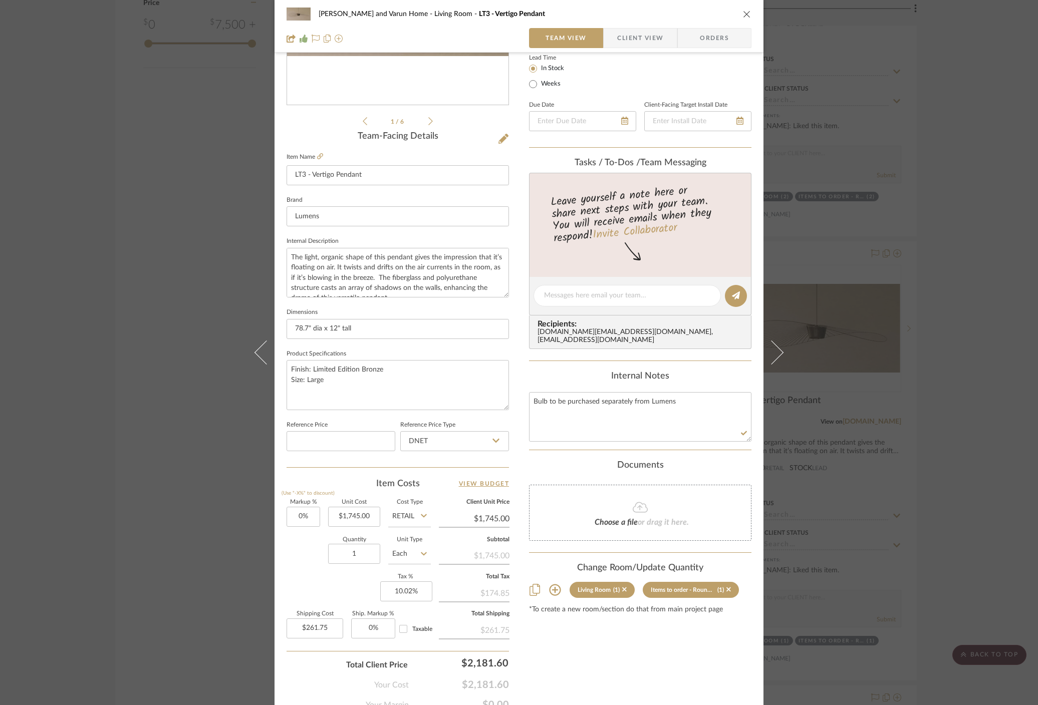
click at [971, 155] on div "Shalini and Varun Home Living Room LT3 - Vertigo Pendant Team View Client View …" at bounding box center [519, 352] width 1038 height 705
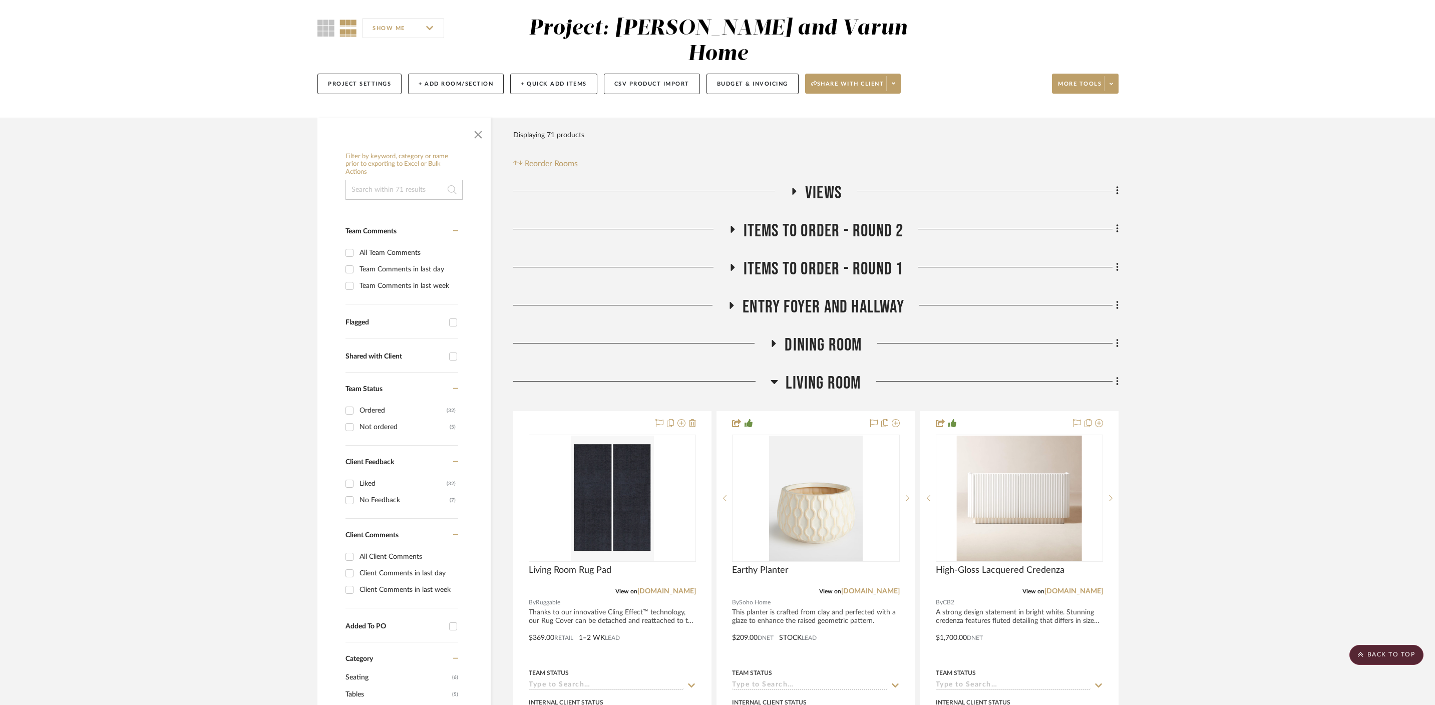
scroll to position [14, 0]
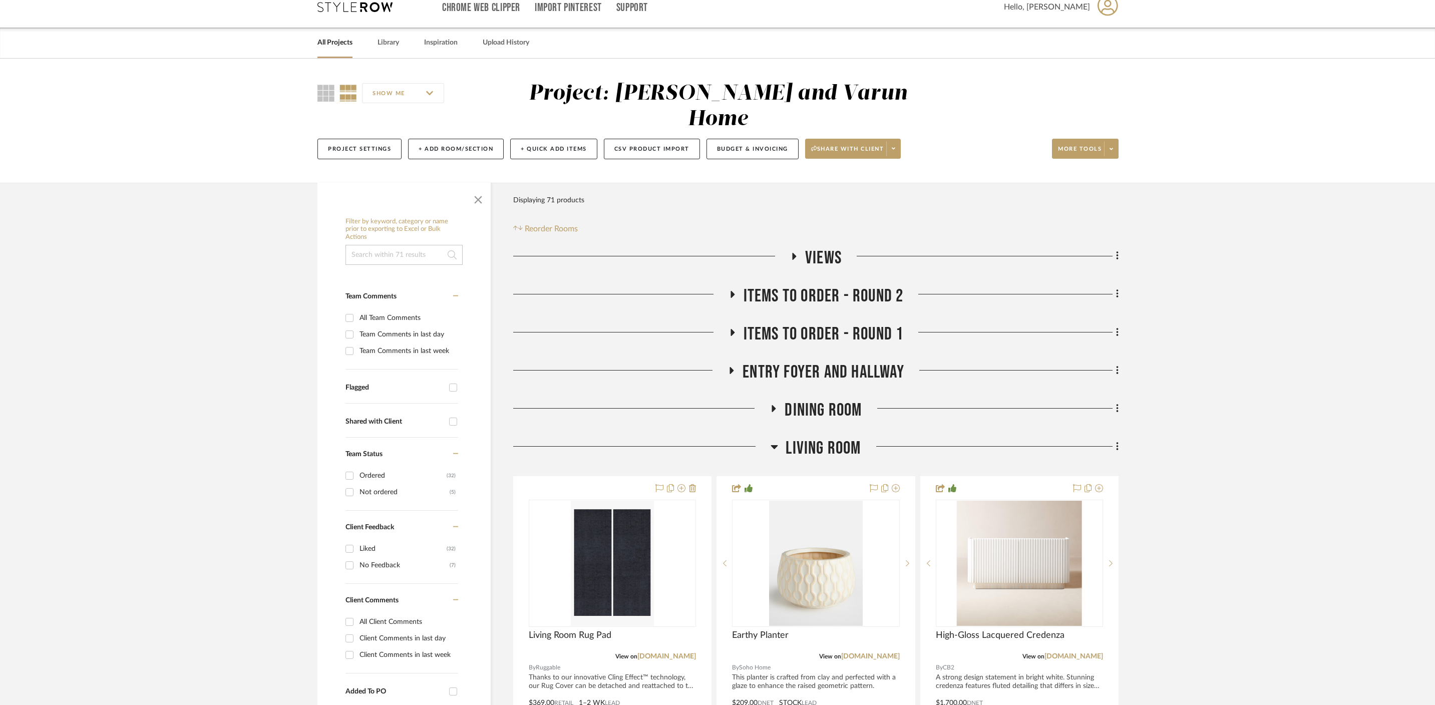
click at [766, 438] on div at bounding box center [641, 451] width 257 height 26
click at [783, 438] on h3 "Living Room" at bounding box center [816, 449] width 90 height 22
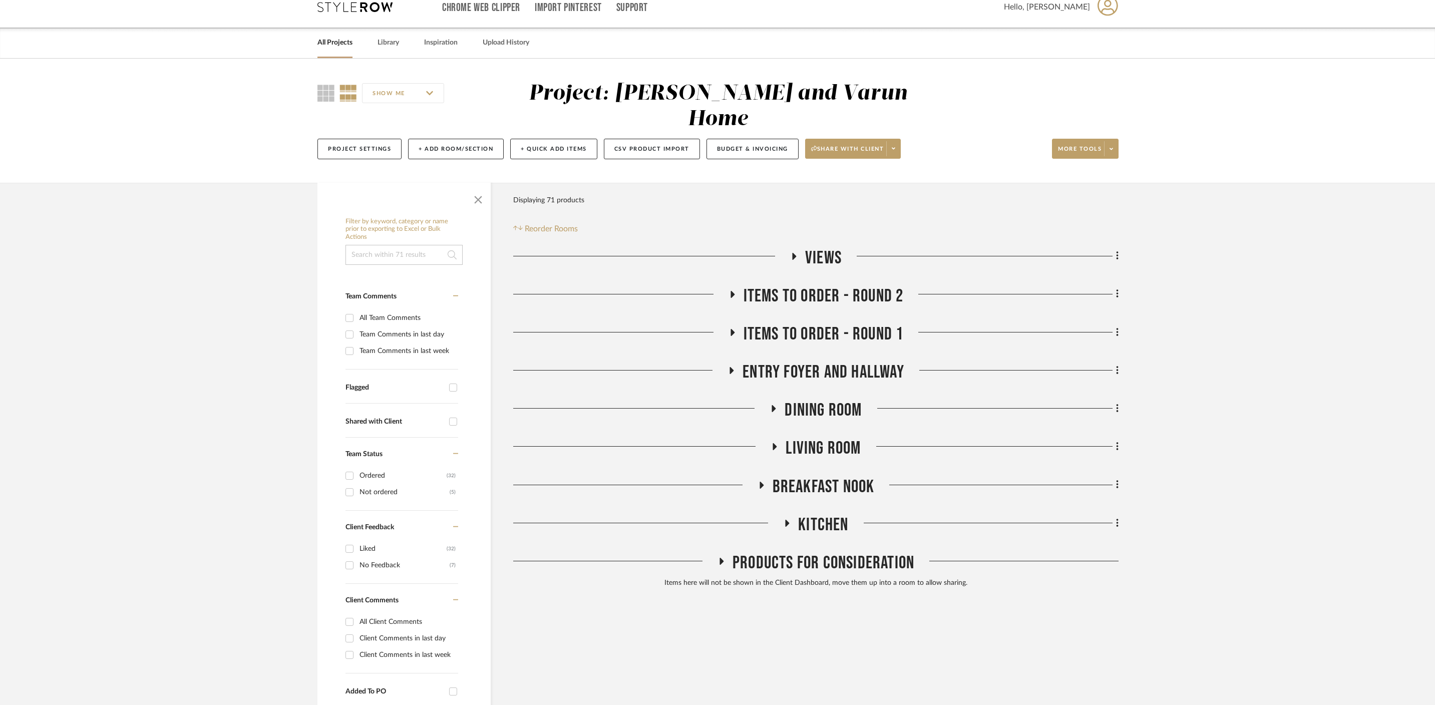
click at [760, 482] on icon at bounding box center [762, 485] width 4 height 7
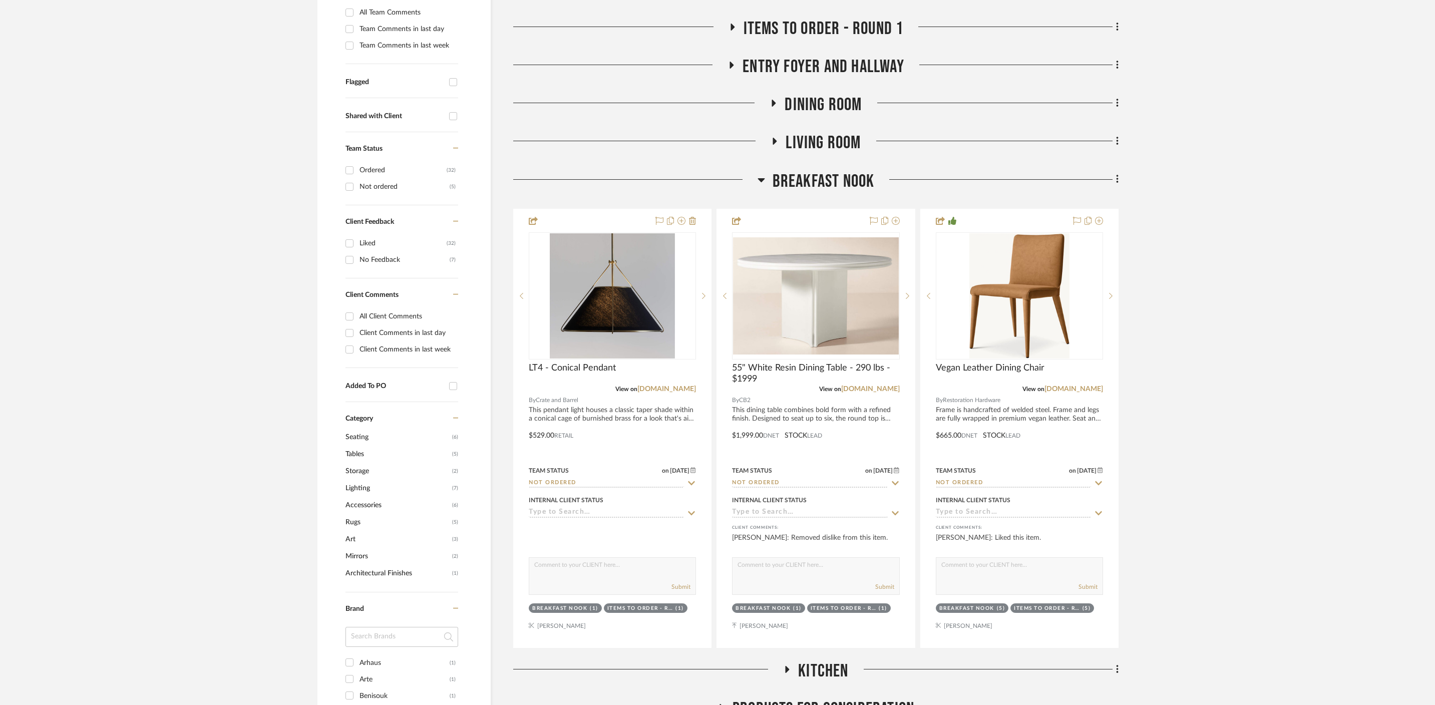
scroll to position [320, 0]
click at [767, 170] on h3 "Breakfast Nook" at bounding box center [816, 181] width 117 height 22
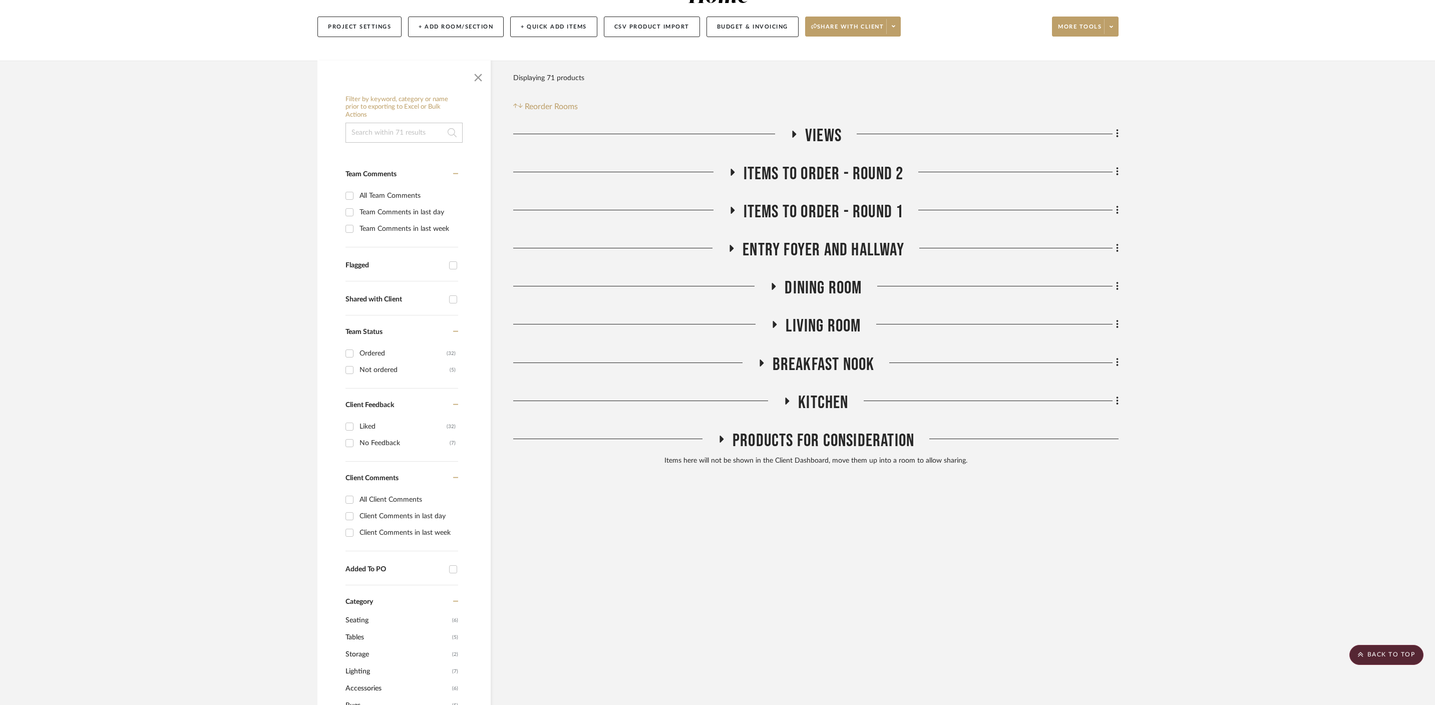
scroll to position [0, 0]
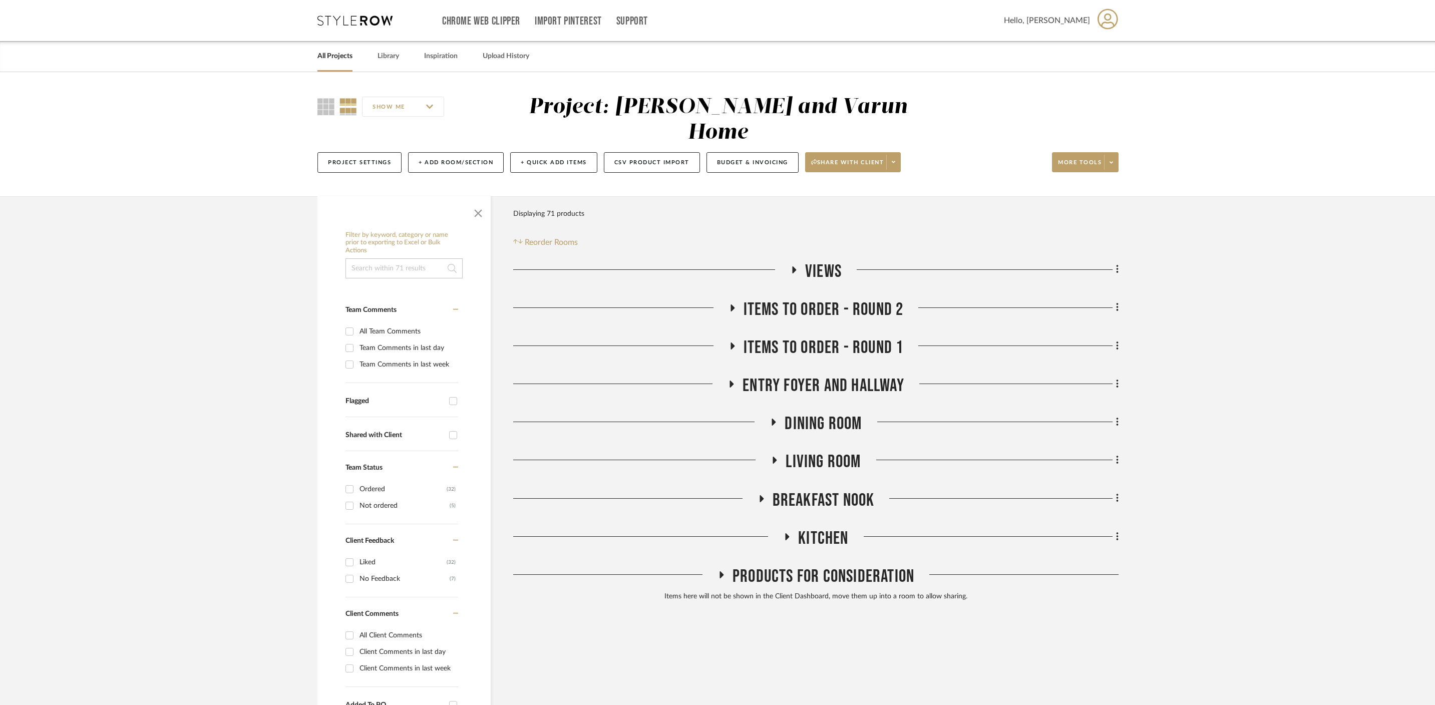
click at [729, 381] on icon at bounding box center [732, 385] width 12 height 8
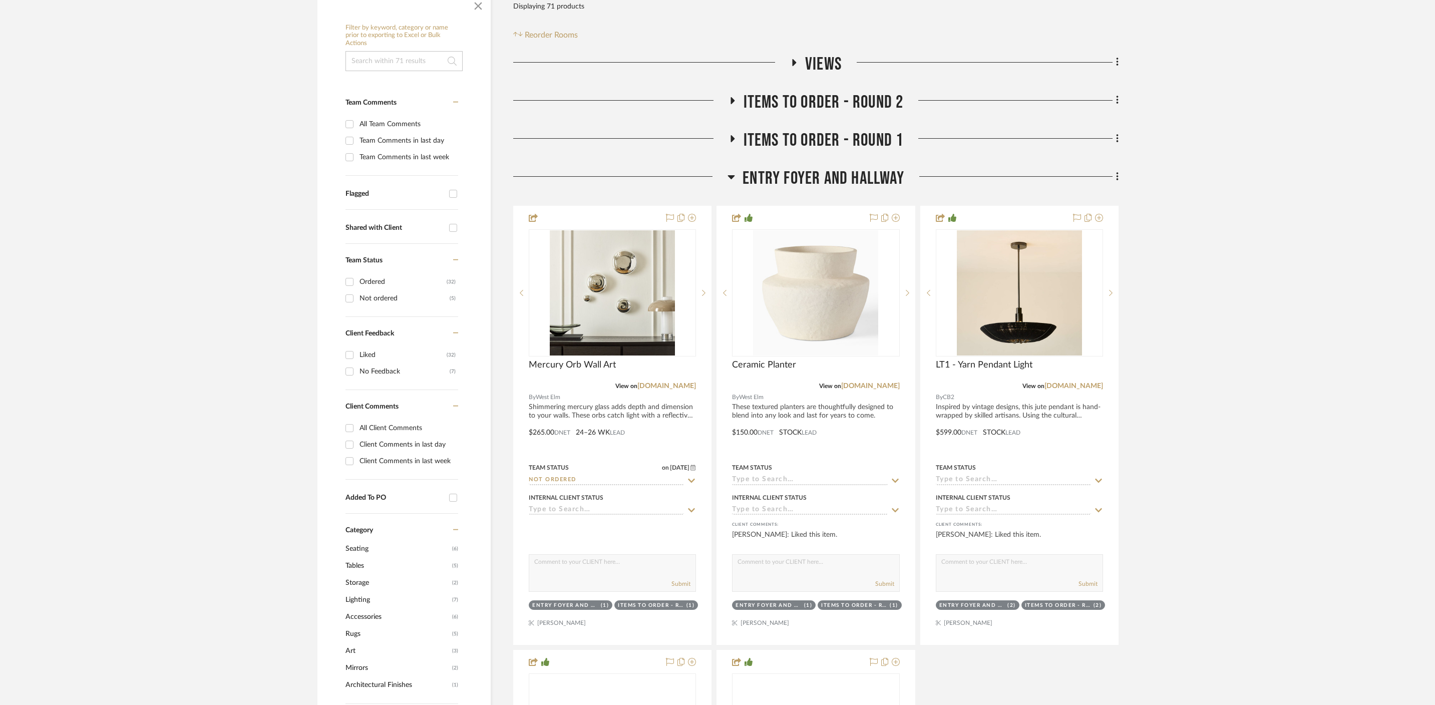
scroll to position [376, 0]
